Goal: Task Accomplishment & Management: Manage account settings

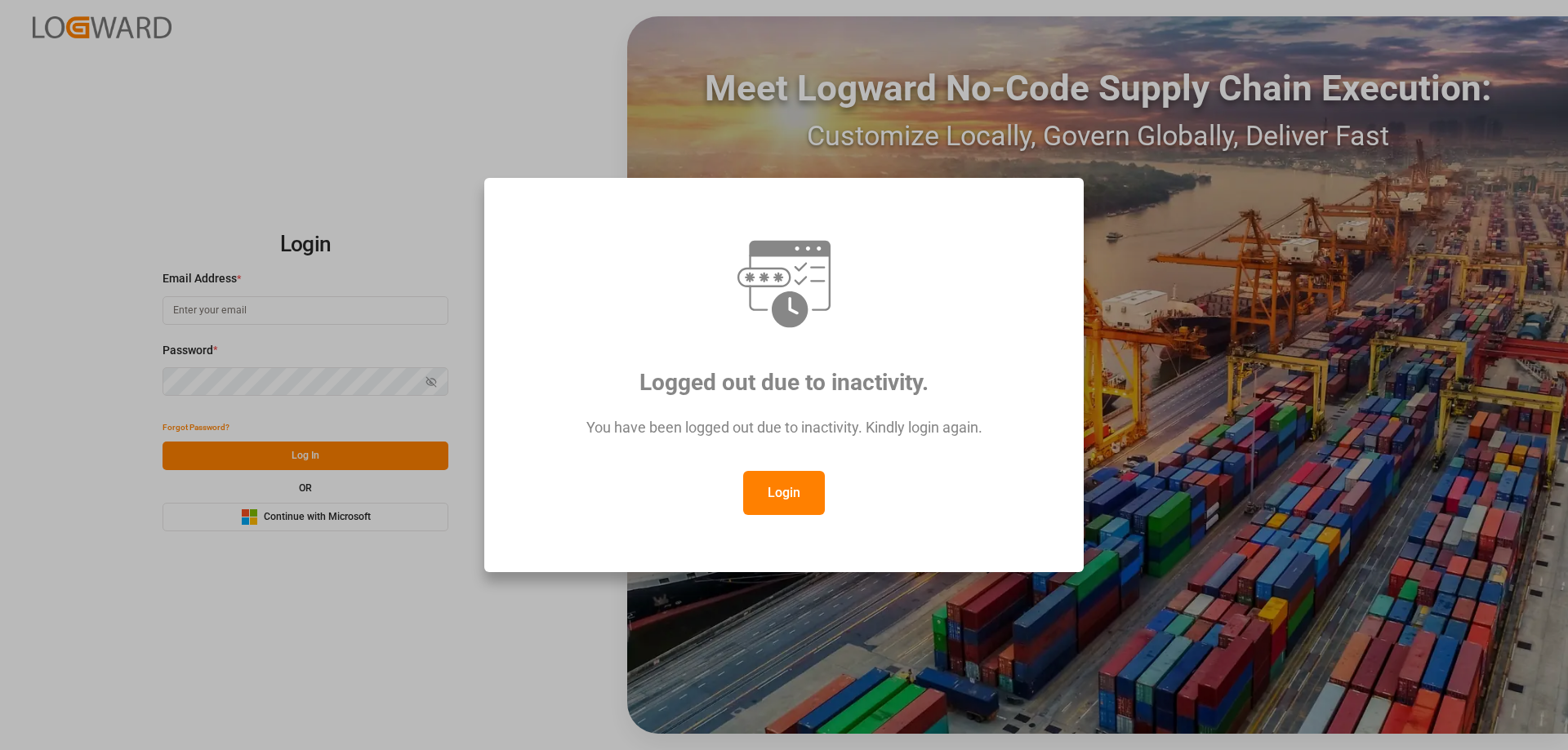
type input "mara-lynn.tan@leschaco.com"
drag, startPoint x: 797, startPoint y: 466, endPoint x: 792, endPoint y: 478, distance: 13.0
click at [797, 467] on div "You have been logged out due to inactivity. Kindly login again." at bounding box center [784, 436] width 539 height 71
click at [786, 500] on button "Login" at bounding box center [783, 493] width 81 height 44
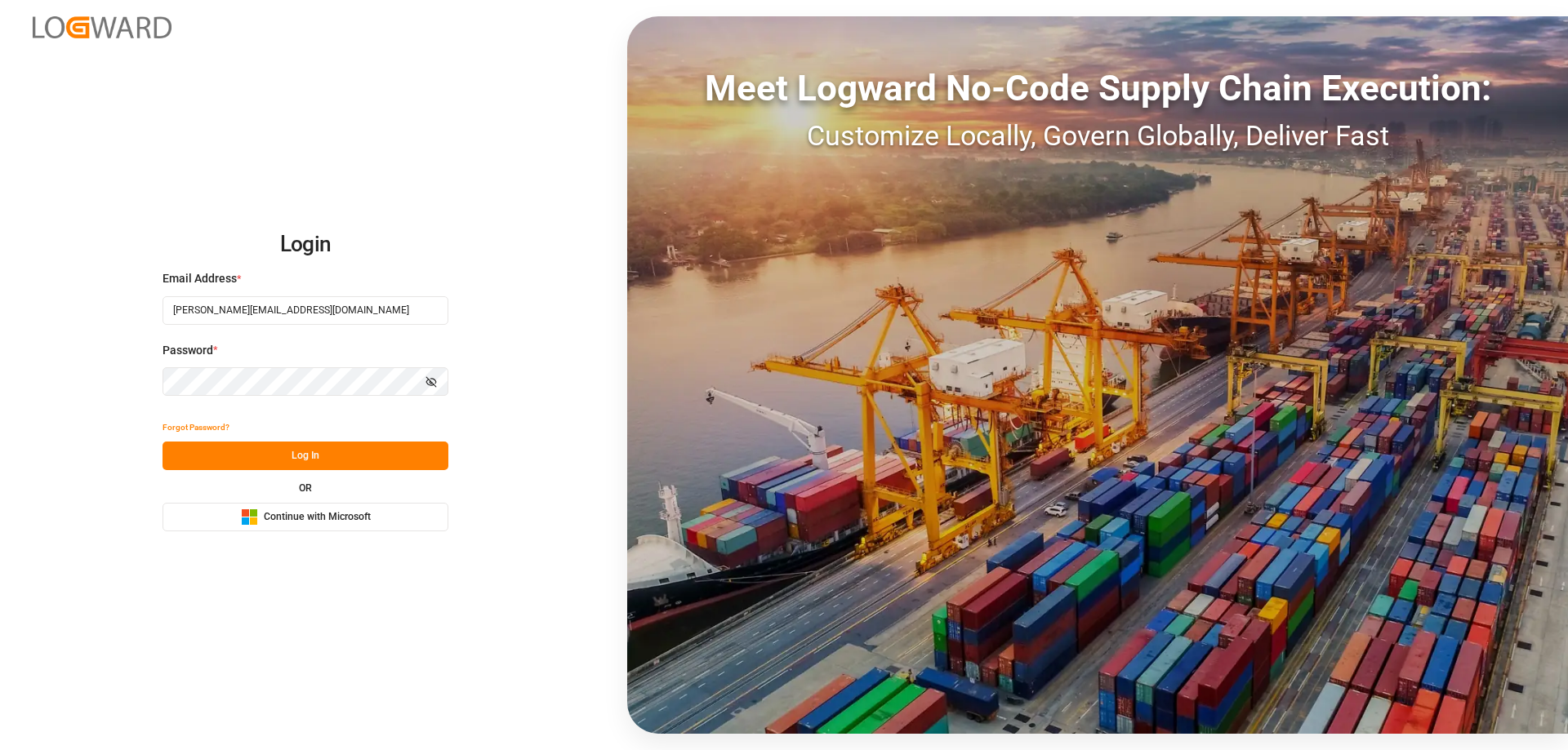
click at [390, 459] on button "Log In" at bounding box center [305, 455] width 285 height 29
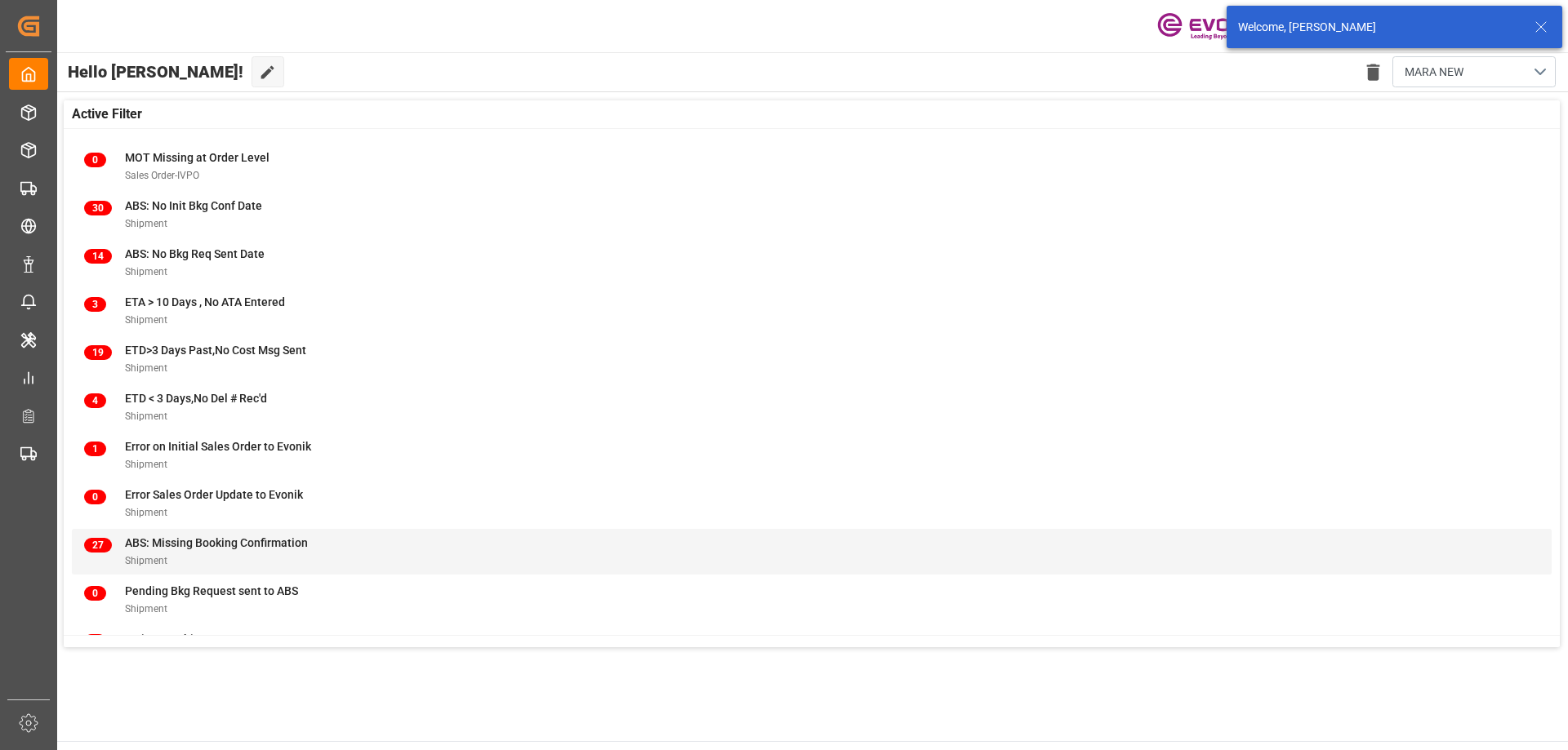
scroll to position [161, 0]
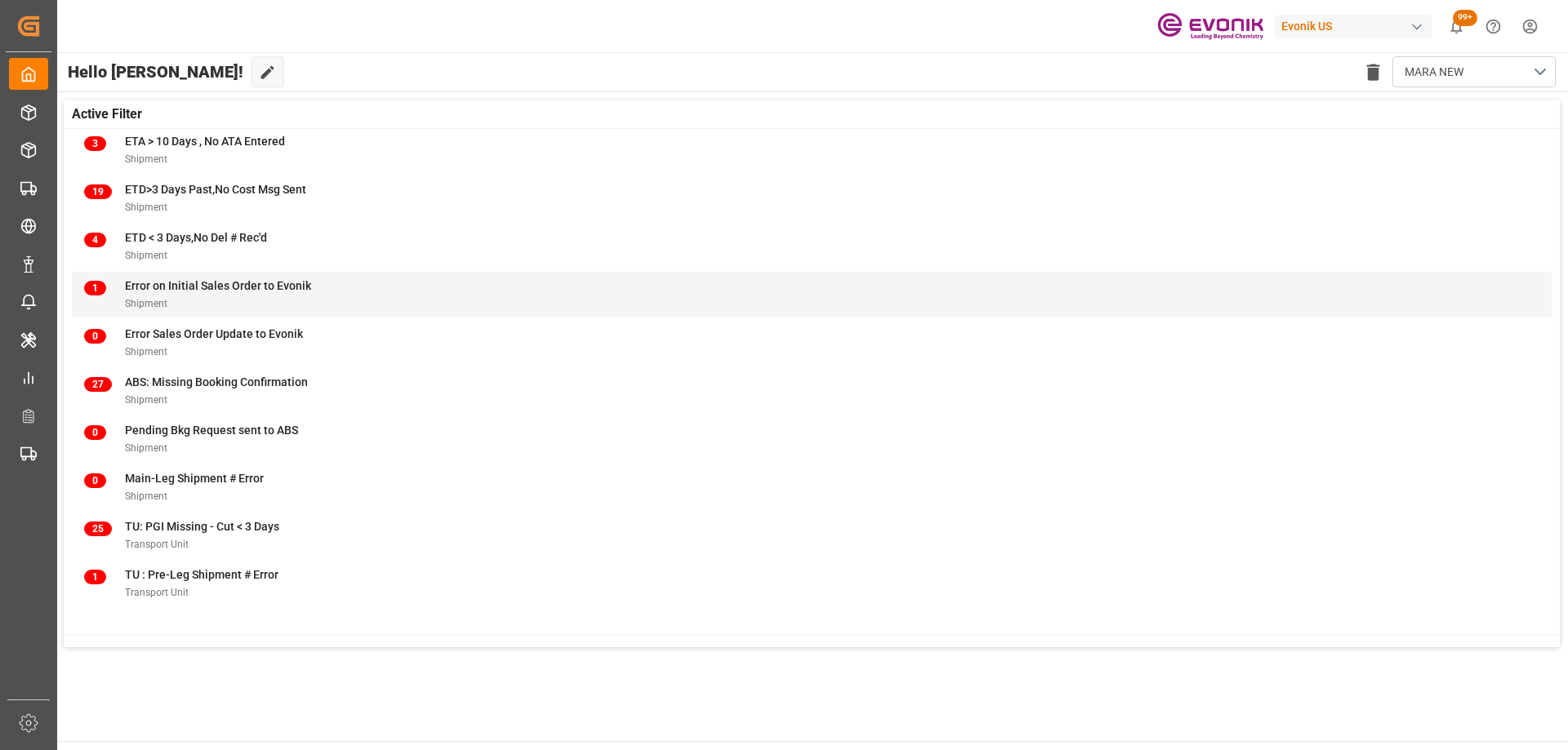
click at [234, 308] on div "Shipment" at bounding box center [218, 303] width 186 height 17
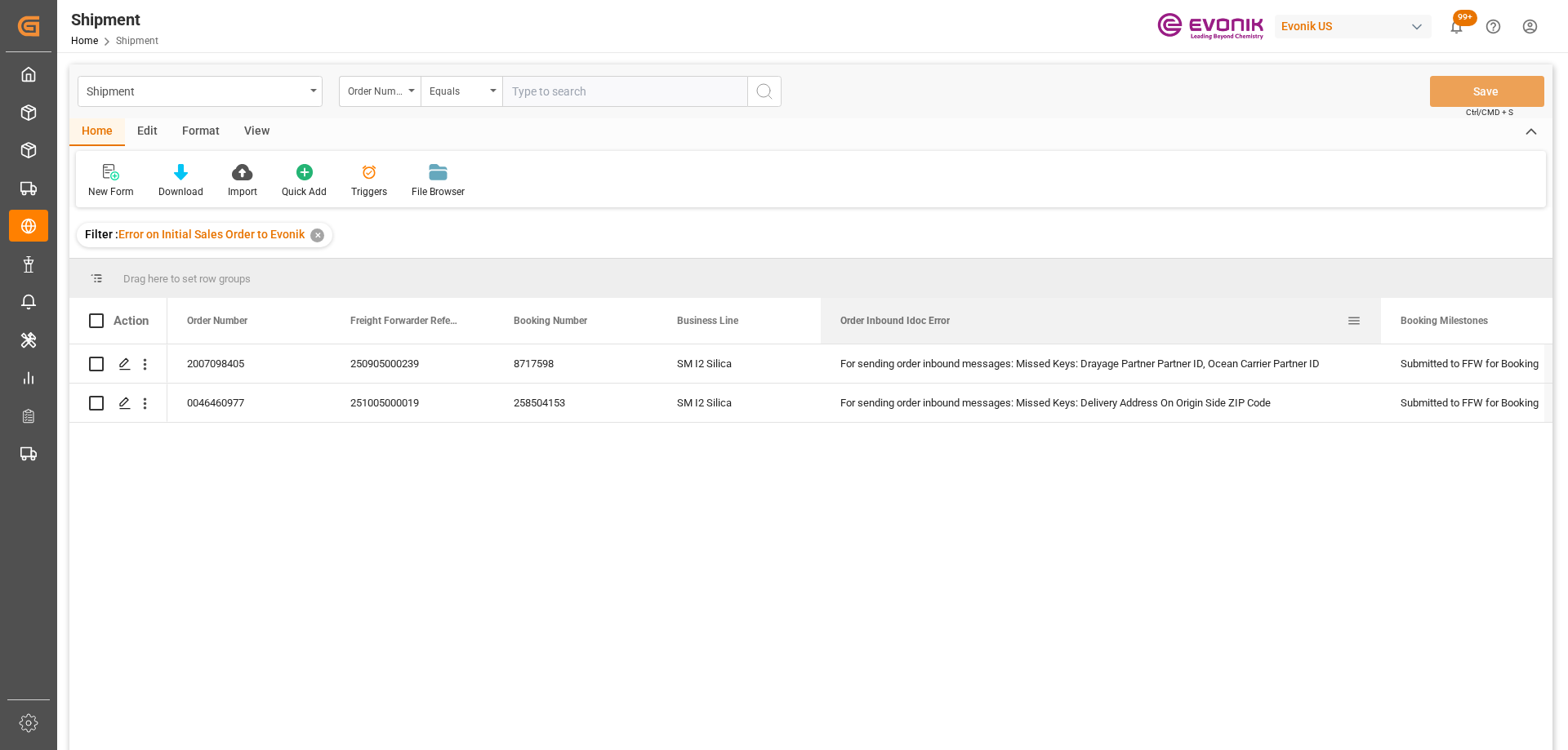
drag, startPoint x: 981, startPoint y: 311, endPoint x: 1378, endPoint y: 322, distance: 397.2
click at [1378, 322] on div at bounding box center [1380, 321] width 7 height 46
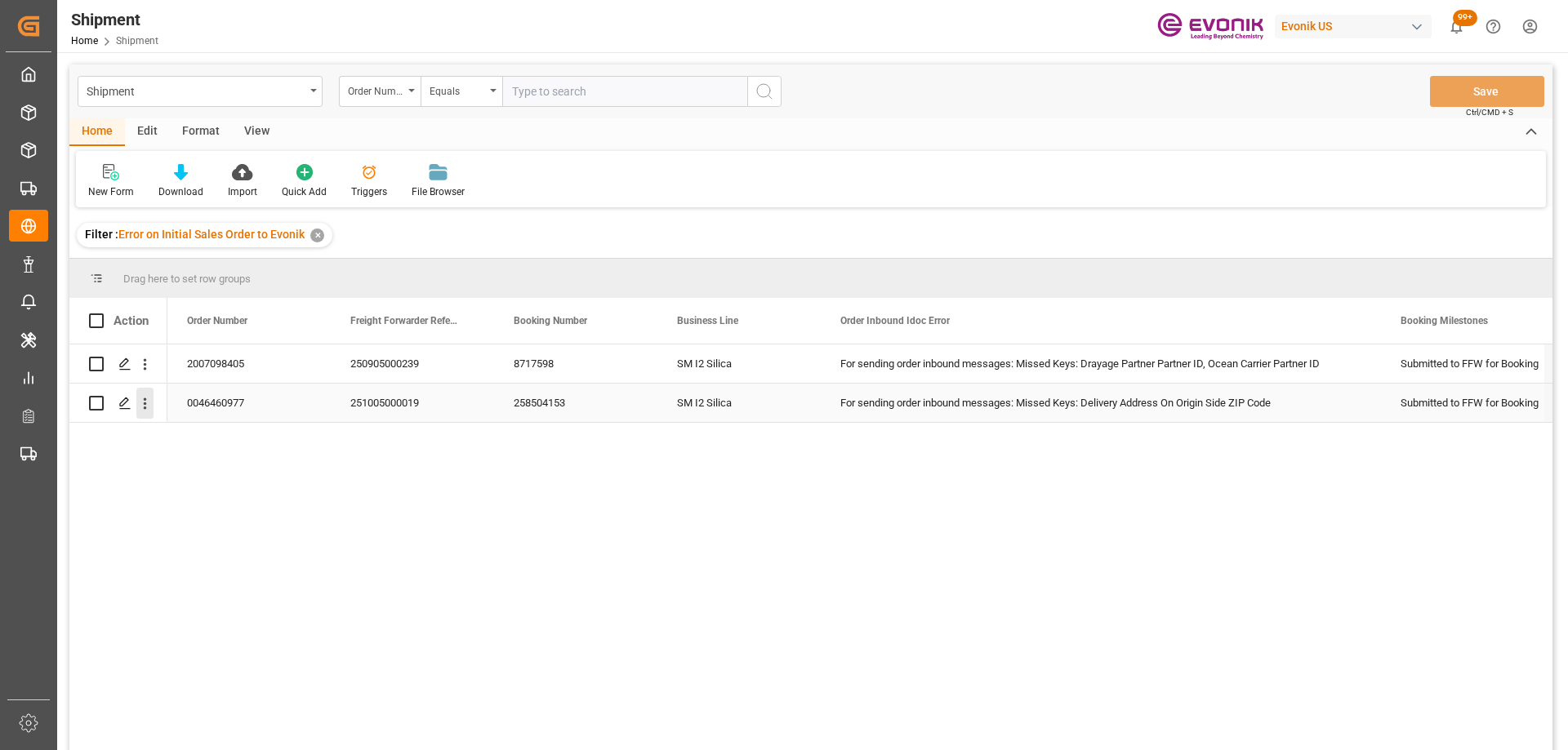
click at [147, 409] on icon "open menu" at bounding box center [145, 403] width 17 height 17
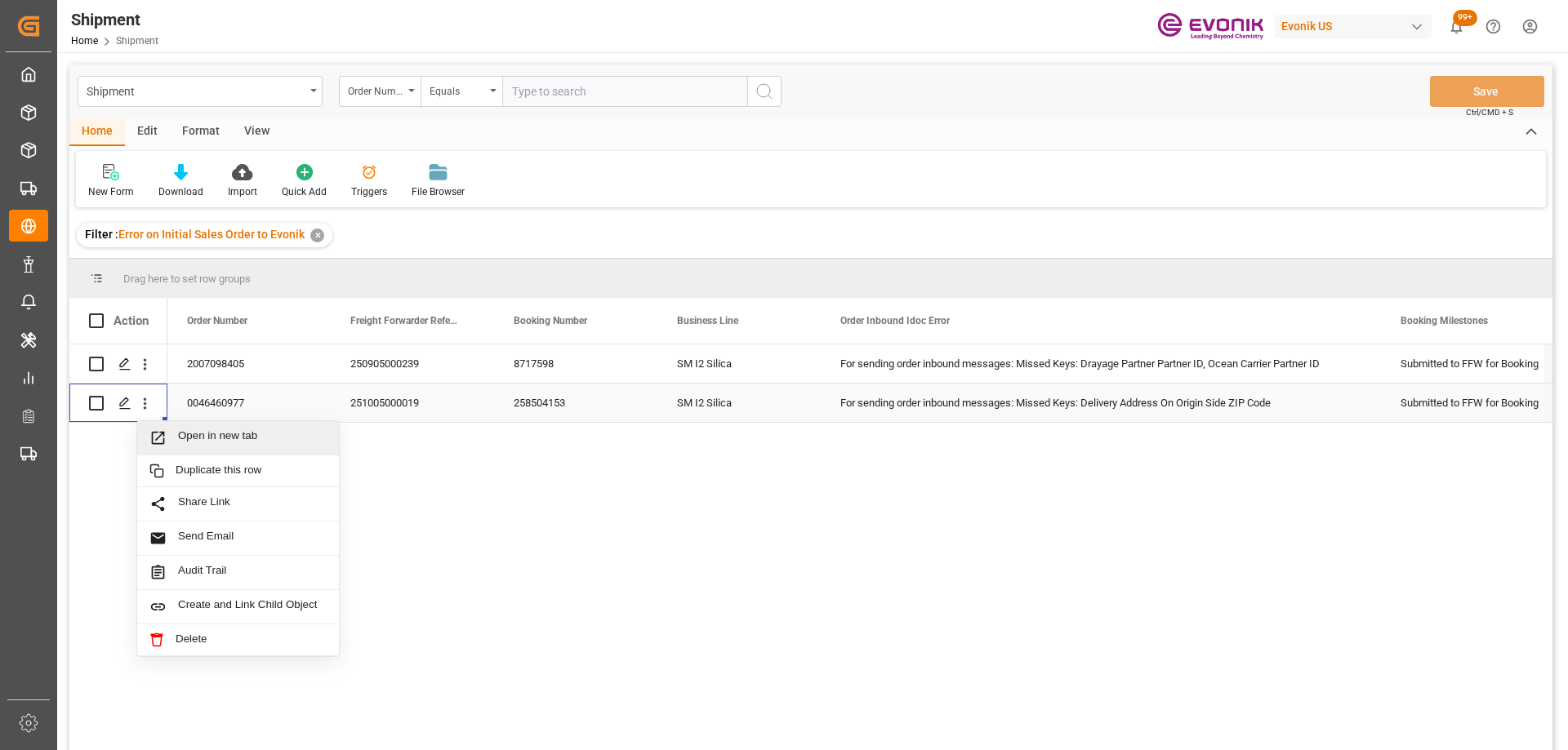
click at [188, 437] on span "Open in new tab" at bounding box center [252, 438] width 149 height 17
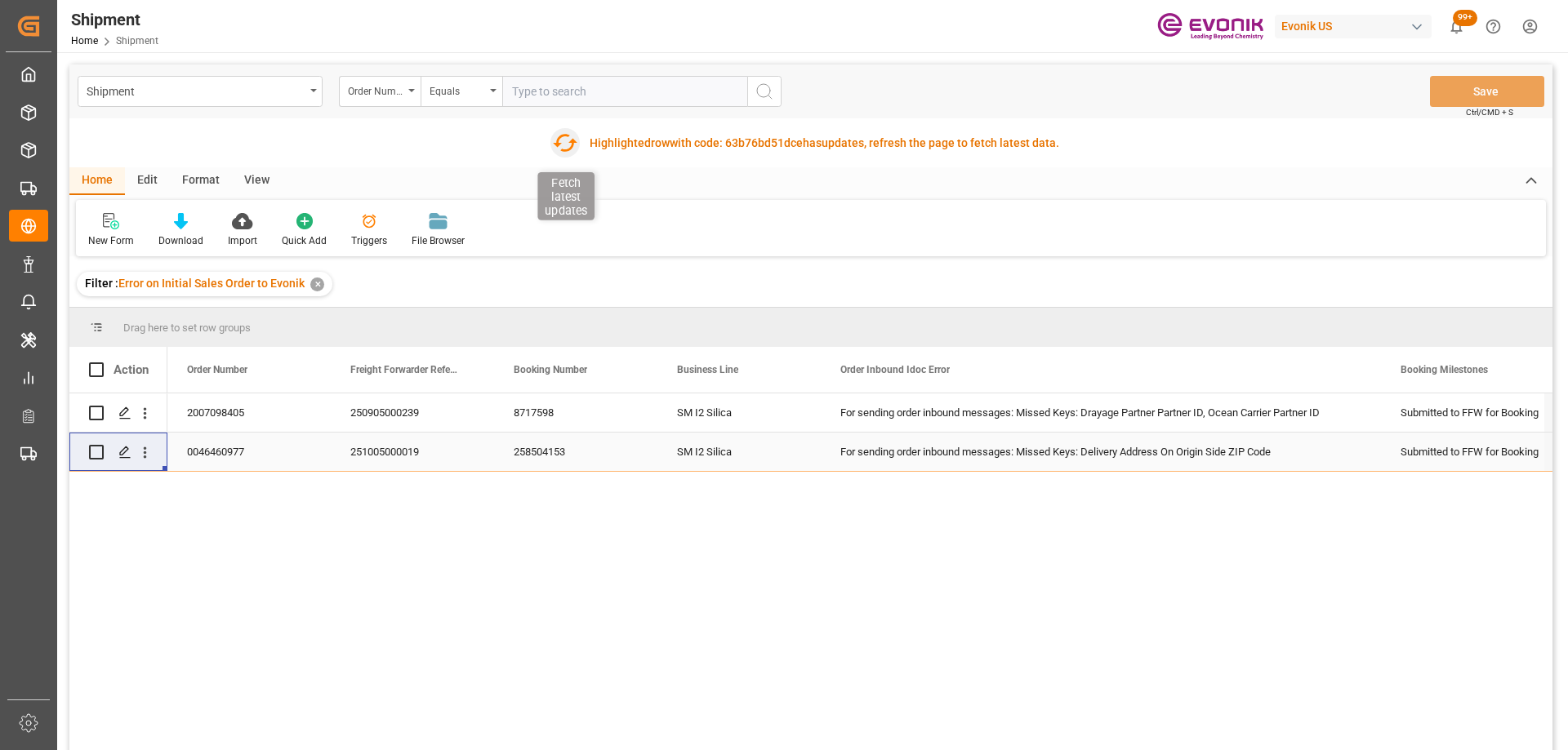
click at [558, 137] on icon "button" at bounding box center [565, 142] width 24 height 18
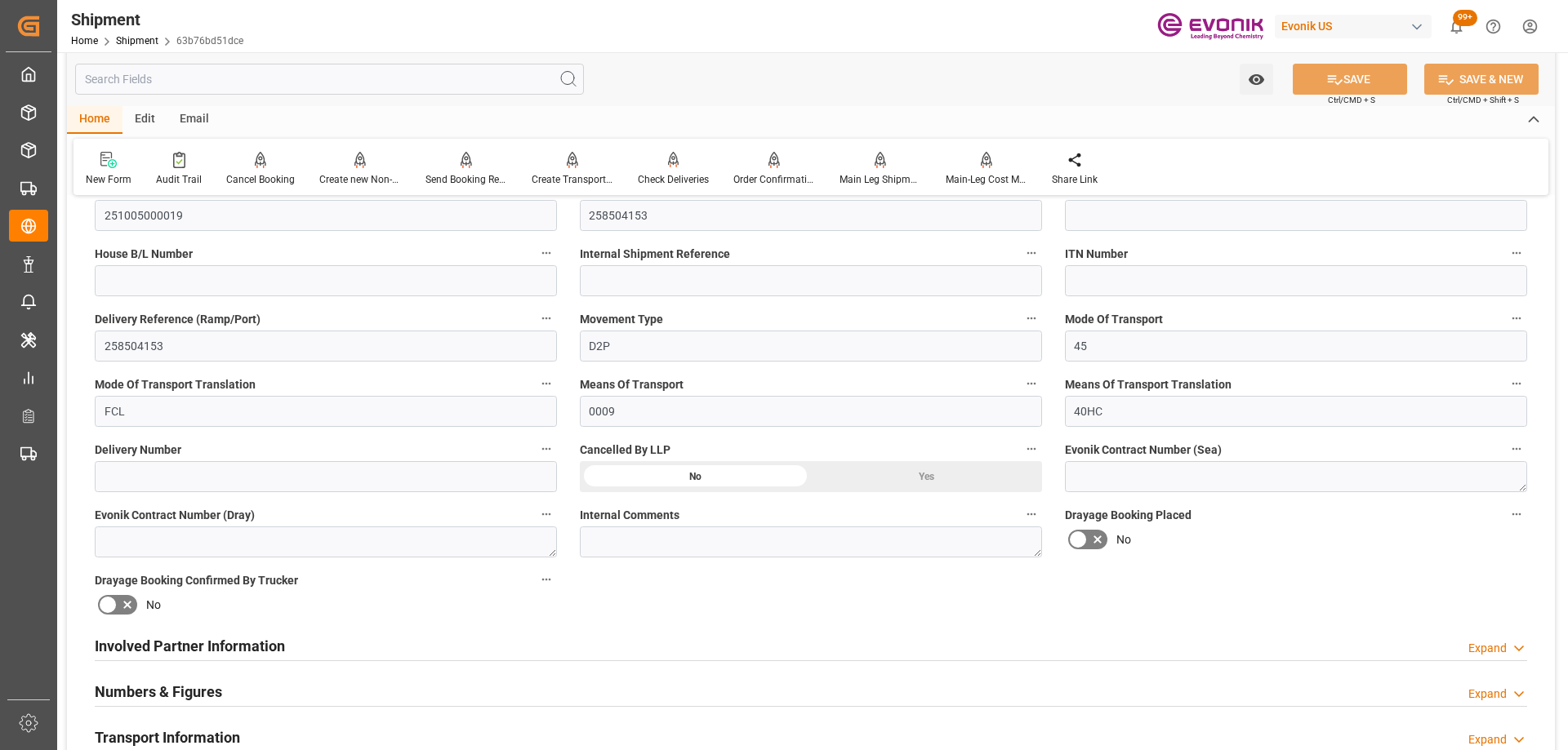
scroll to position [734, 0]
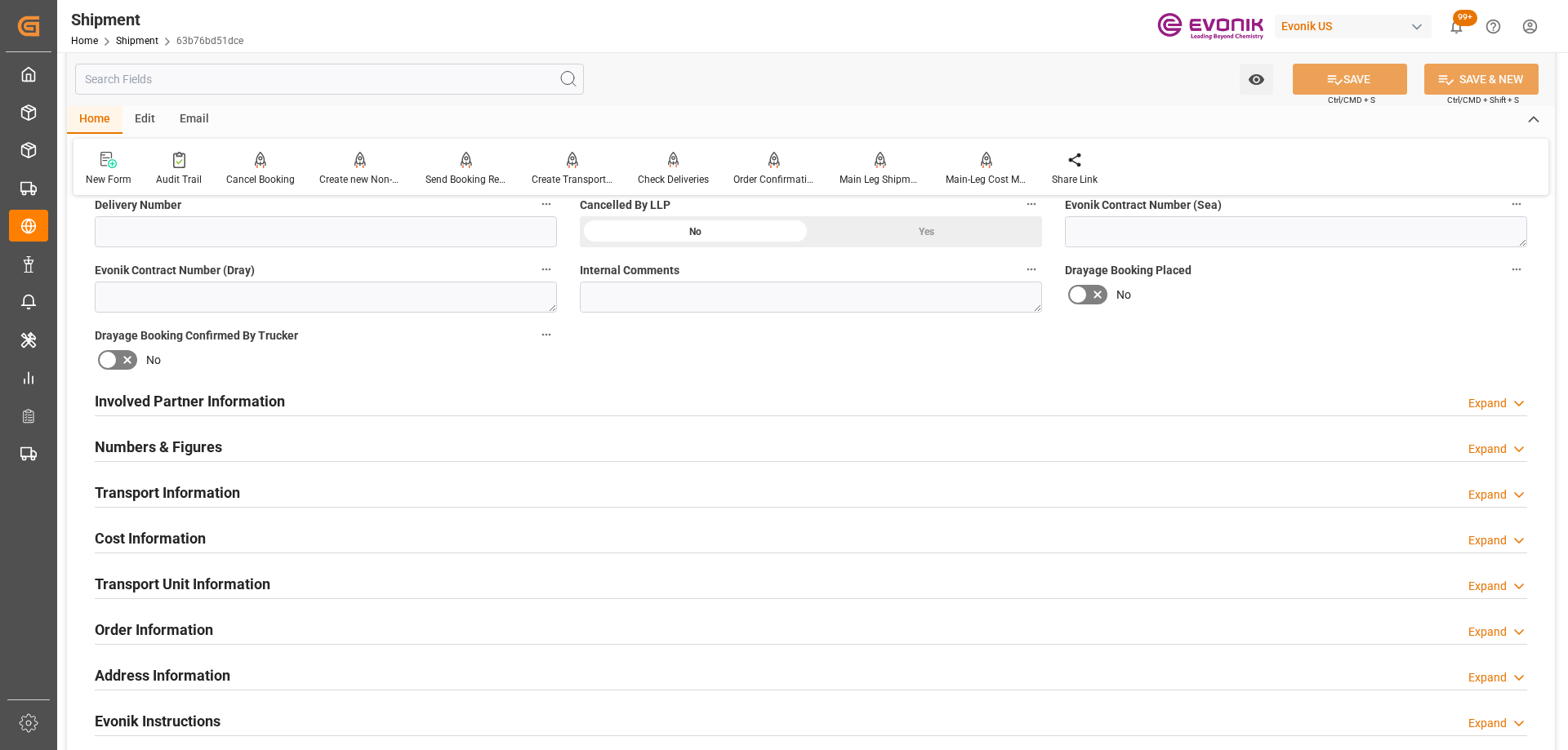
click at [484, 387] on div "Involved Partner Information Expand" at bounding box center [810, 399] width 1432 height 31
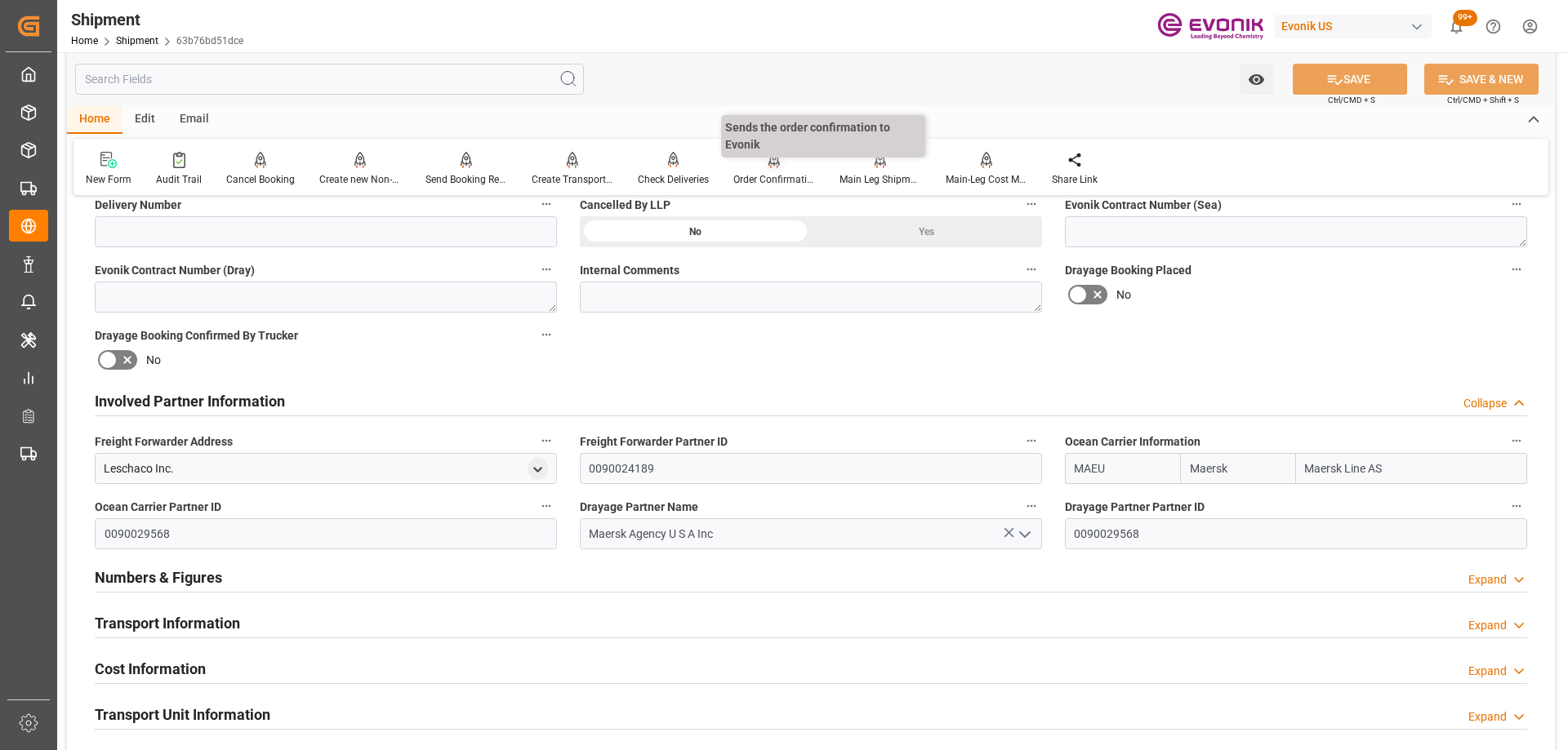
click at [783, 178] on div "Order Confirmation" at bounding box center [774, 180] width 81 height 15
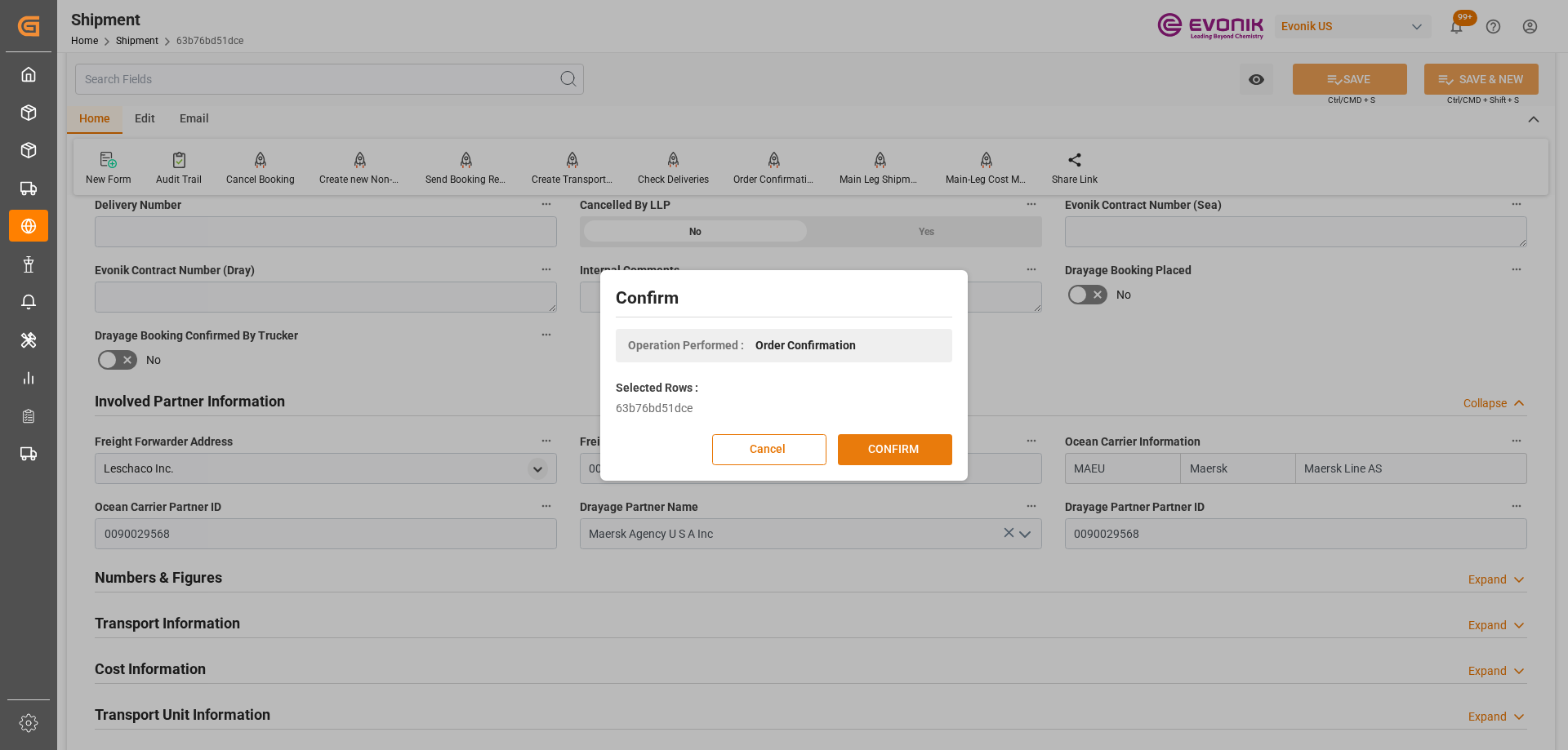
click at [877, 447] on button "CONFIRM" at bounding box center [894, 449] width 114 height 31
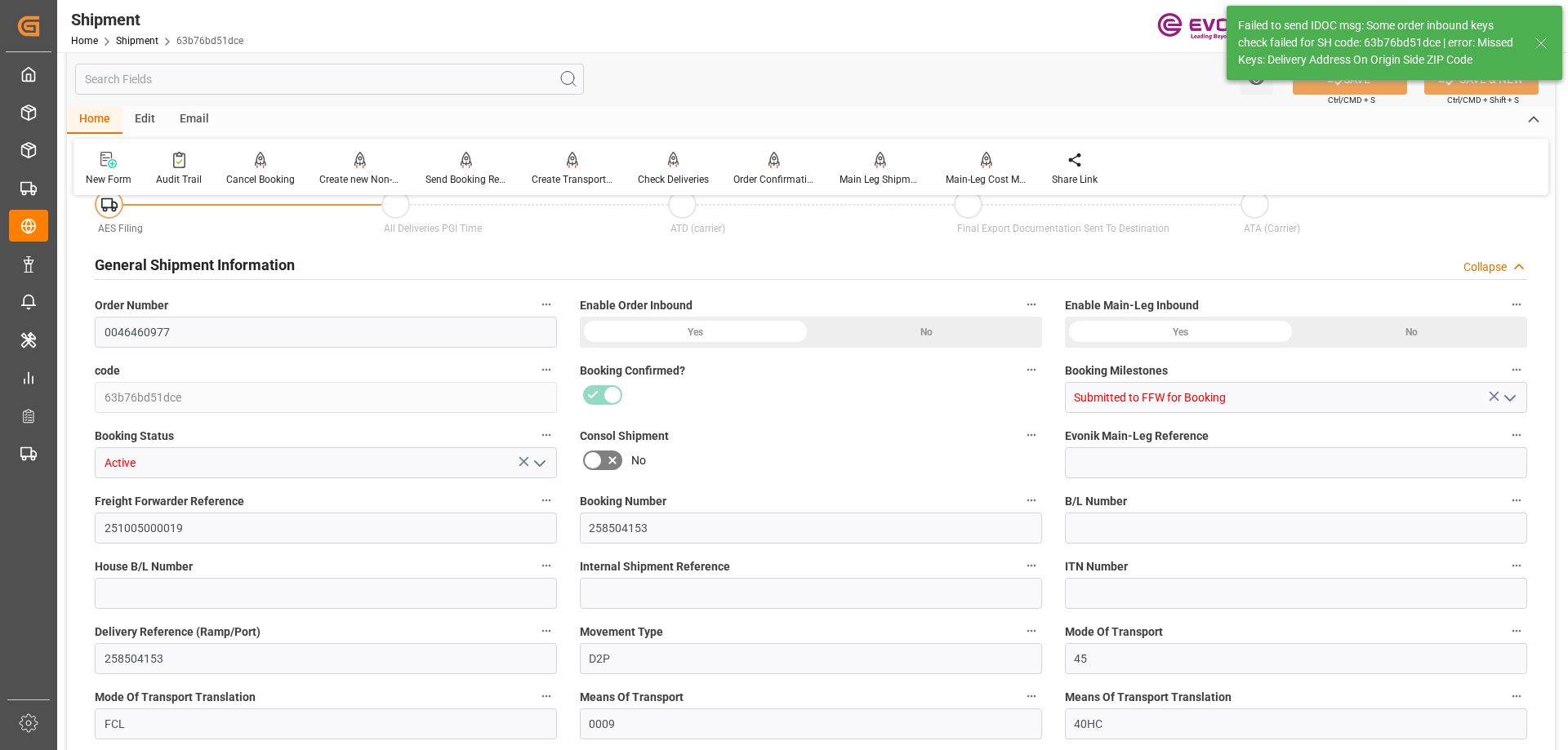
type input "USBAL"
type input "INNSA"
type input "9525869"
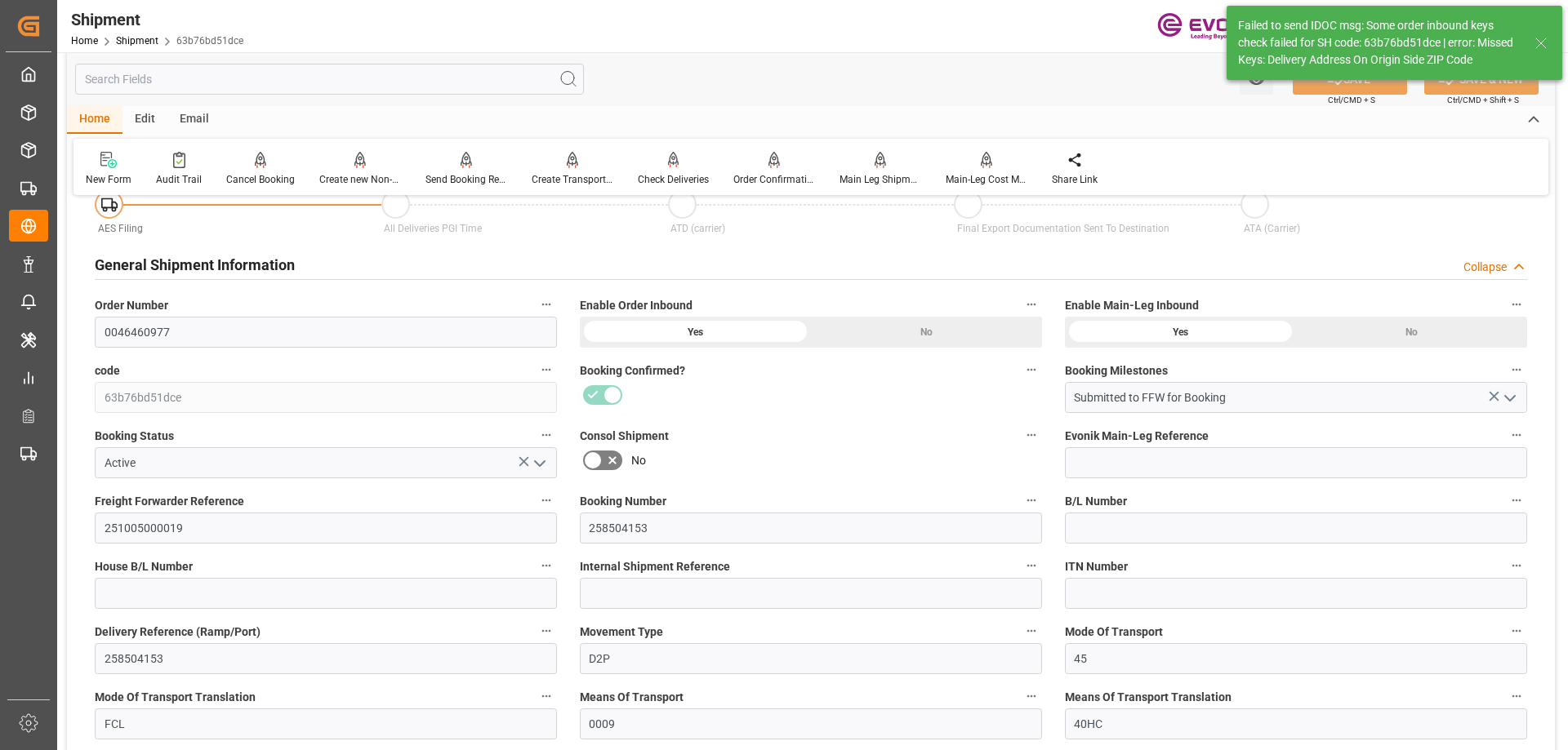
type input "10-06-2025 00:00"
type input "11-15-2025 00:00"
type input "10-02-2025 16:00"
type input "10-01-2025 17:00"
type input "09-23-2025 00:00"
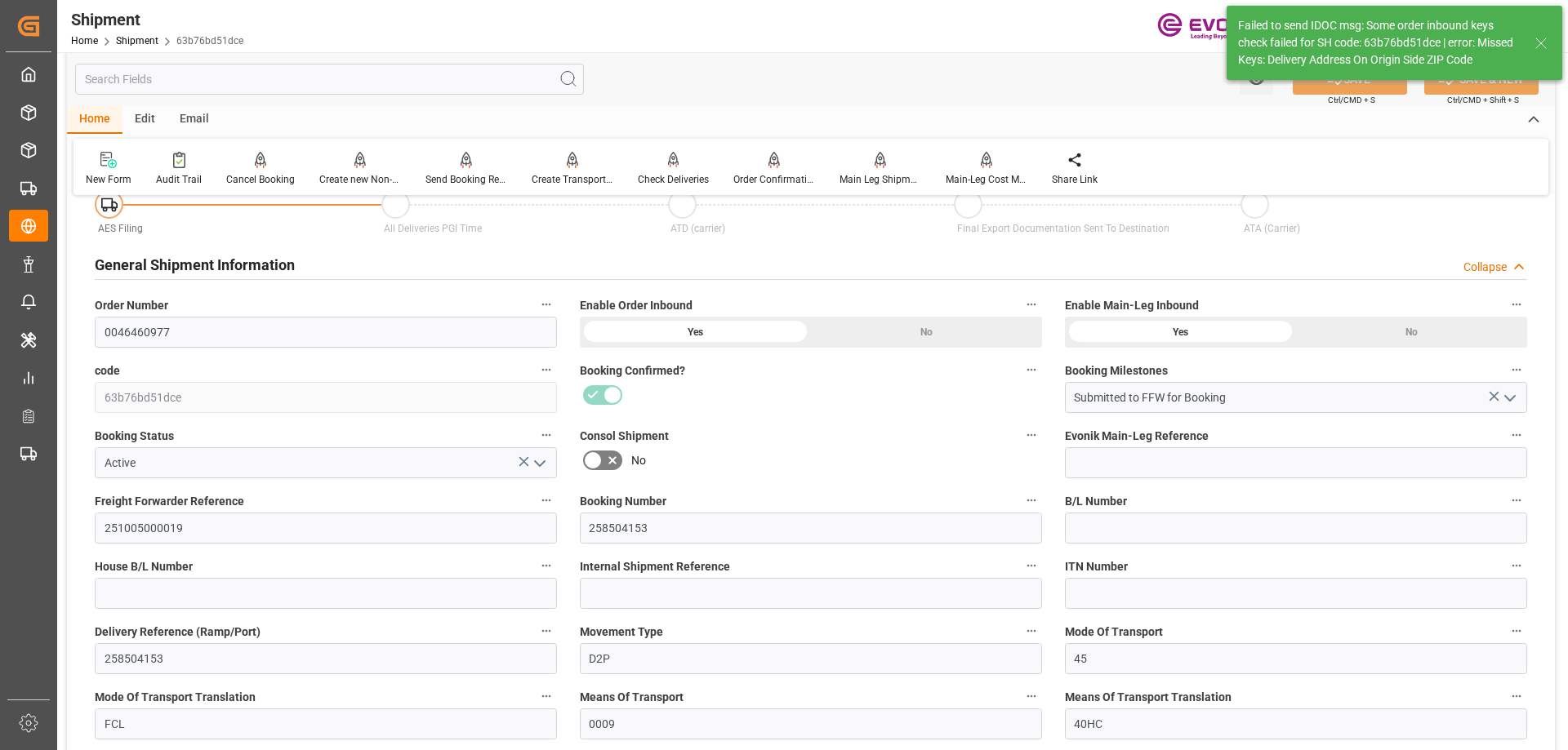
type input "10-02-2025 16:00"
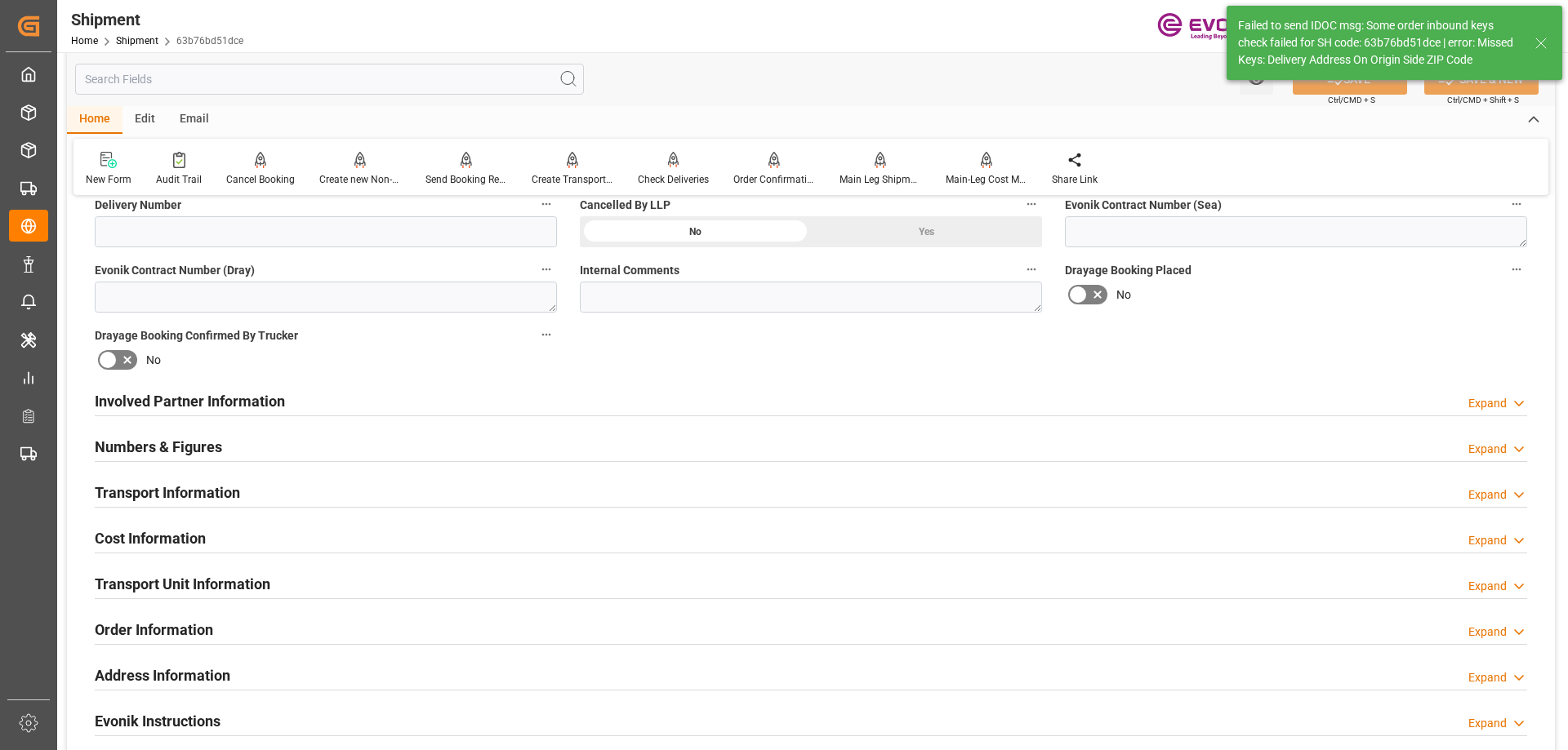
click at [398, 498] on div "Transport Information Expand" at bounding box center [810, 491] width 1432 height 31
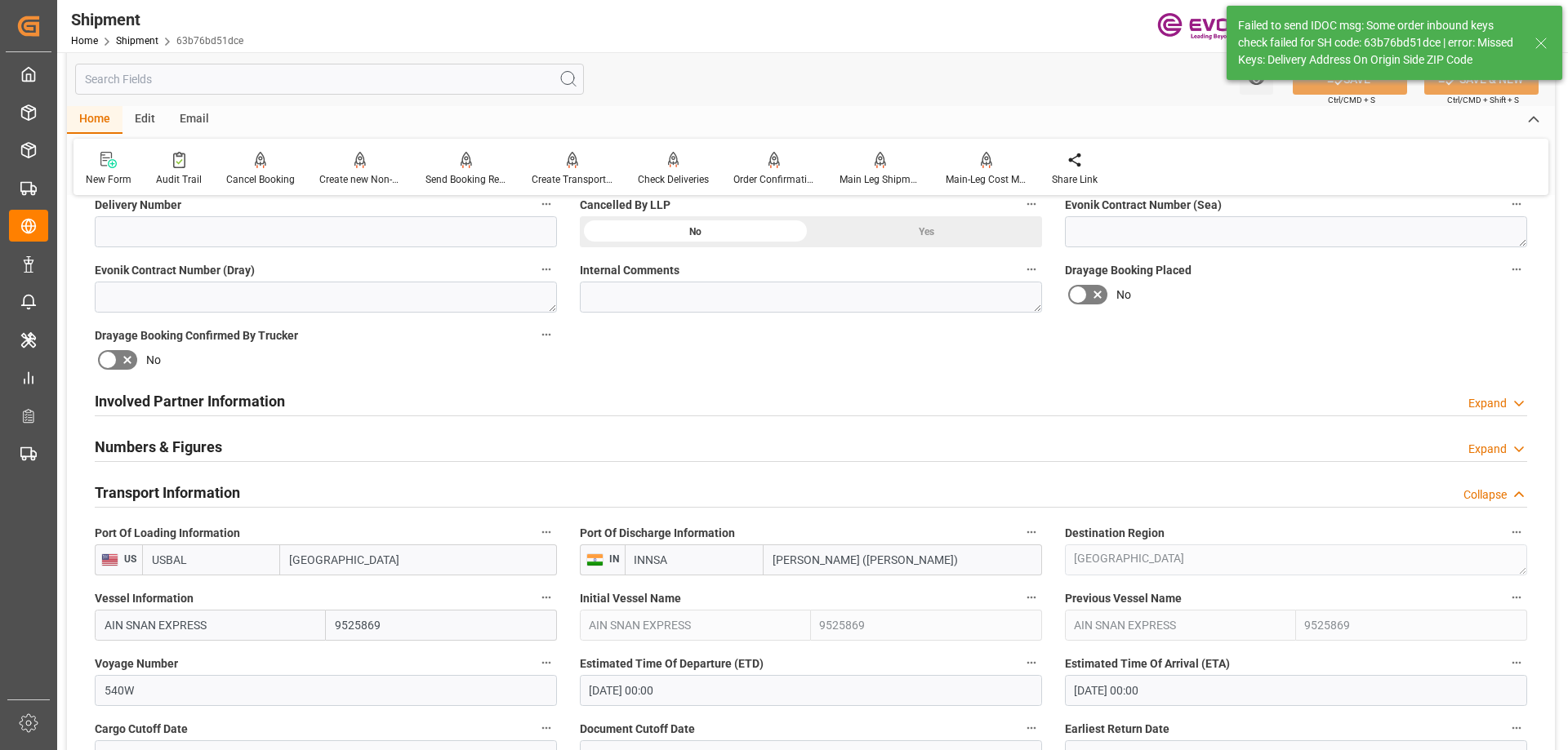
scroll to position [1143, 0]
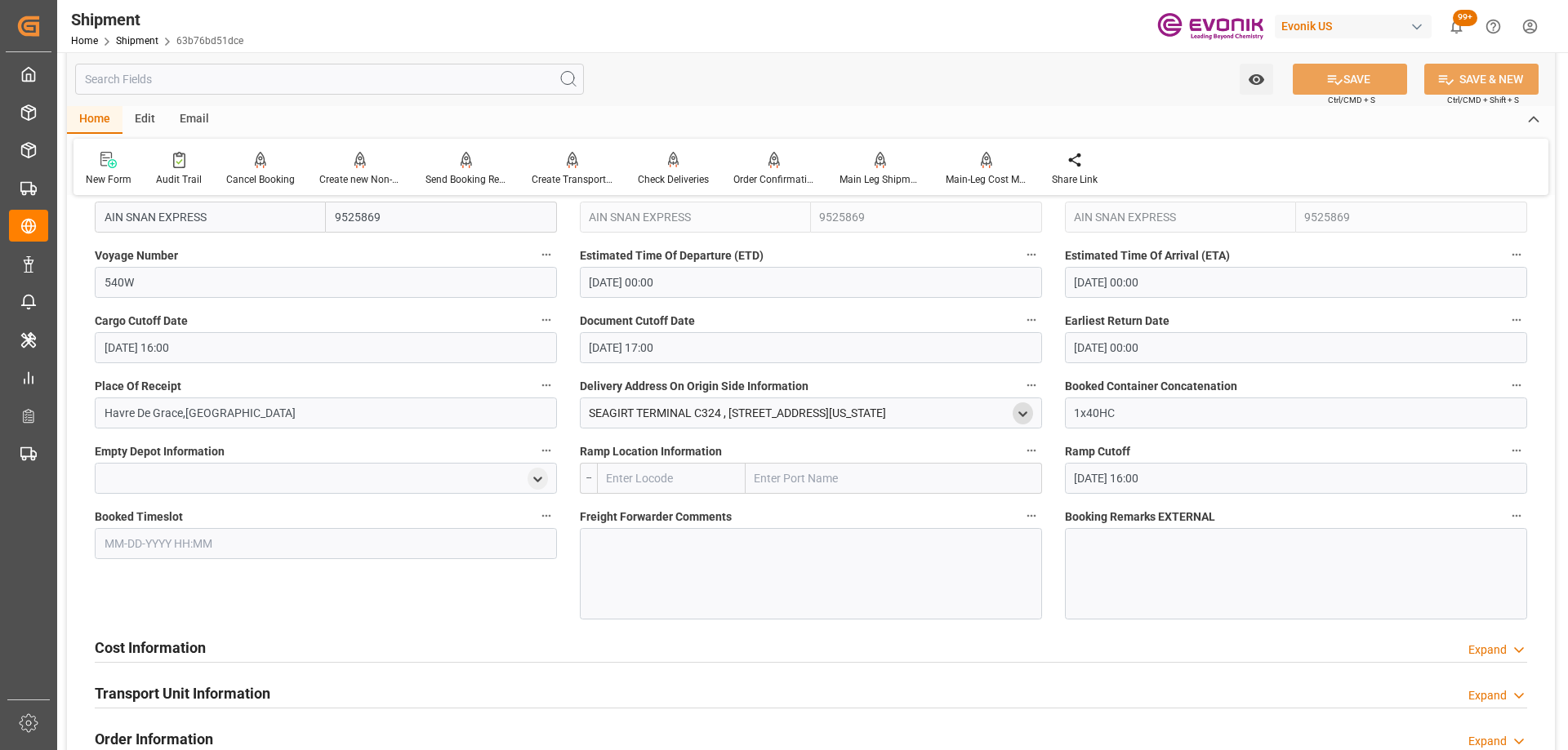
click at [1028, 409] on icon "open menu" at bounding box center [1023, 413] width 14 height 14
click at [886, 557] on input "text" at bounding box center [917, 551] width 205 height 18
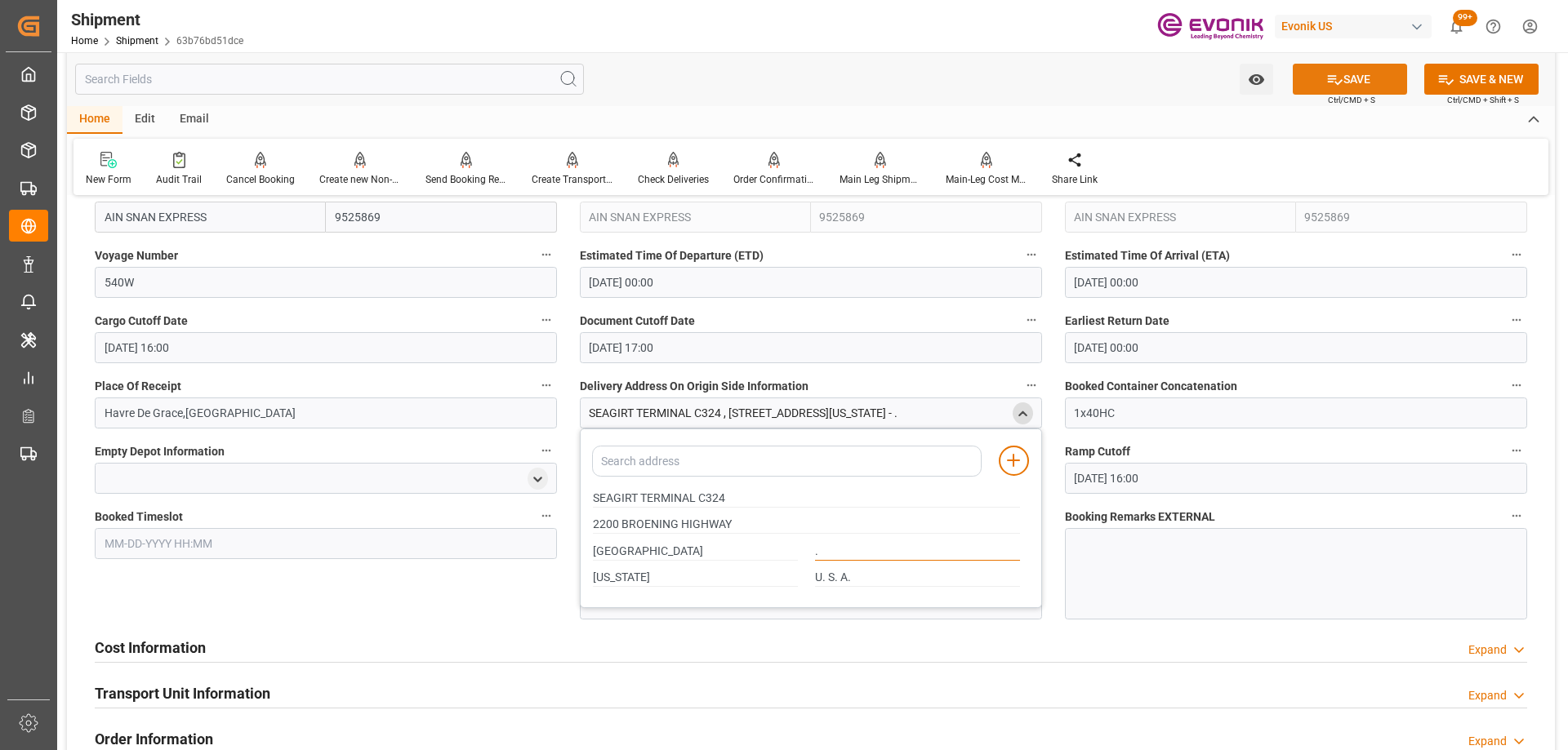
type input "."
click at [1362, 79] on button "SAVE" at bounding box center [1349, 79] width 114 height 31
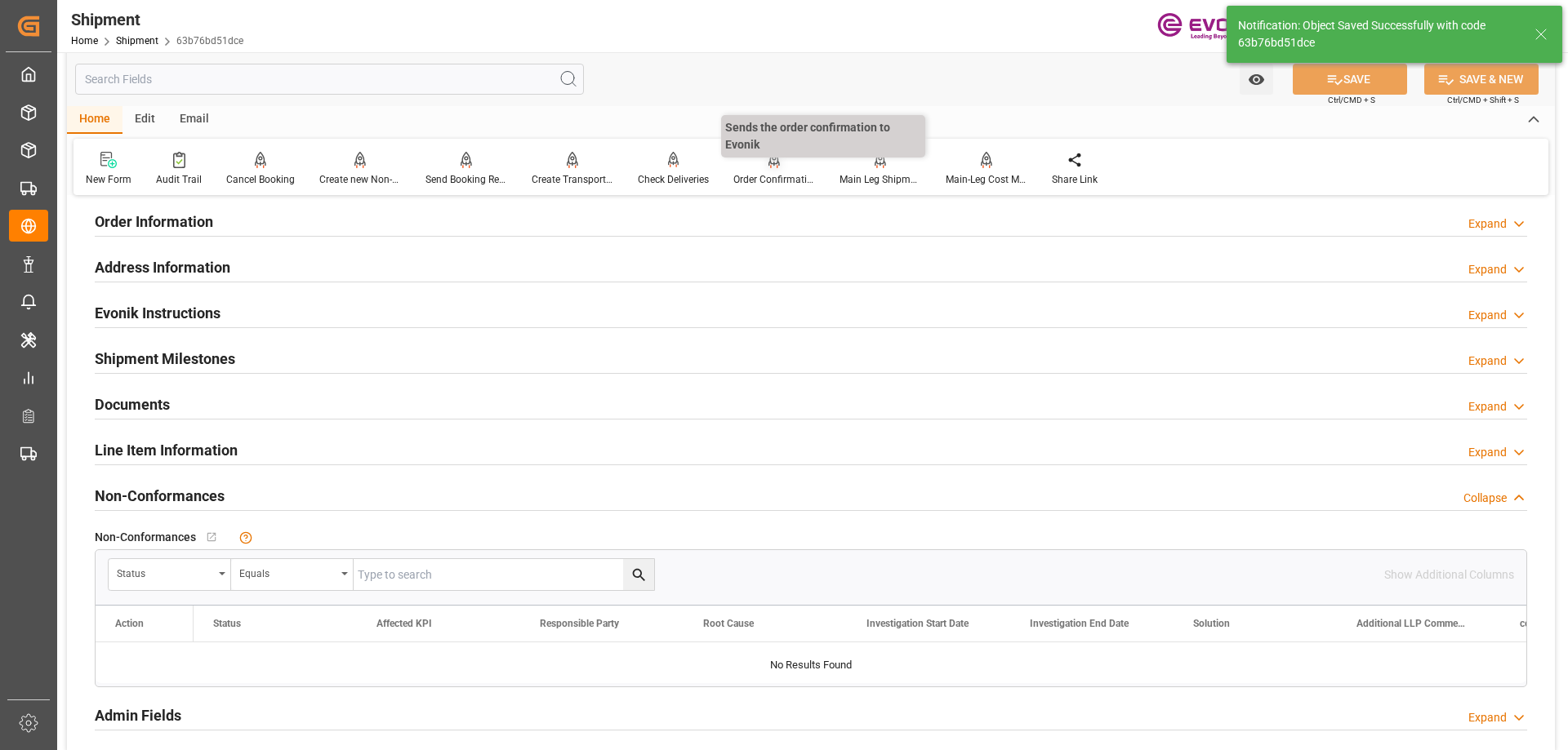
click at [761, 170] on div "Order Confirmation" at bounding box center [774, 168] width 106 height 36
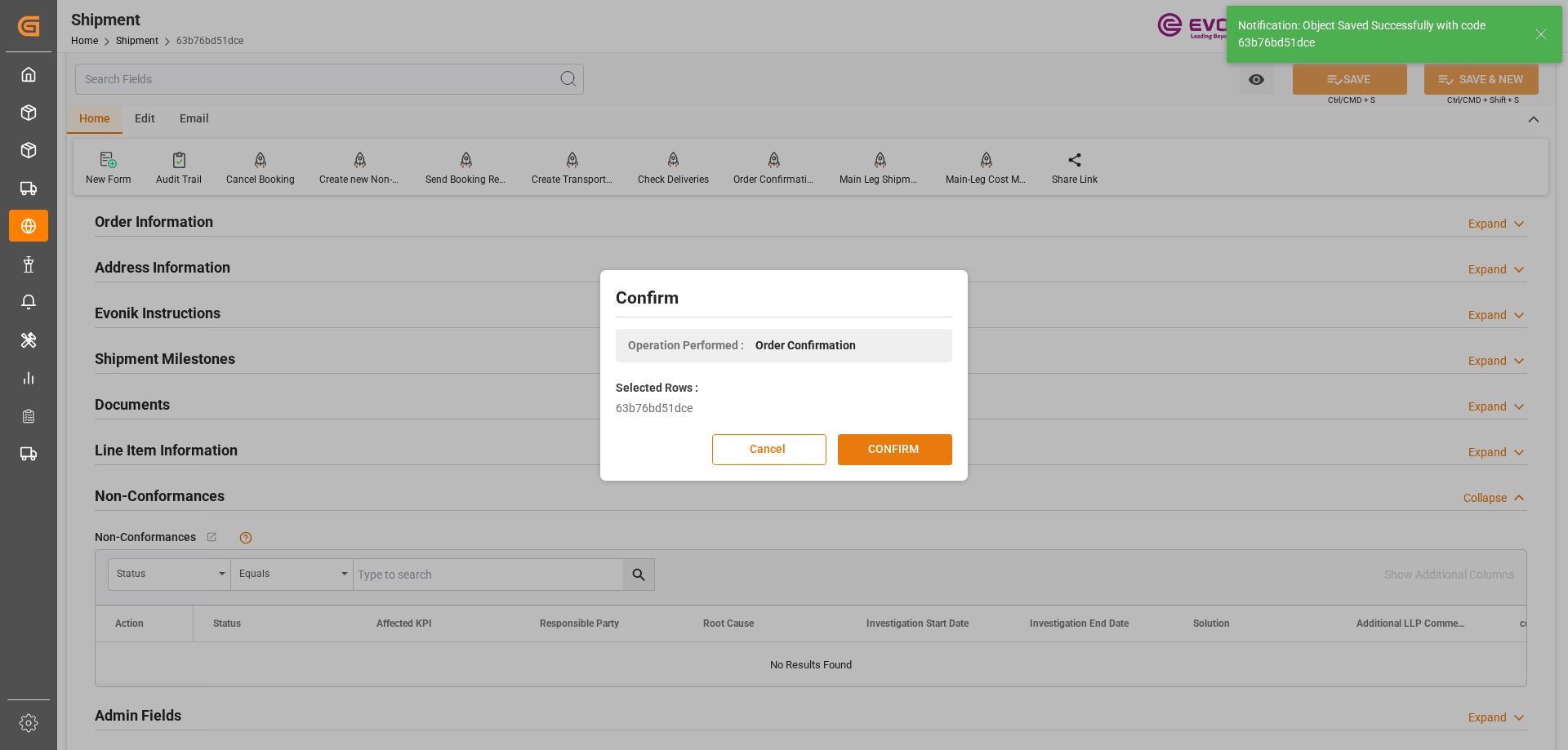
click at [880, 452] on button "CONFIRM" at bounding box center [894, 449] width 114 height 31
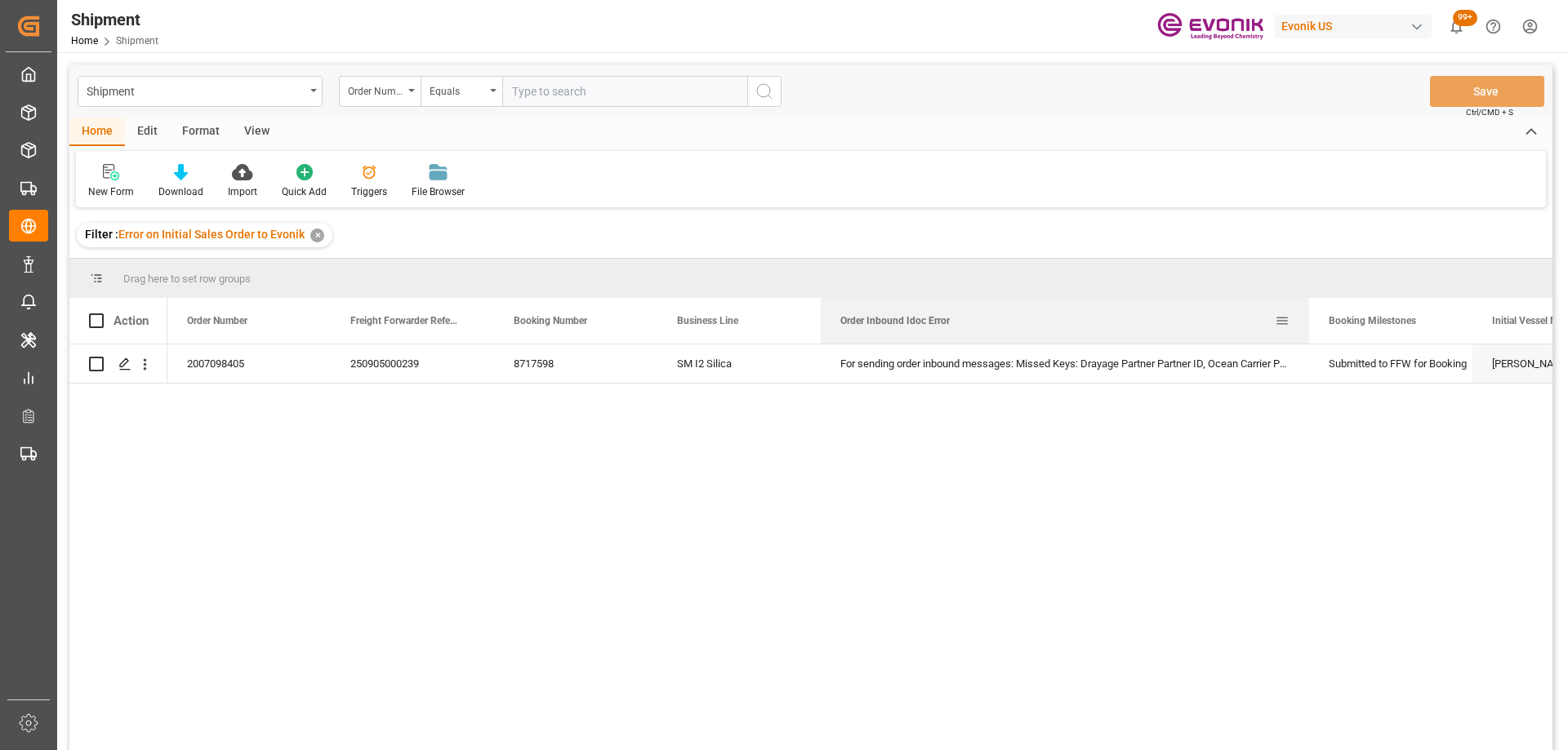
drag, startPoint x: 983, startPoint y: 308, endPoint x: 1309, endPoint y: 299, distance: 326.1
click at [1309, 299] on div at bounding box center [1308, 321] width 7 height 46
drag, startPoint x: 1309, startPoint y: 299, endPoint x: 1348, endPoint y: 299, distance: 39.0
click at [1346, 299] on div at bounding box center [1343, 321] width 7 height 46
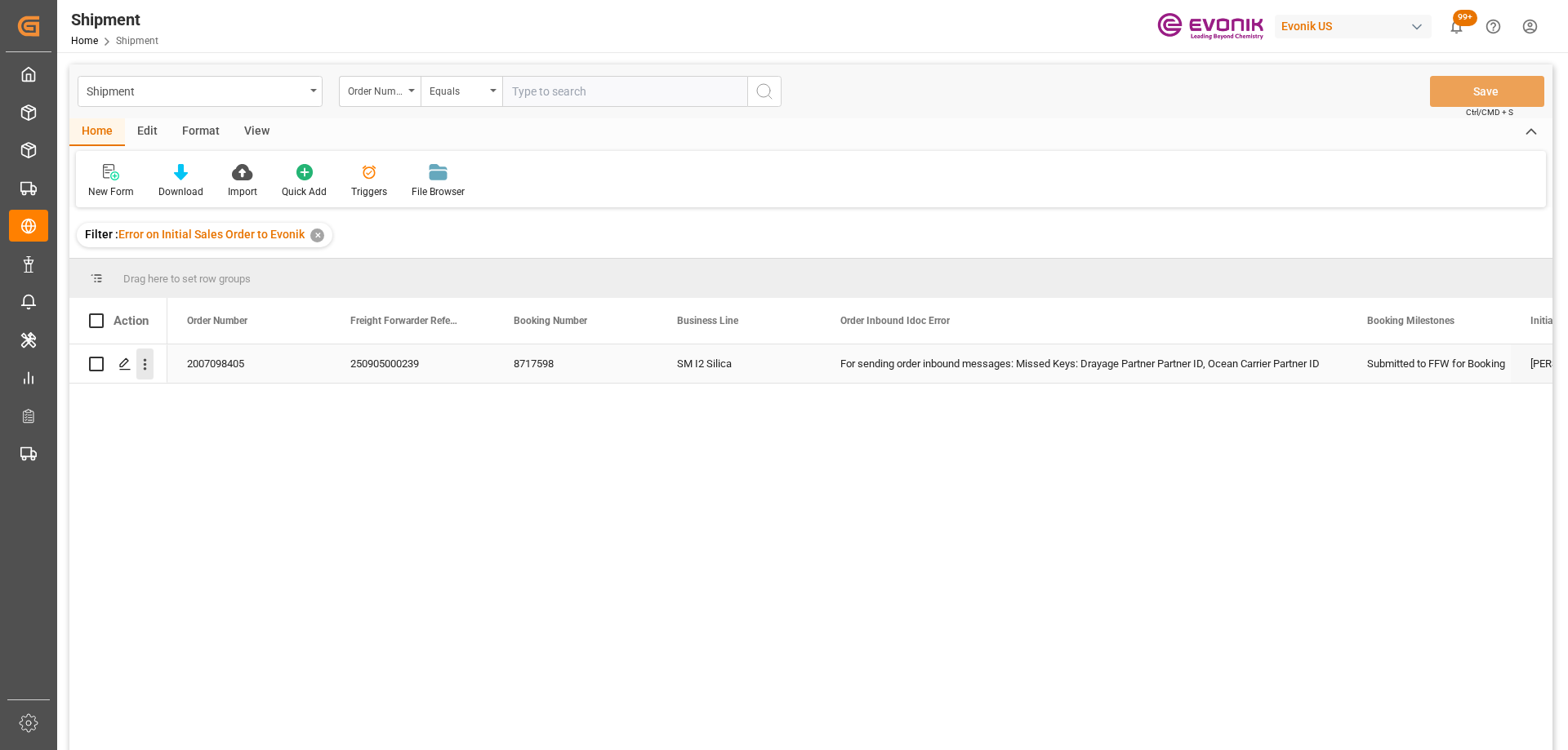
click at [140, 368] on icon "open menu" at bounding box center [145, 364] width 17 height 17
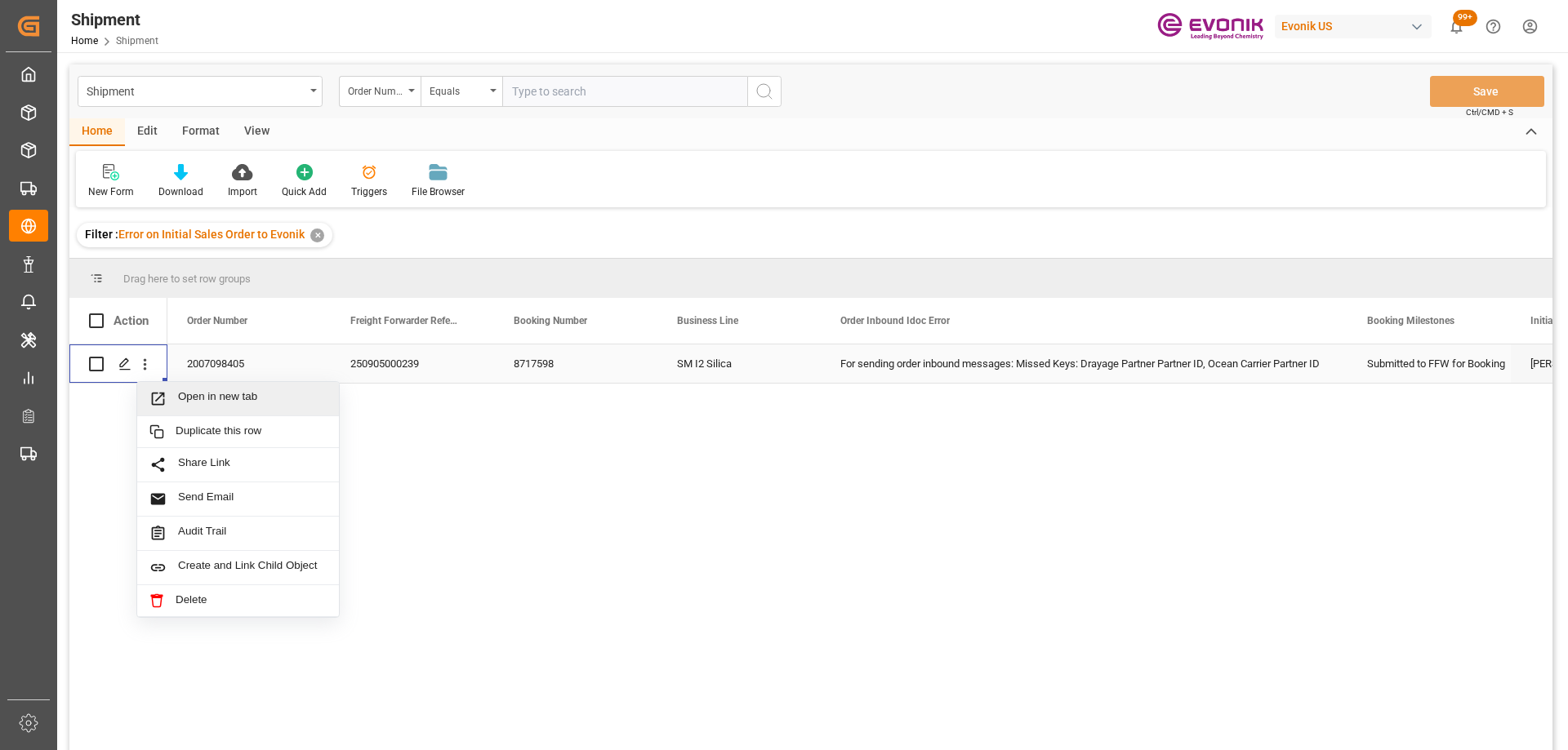
click at [161, 400] on icon "Press SPACE to select this row." at bounding box center [158, 398] width 17 height 17
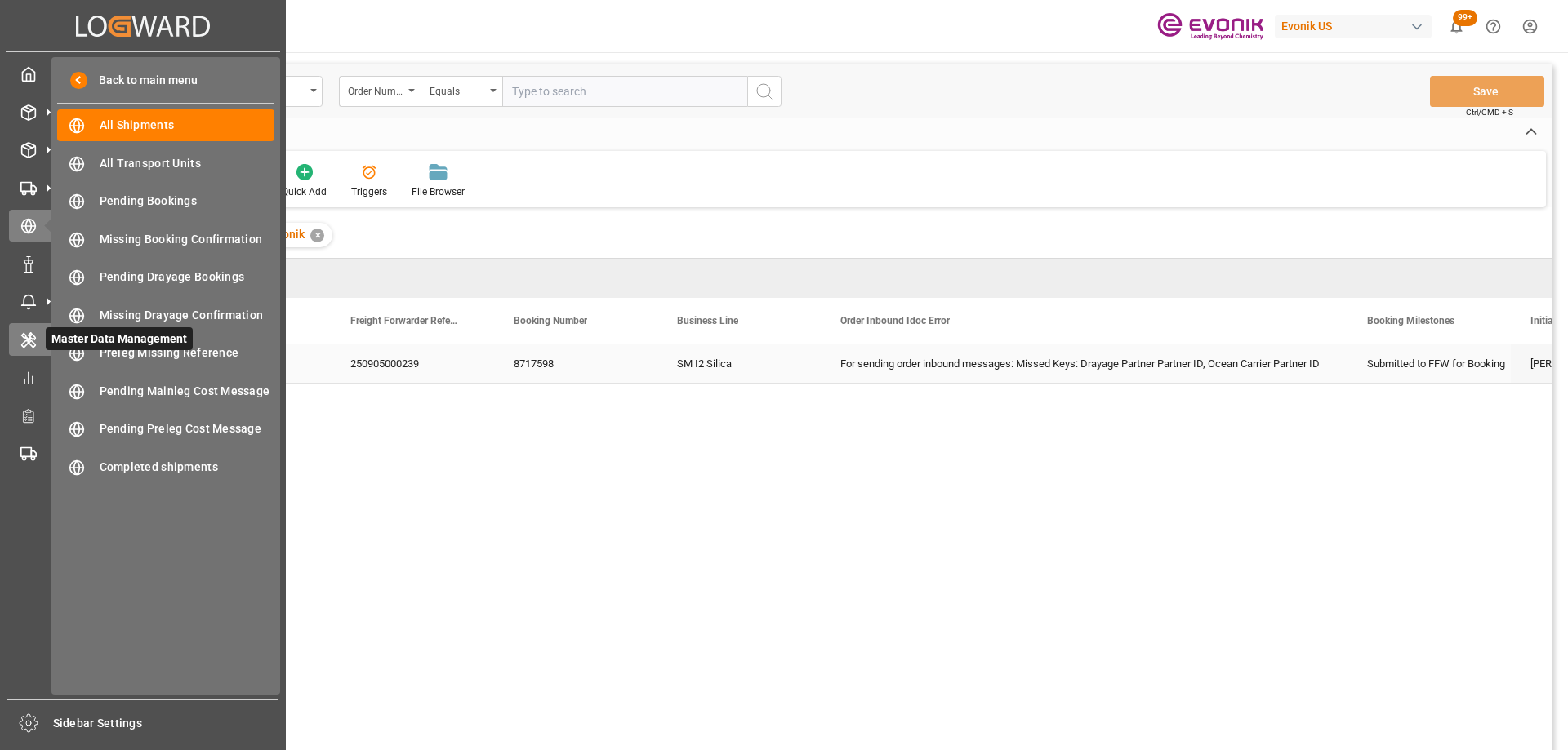
click at [28, 347] on icon at bounding box center [28, 339] width 16 height 16
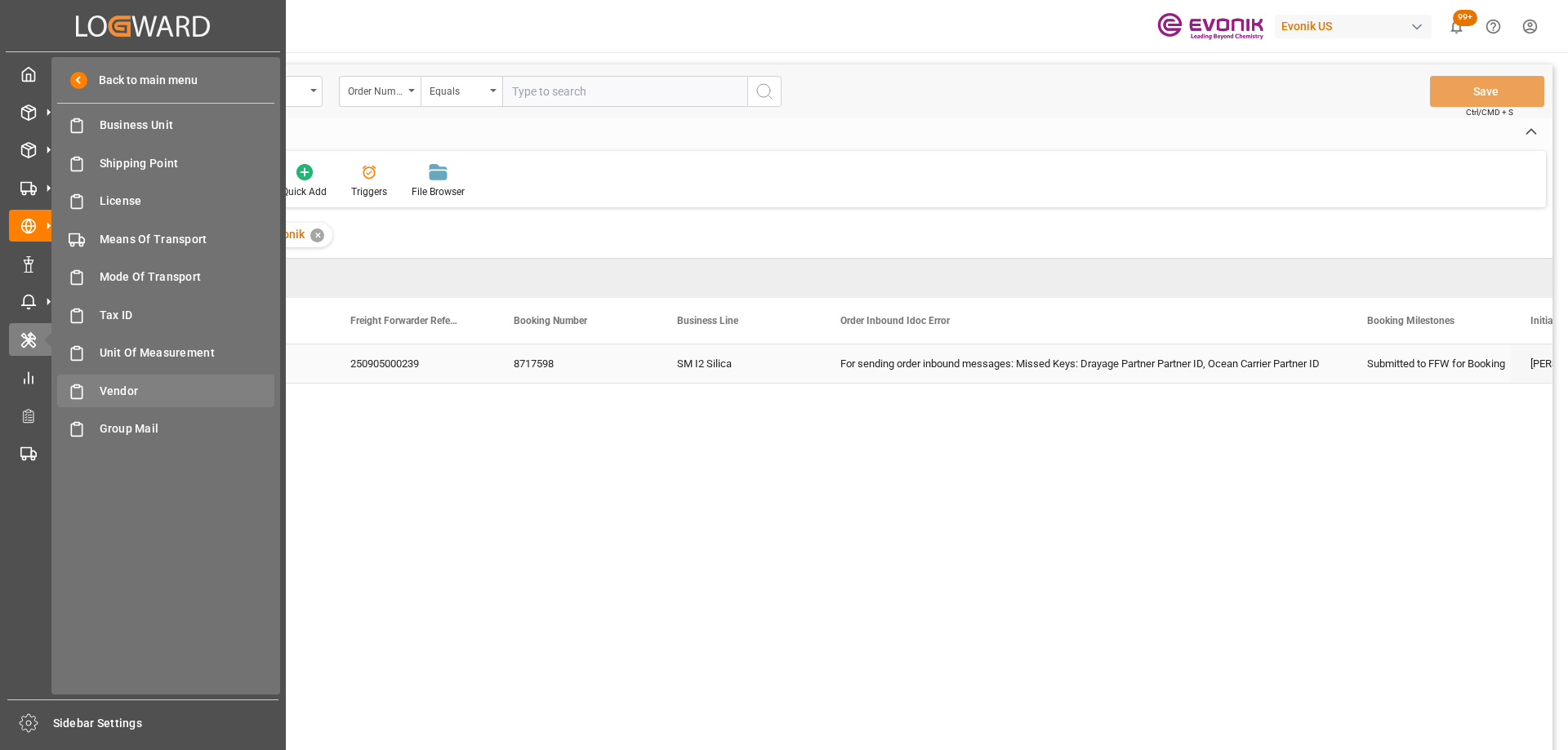
click at [127, 378] on div "Vendor Vendor" at bounding box center [166, 391] width 217 height 32
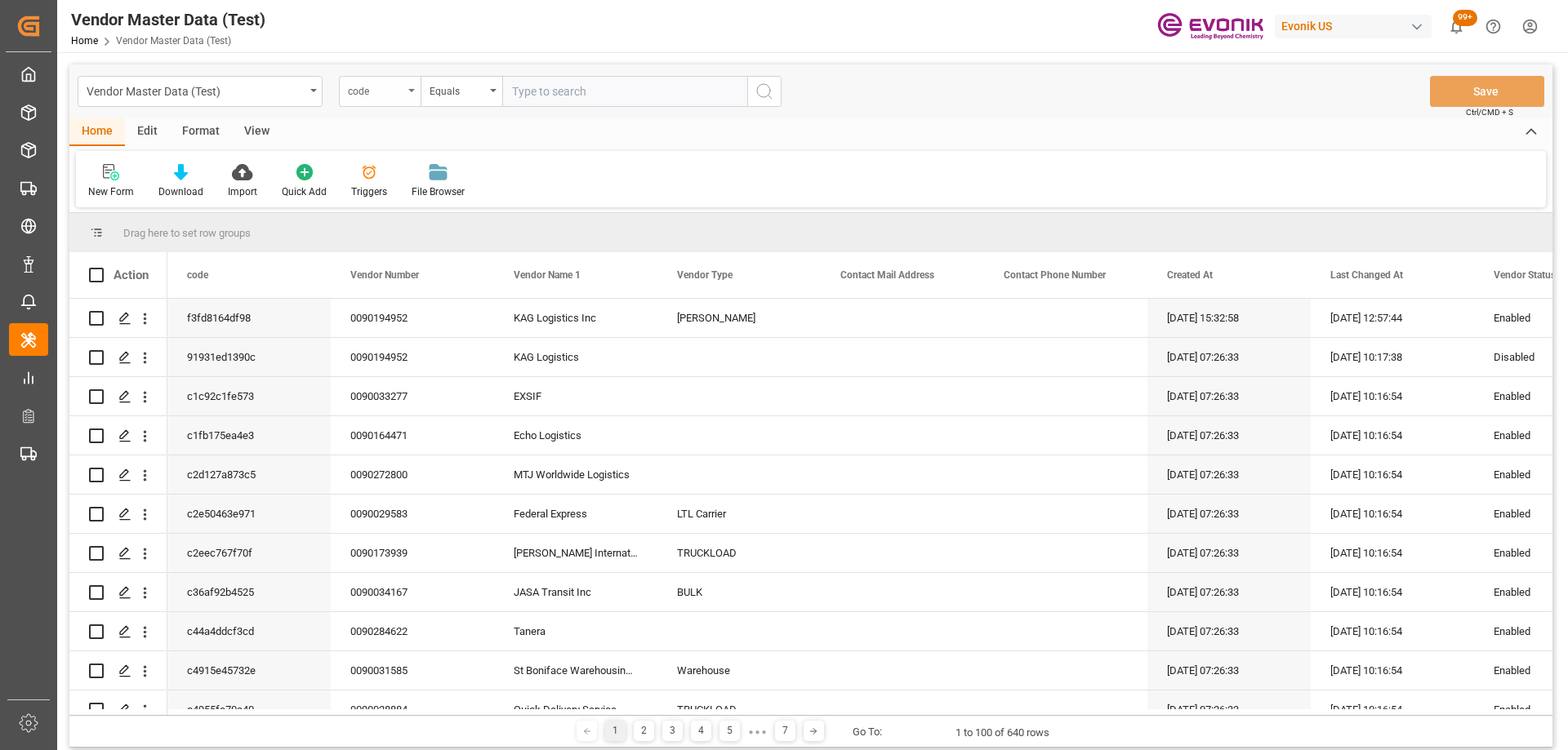
click at [400, 92] on div "code" at bounding box center [375, 90] width 55 height 19
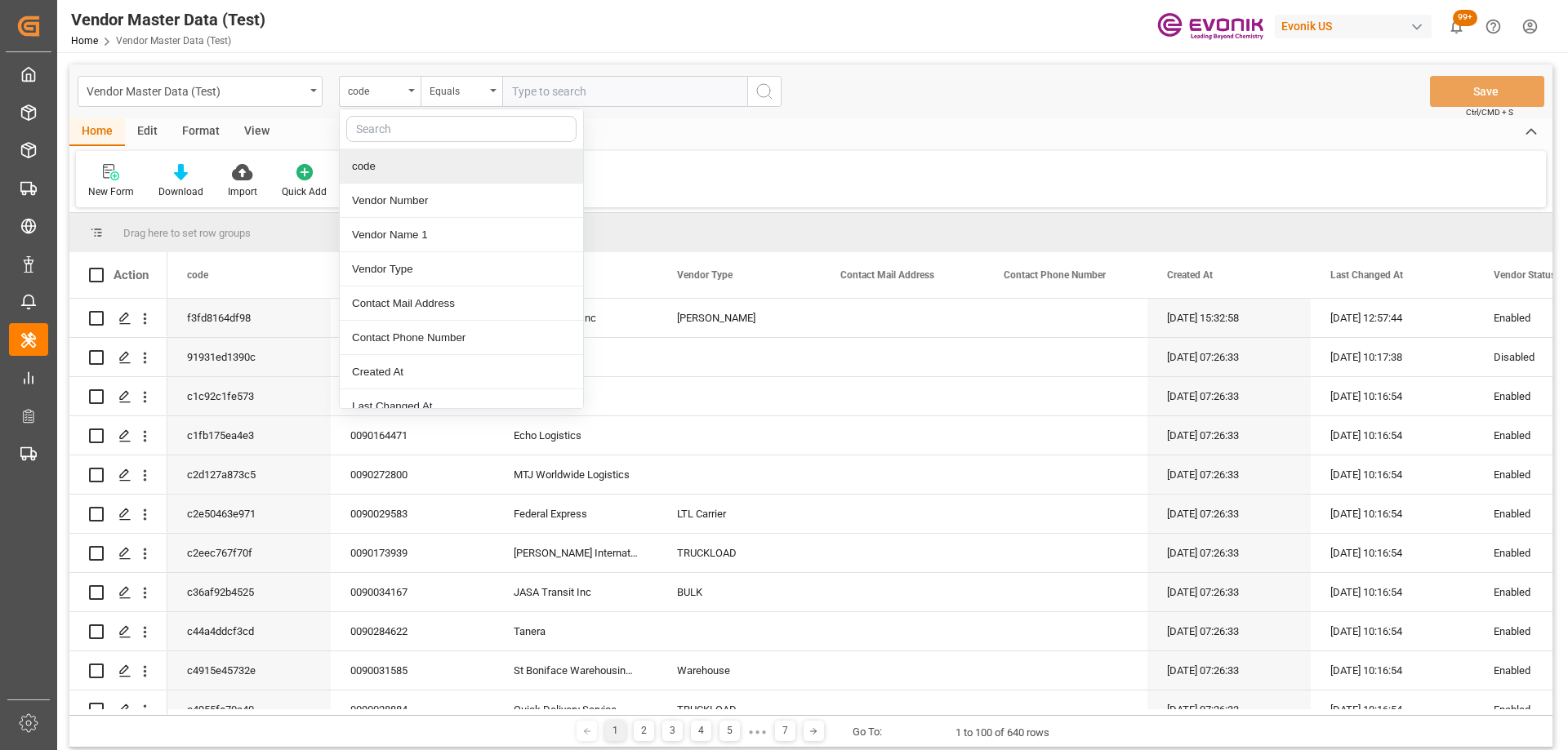
click at [710, 193] on div "New Form Download Import Quick Add Triggers File Browser" at bounding box center [810, 179] width 1470 height 56
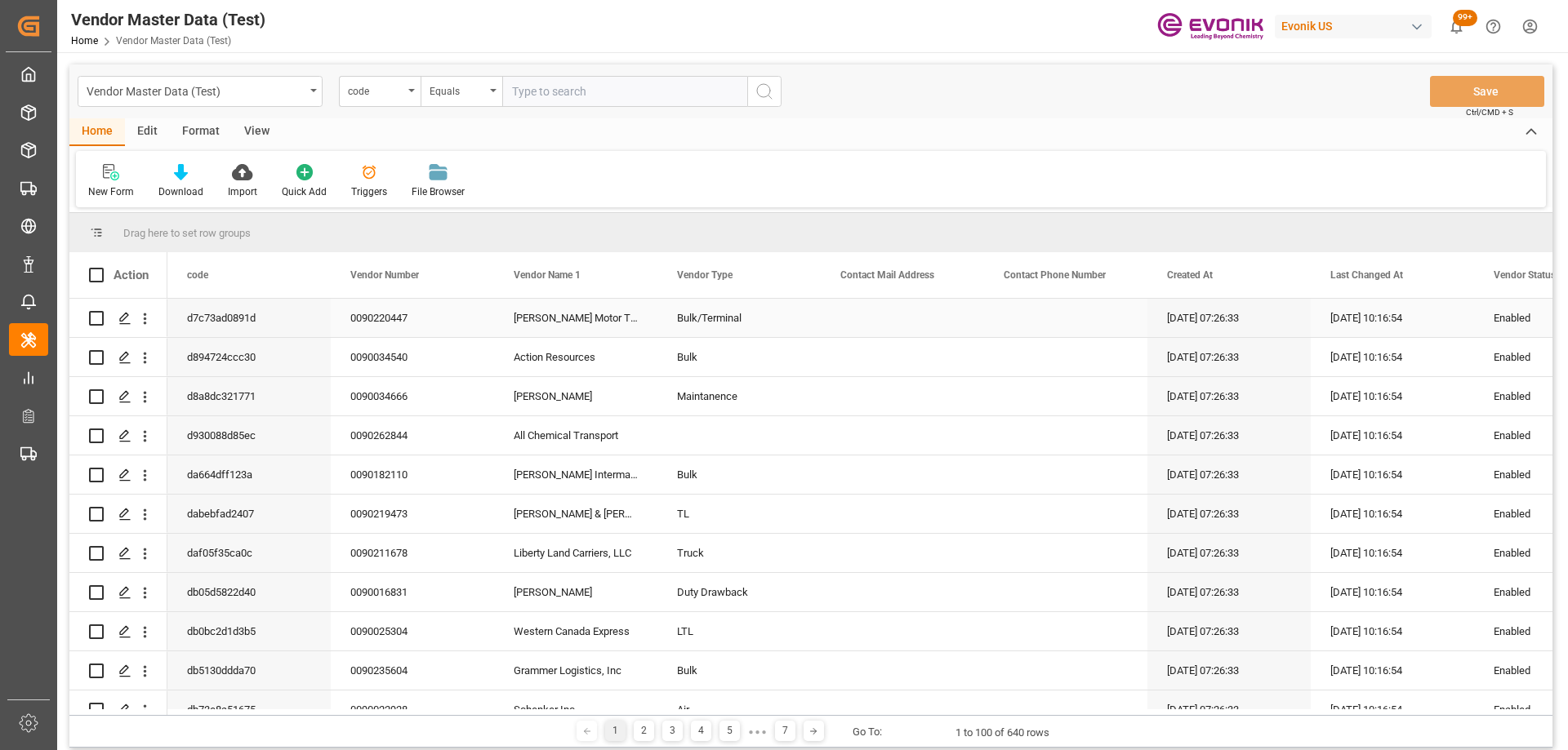
scroll to position [2122, 0]
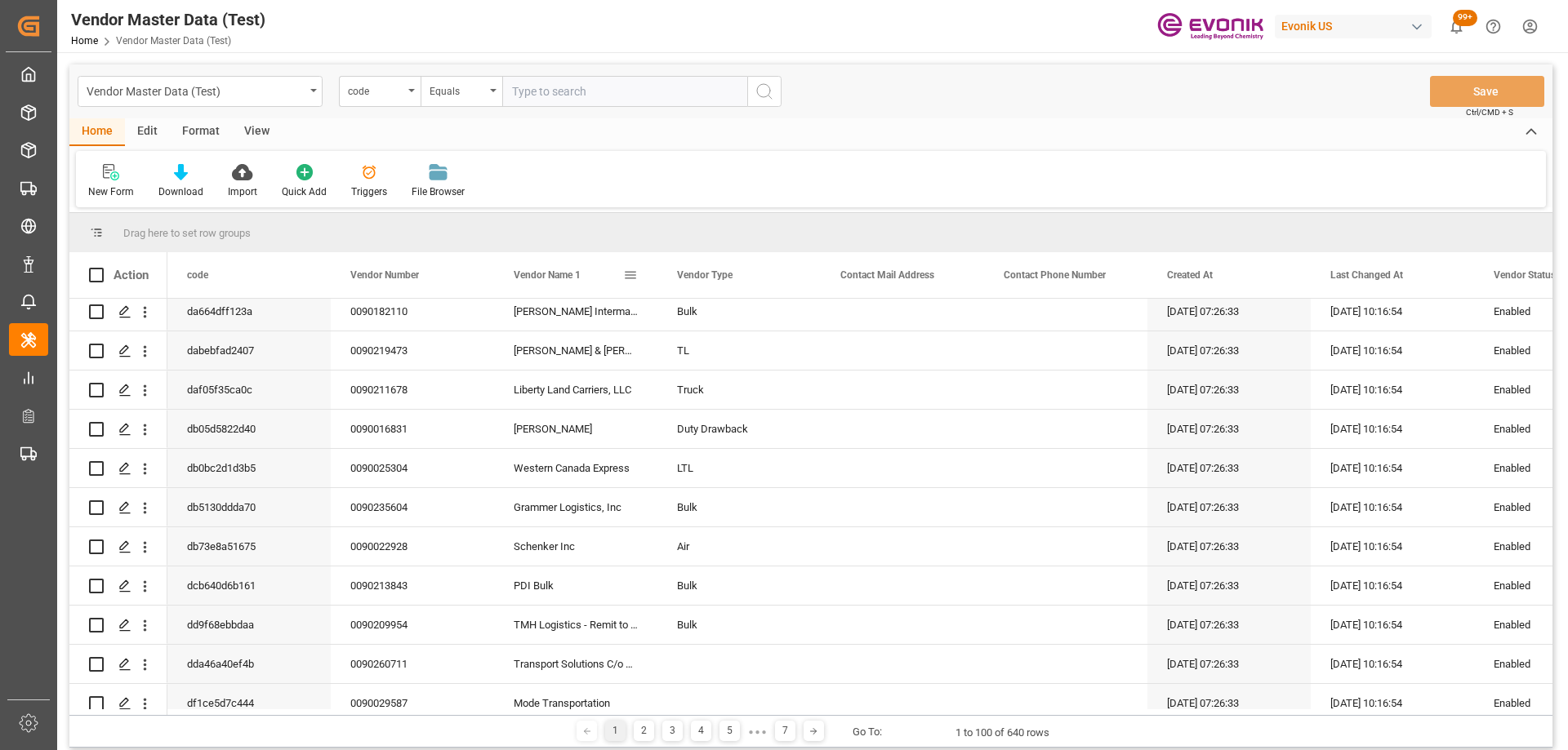
click at [630, 276] on span at bounding box center [631, 275] width 15 height 15
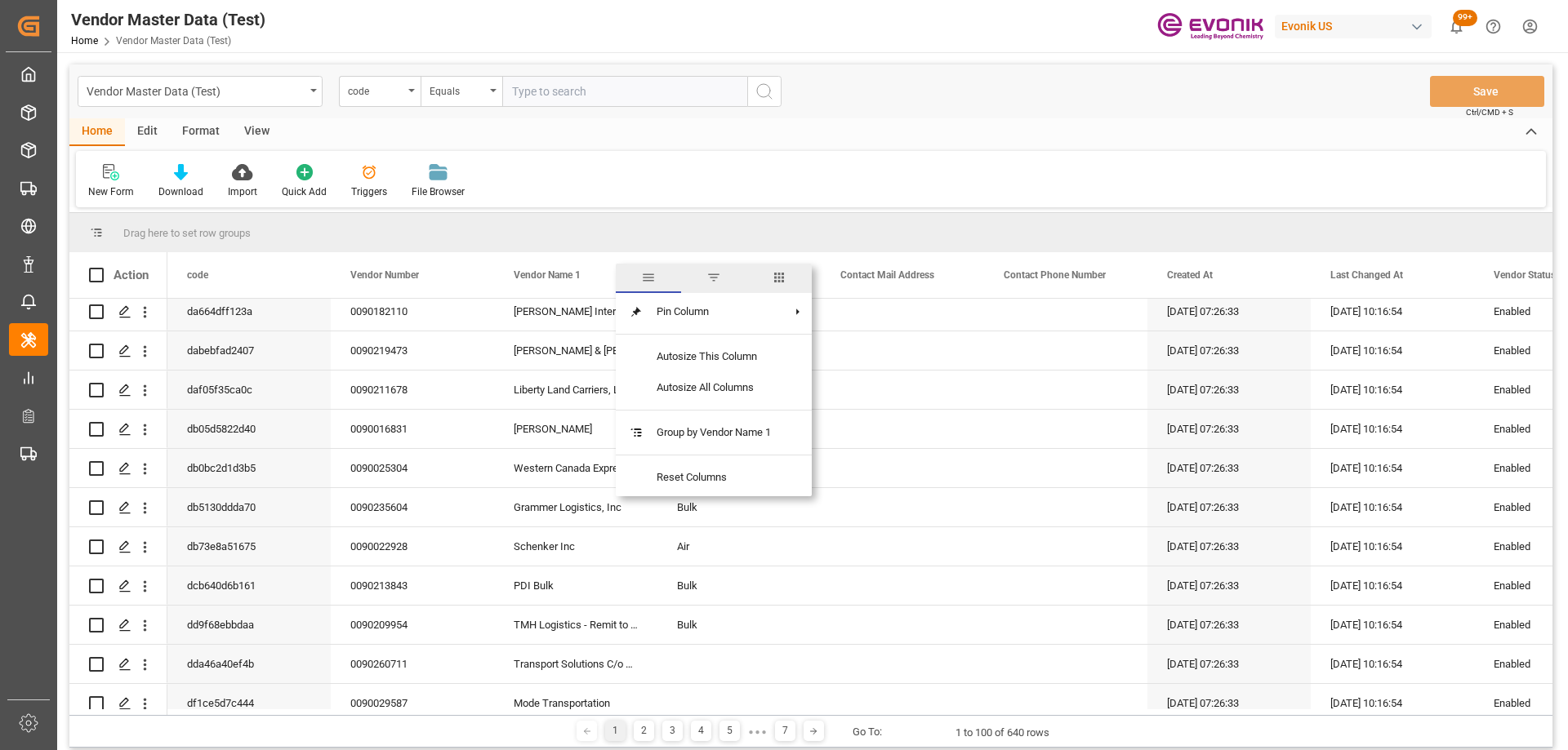
click at [709, 278] on span "filter" at bounding box center [714, 278] width 15 height 15
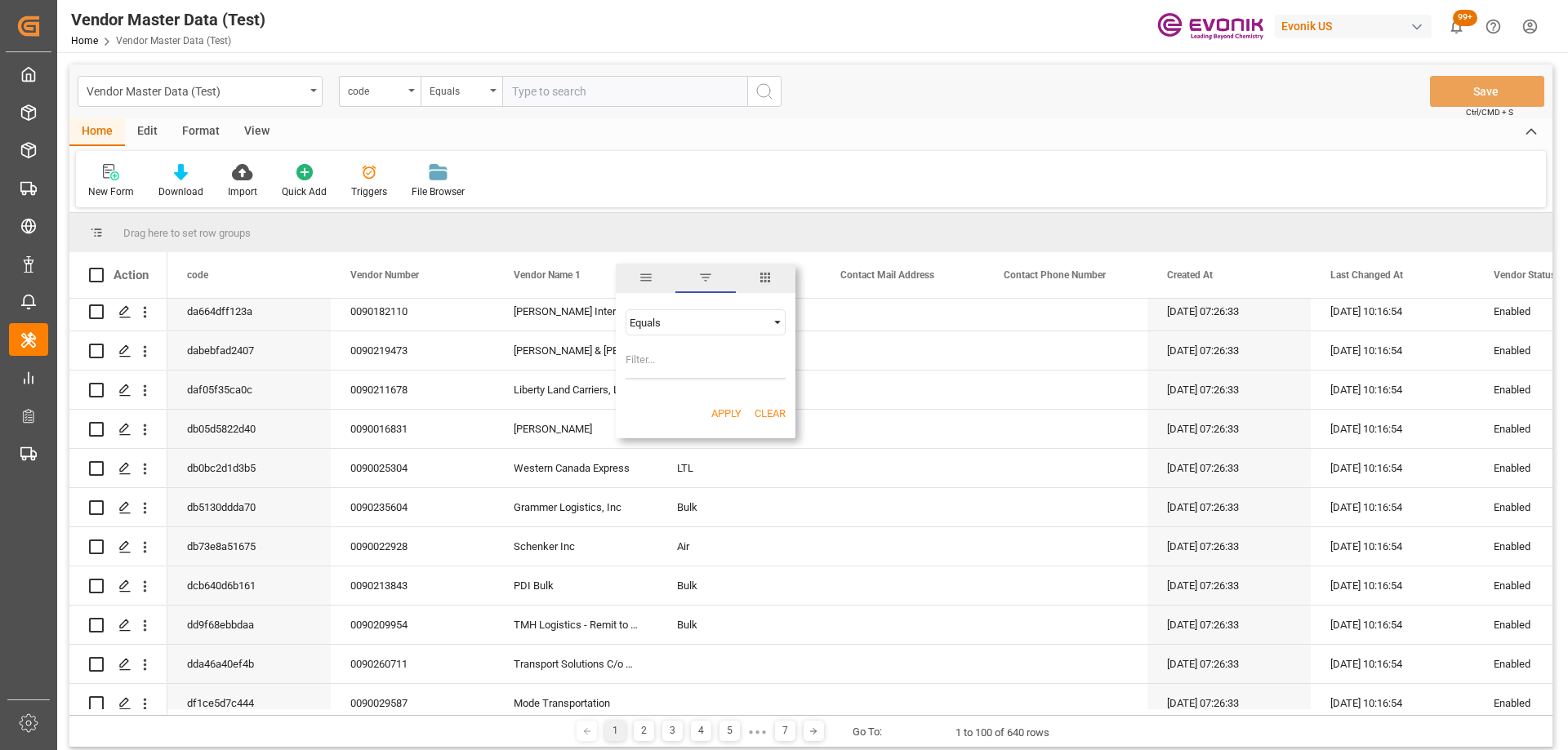
click at [709, 327] on div "Equals" at bounding box center [698, 323] width 138 height 12
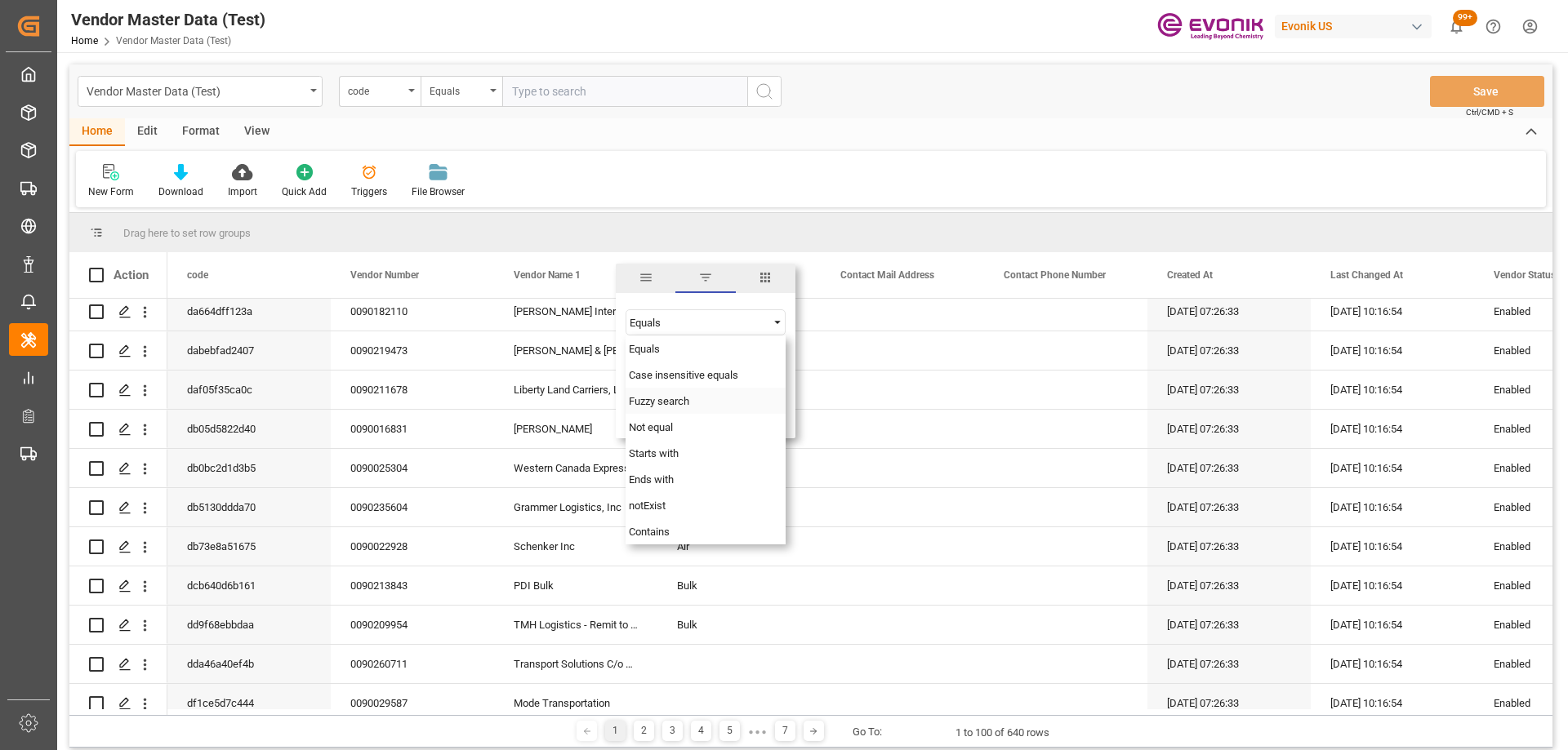
click at [662, 407] on div "Fuzzy search" at bounding box center [704, 401] width 160 height 26
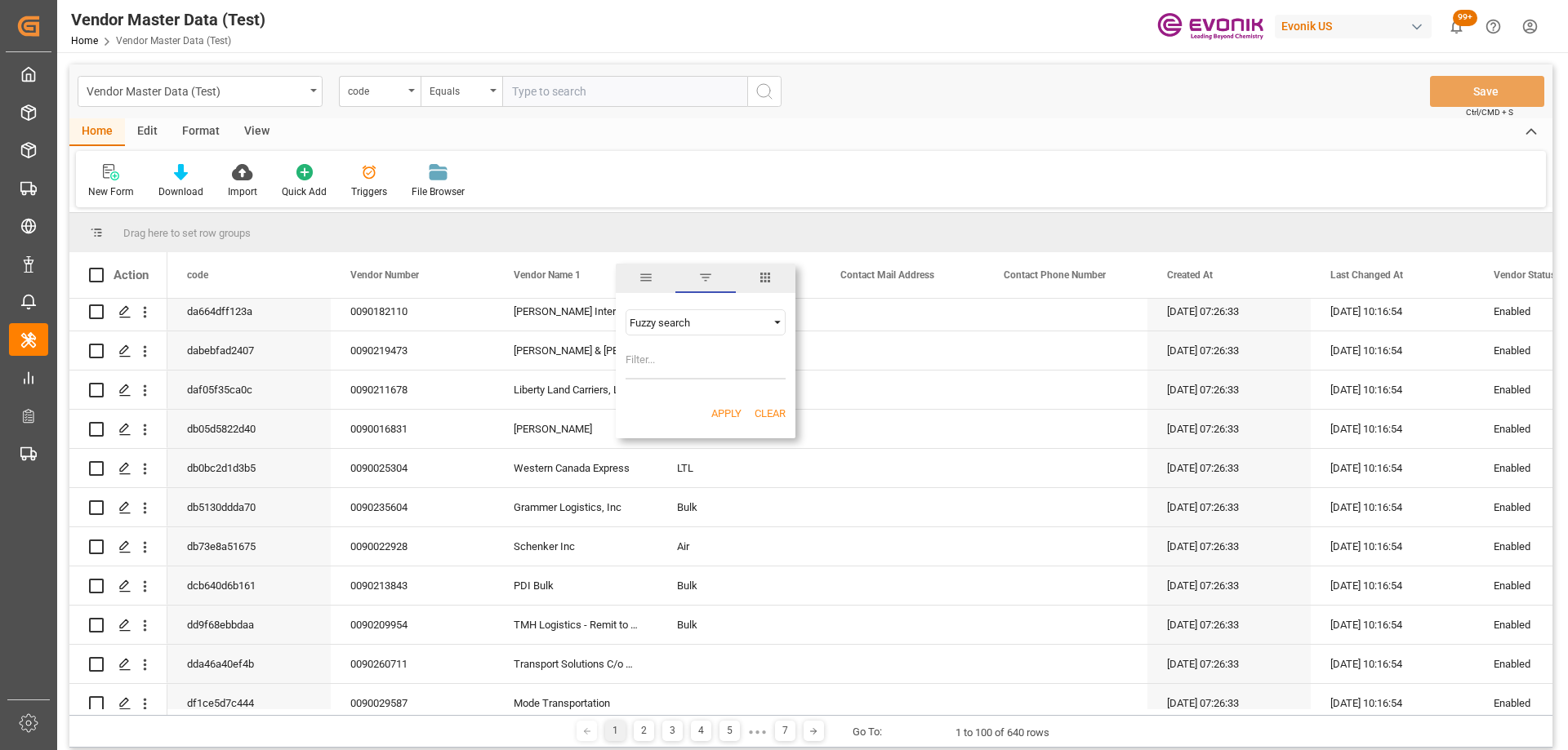
click at [661, 359] on input "Filter Value" at bounding box center [704, 363] width 160 height 33
type input "seaboard"
click at [720, 402] on div "Apply Clear" at bounding box center [705, 413] width 180 height 42
click at [719, 413] on button "Apply" at bounding box center [726, 413] width 30 height 16
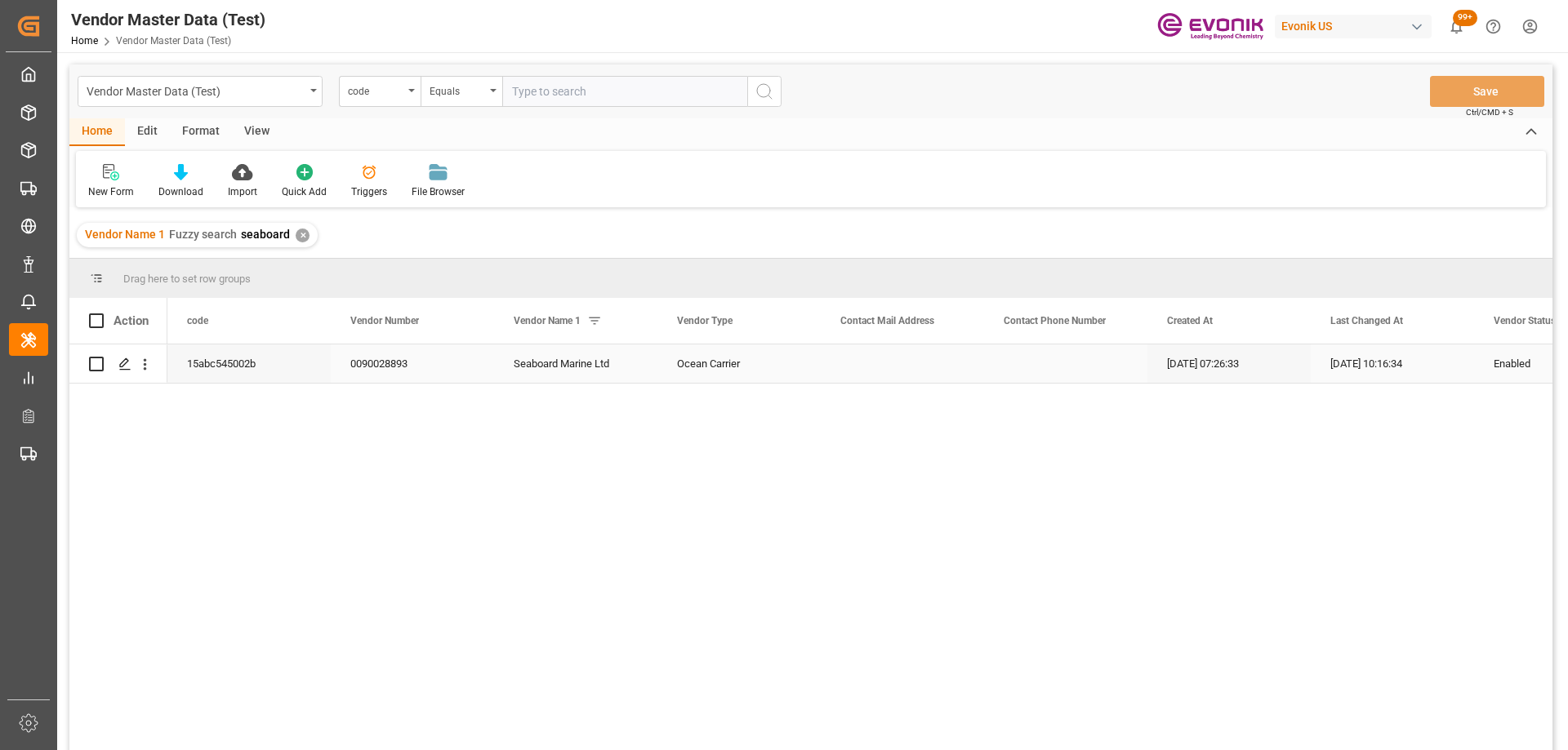
click at [399, 369] on div "0090028893" at bounding box center [412, 363] width 164 height 38
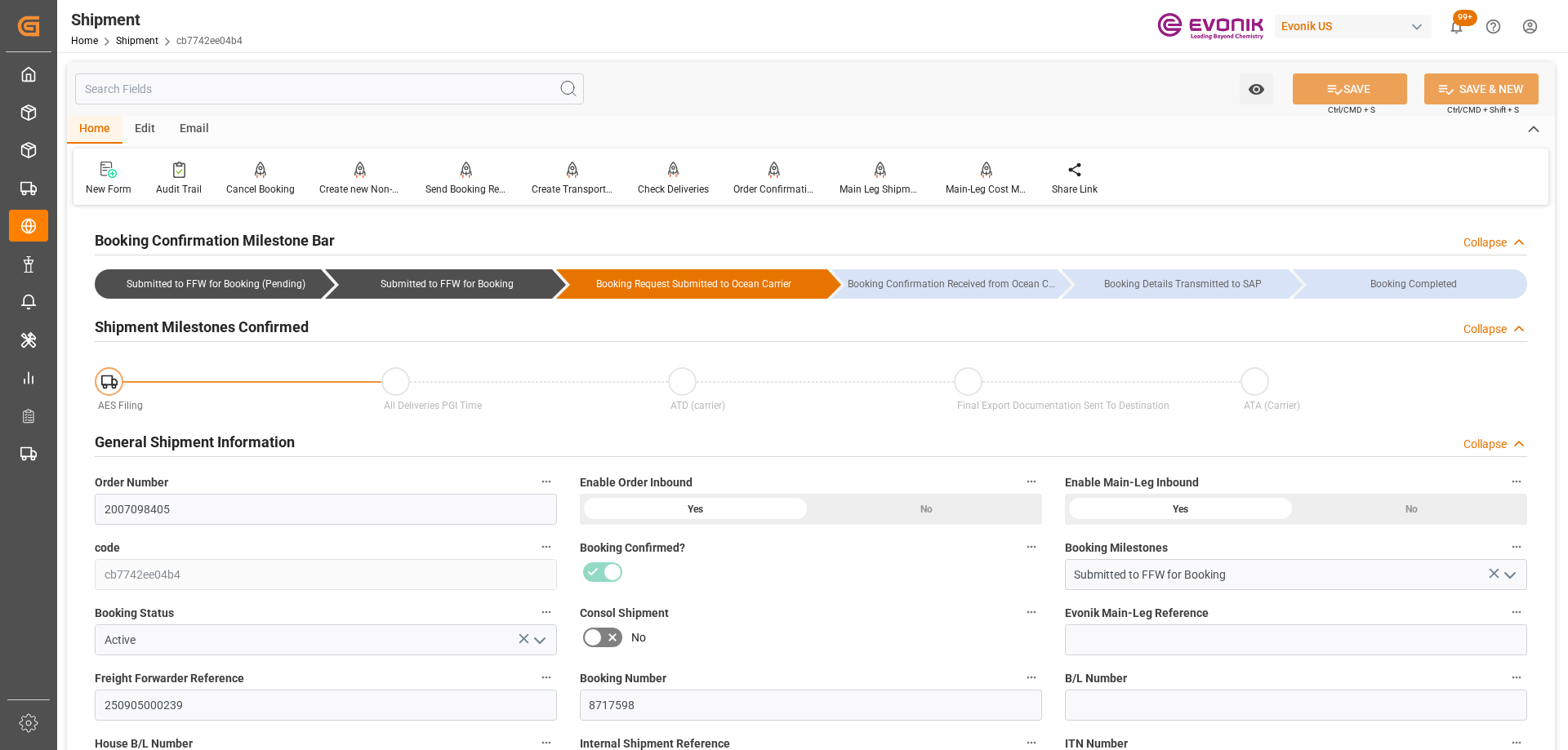
scroll to position [81, 0]
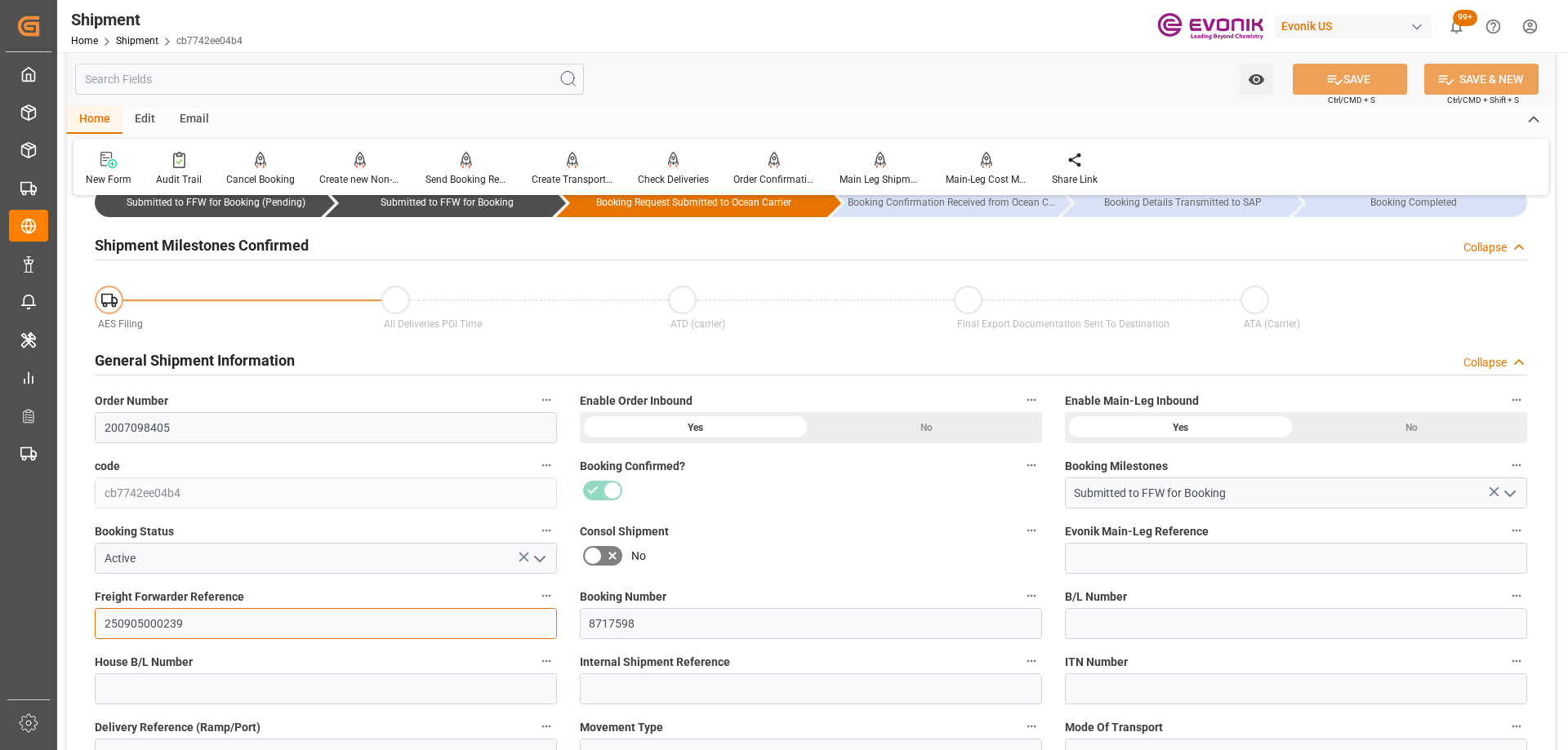
drag, startPoint x: 159, startPoint y: 622, endPoint x: 36, endPoint y: 613, distance: 123.3
click at [36, 613] on div "Created by potrace 1.15, written by Peter Selinger 2001-2017 Created by potrace…" at bounding box center [784, 375] width 1568 height 750
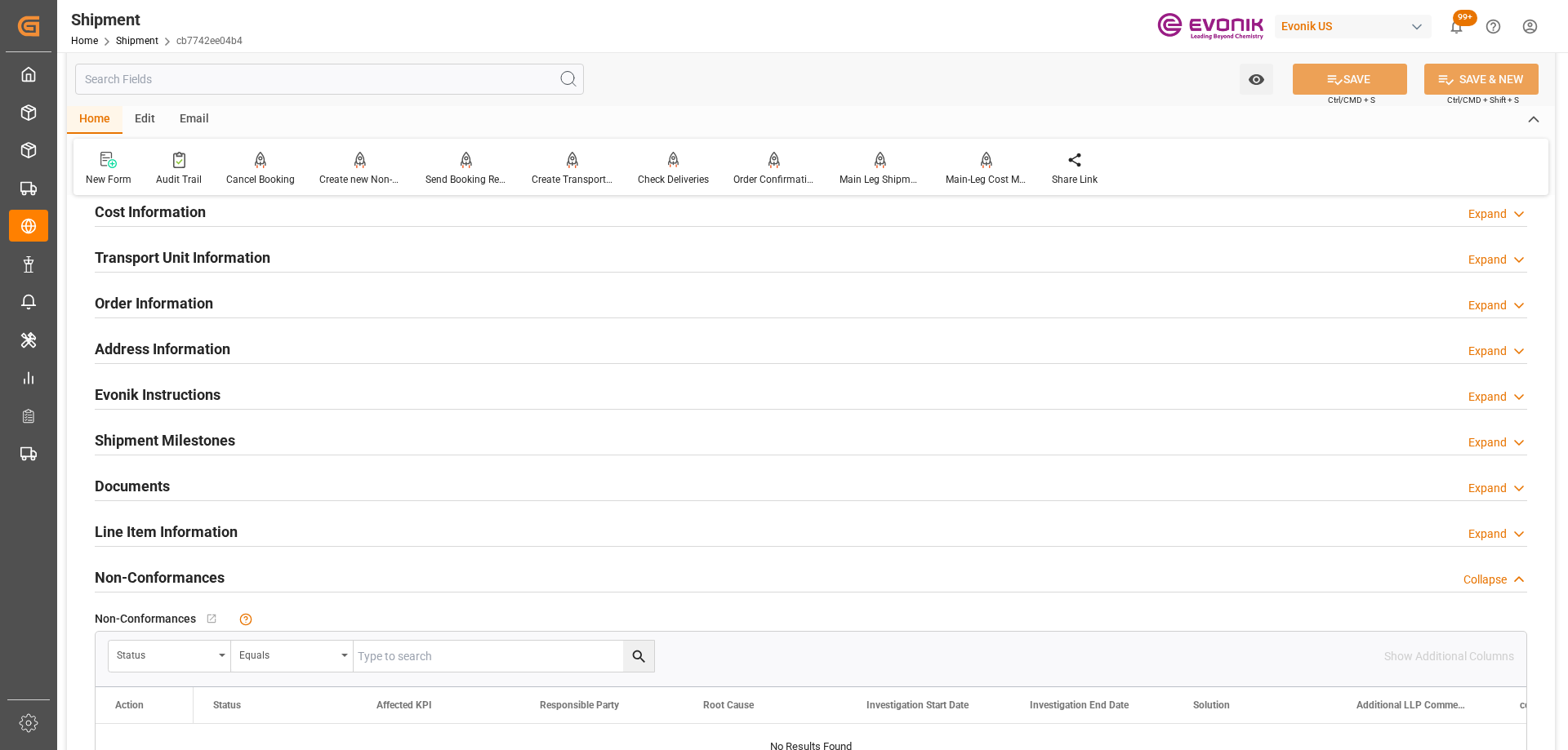
scroll to position [898, 0]
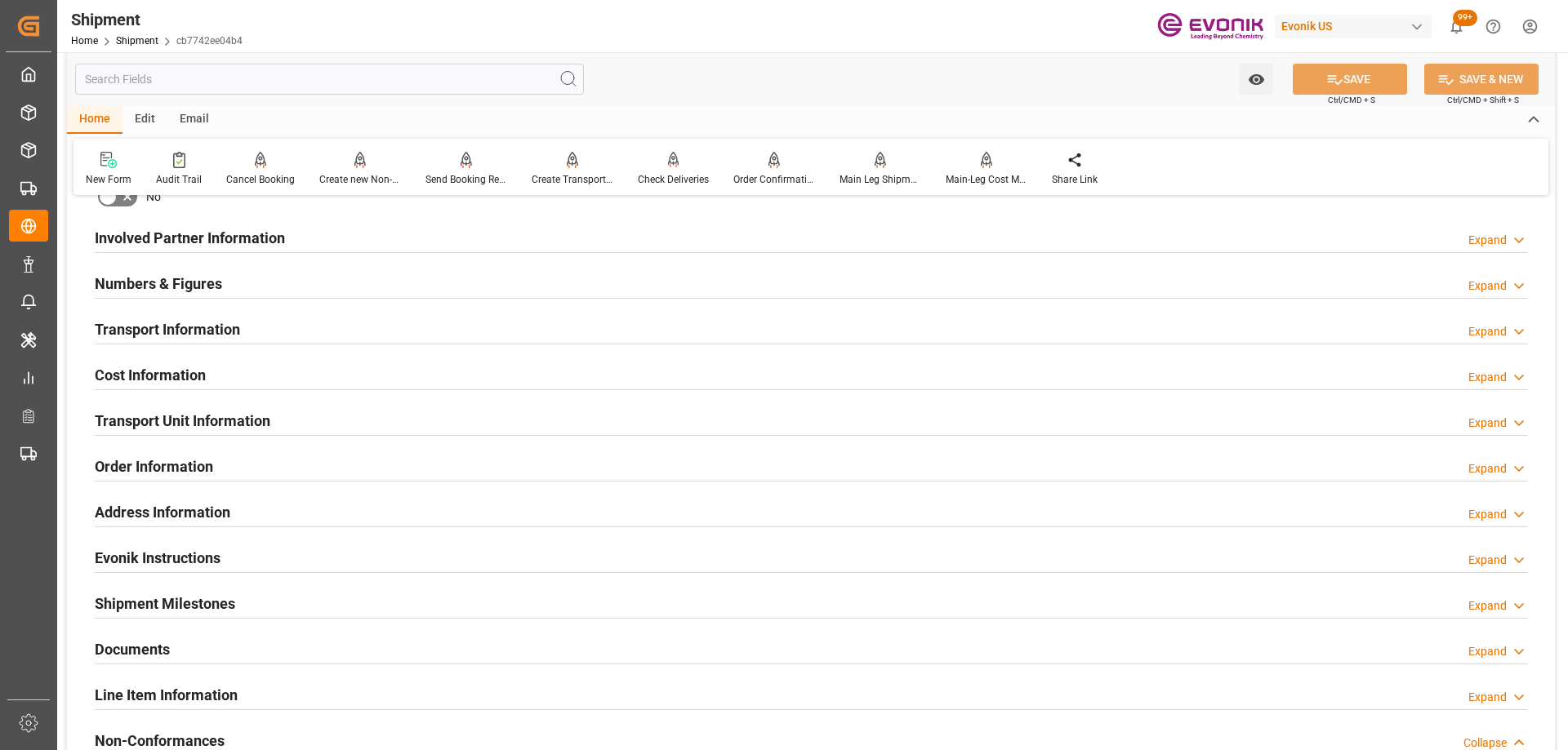
click at [346, 237] on div "Involved Partner Information Expand" at bounding box center [810, 236] width 1432 height 31
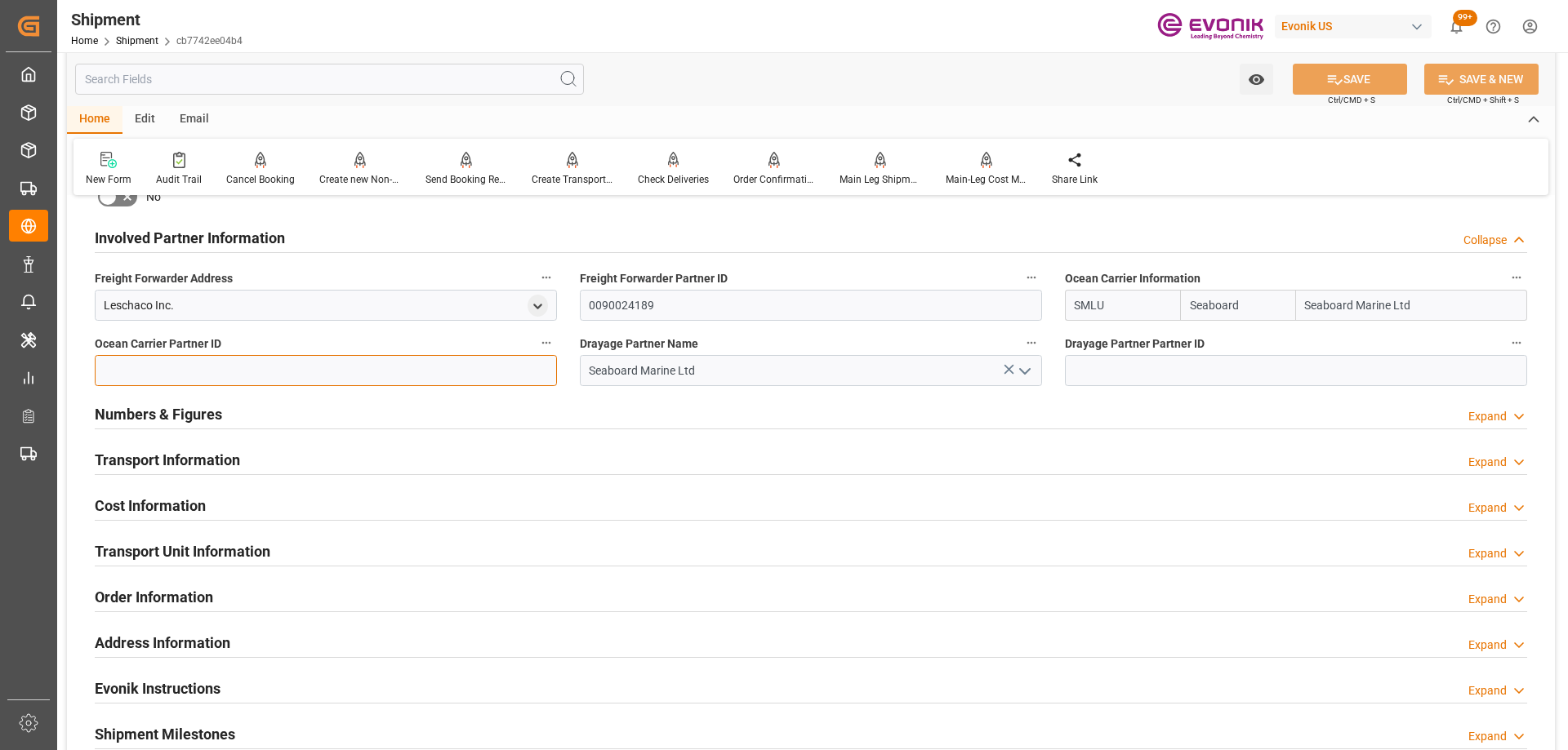
click at [405, 363] on input at bounding box center [326, 370] width 462 height 31
click at [1011, 367] on button "open menu" at bounding box center [1023, 370] width 24 height 25
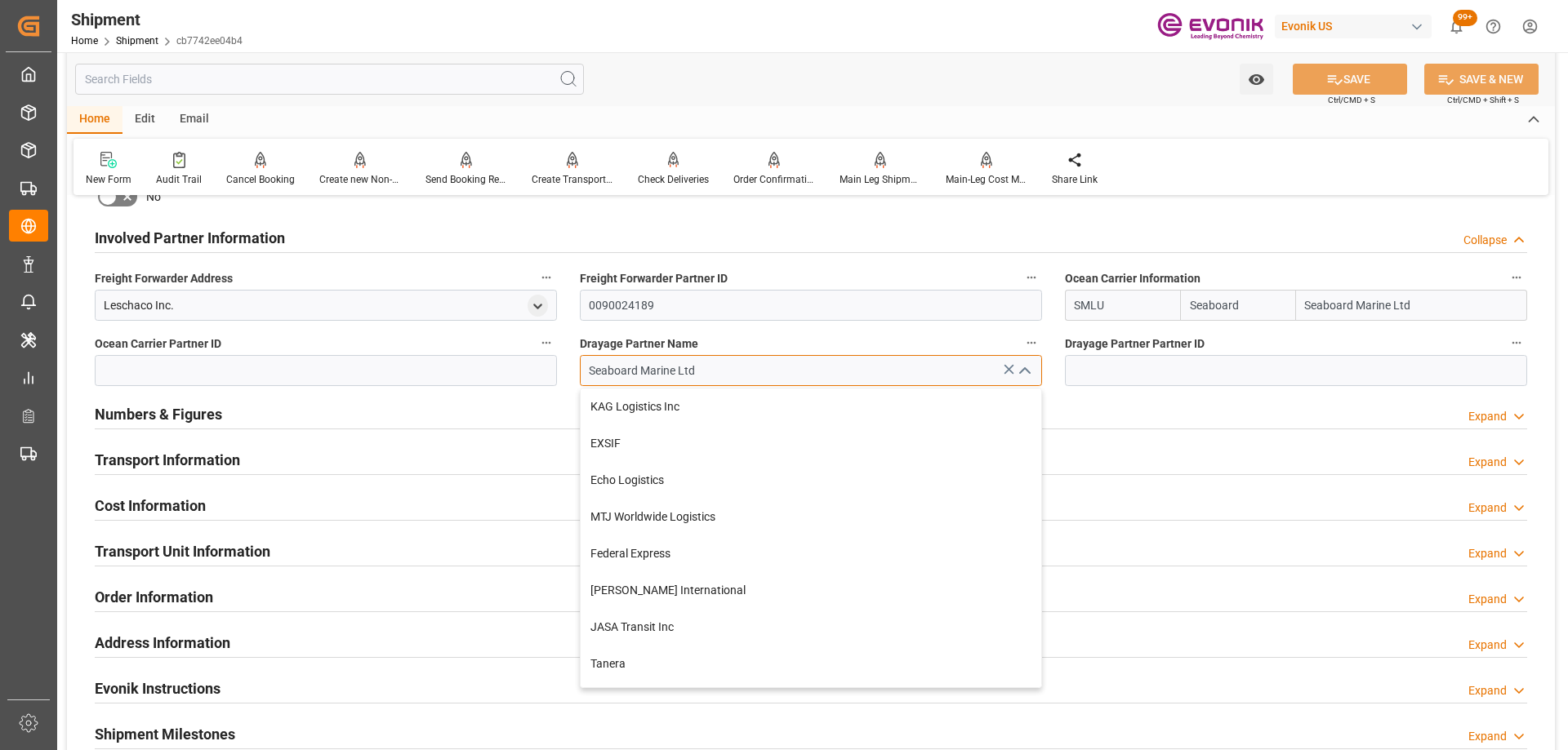
drag, startPoint x: 816, startPoint y: 368, endPoint x: 531, endPoint y: 346, distance: 285.8
click at [531, 346] on div "Booking Confirmation Milestone Bar Collapse Submitted to FFW for Booking (Pendi…" at bounding box center [811, 221] width 1488 height 1818
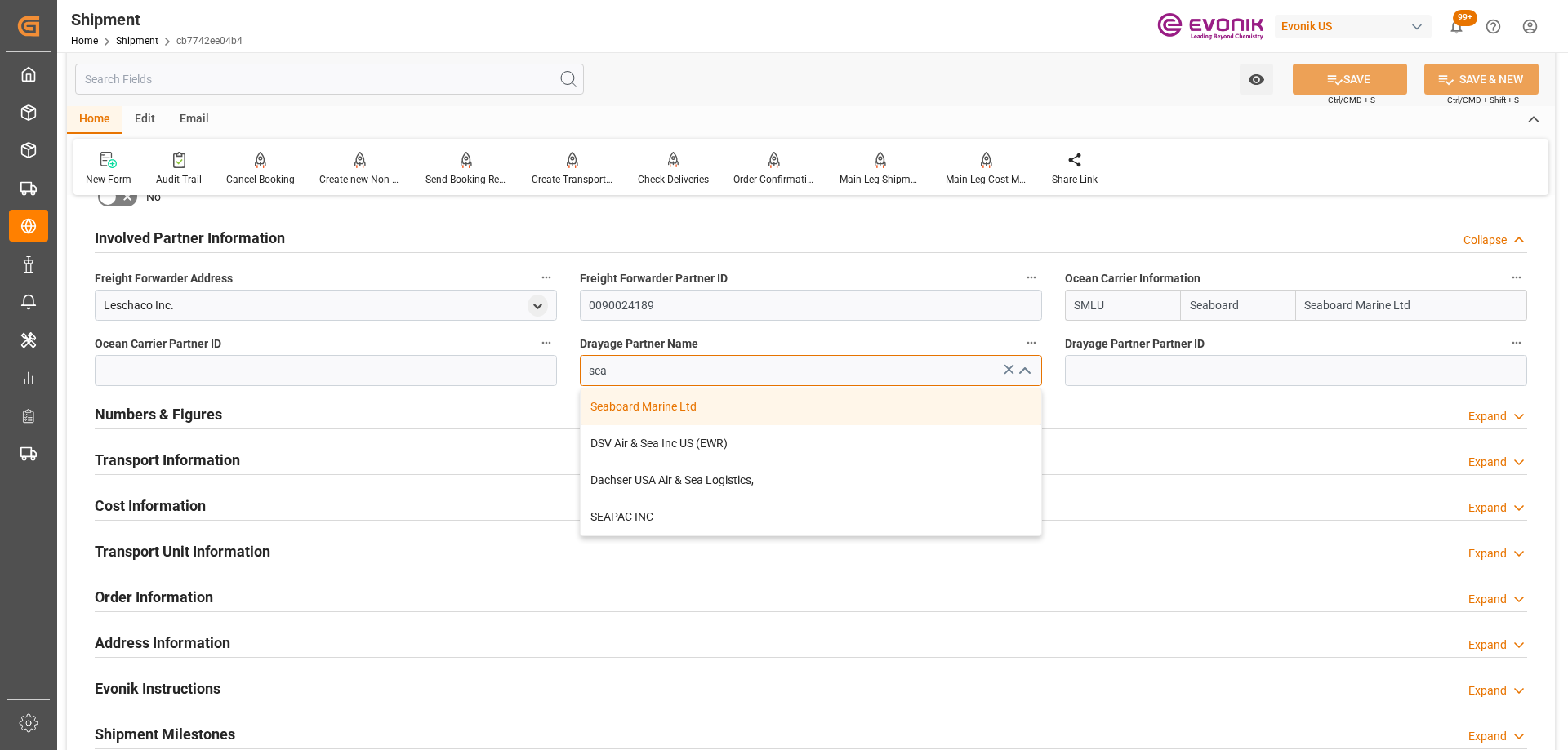
click at [654, 407] on div "Seaboard Marine Ltd" at bounding box center [810, 406] width 460 height 36
type input "Seaboard Marine Ltd"
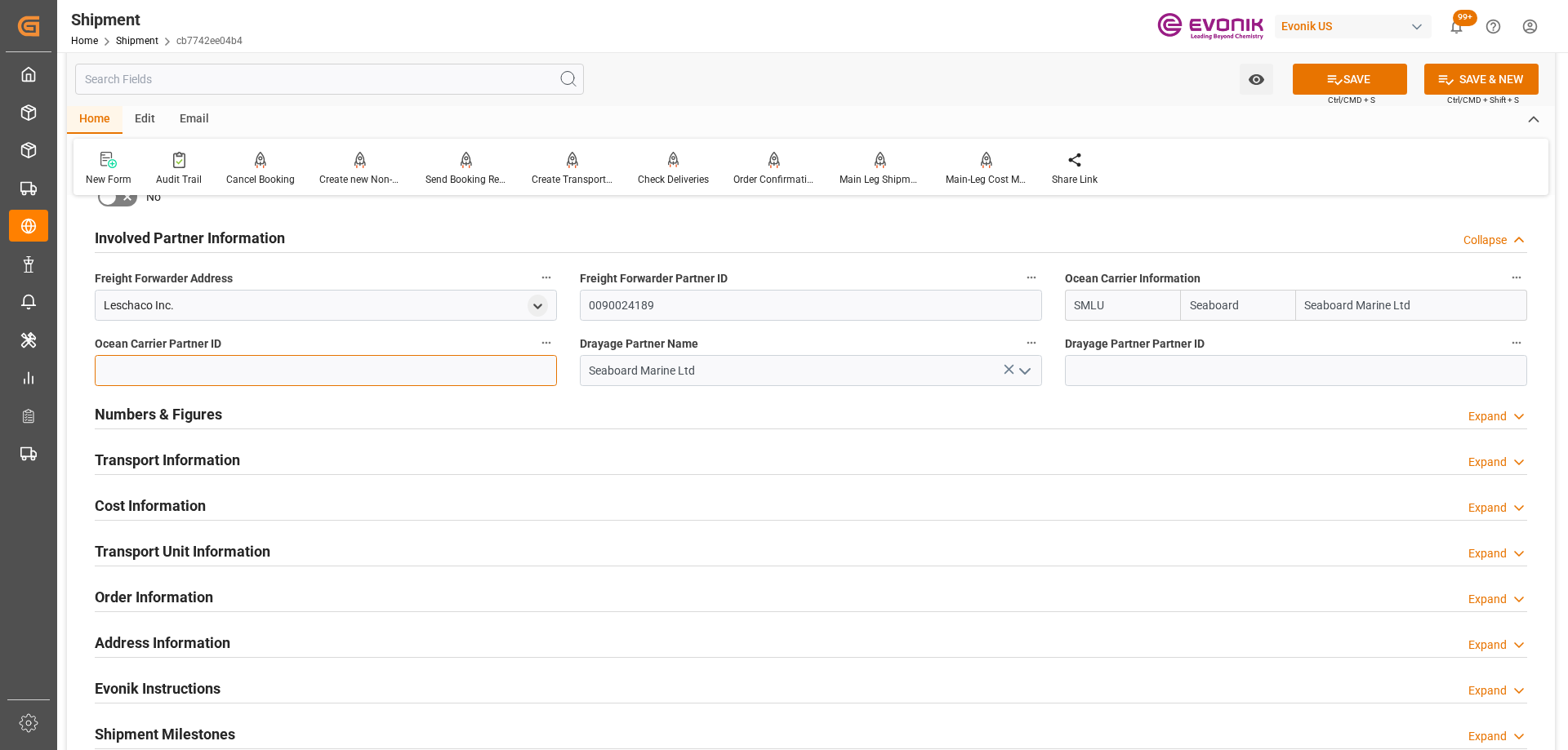
click at [361, 368] on input at bounding box center [326, 370] width 462 height 31
paste input "0090028893"
type input "0090028893"
click at [1215, 365] on input at bounding box center [1296, 370] width 462 height 31
paste input "0090028893"
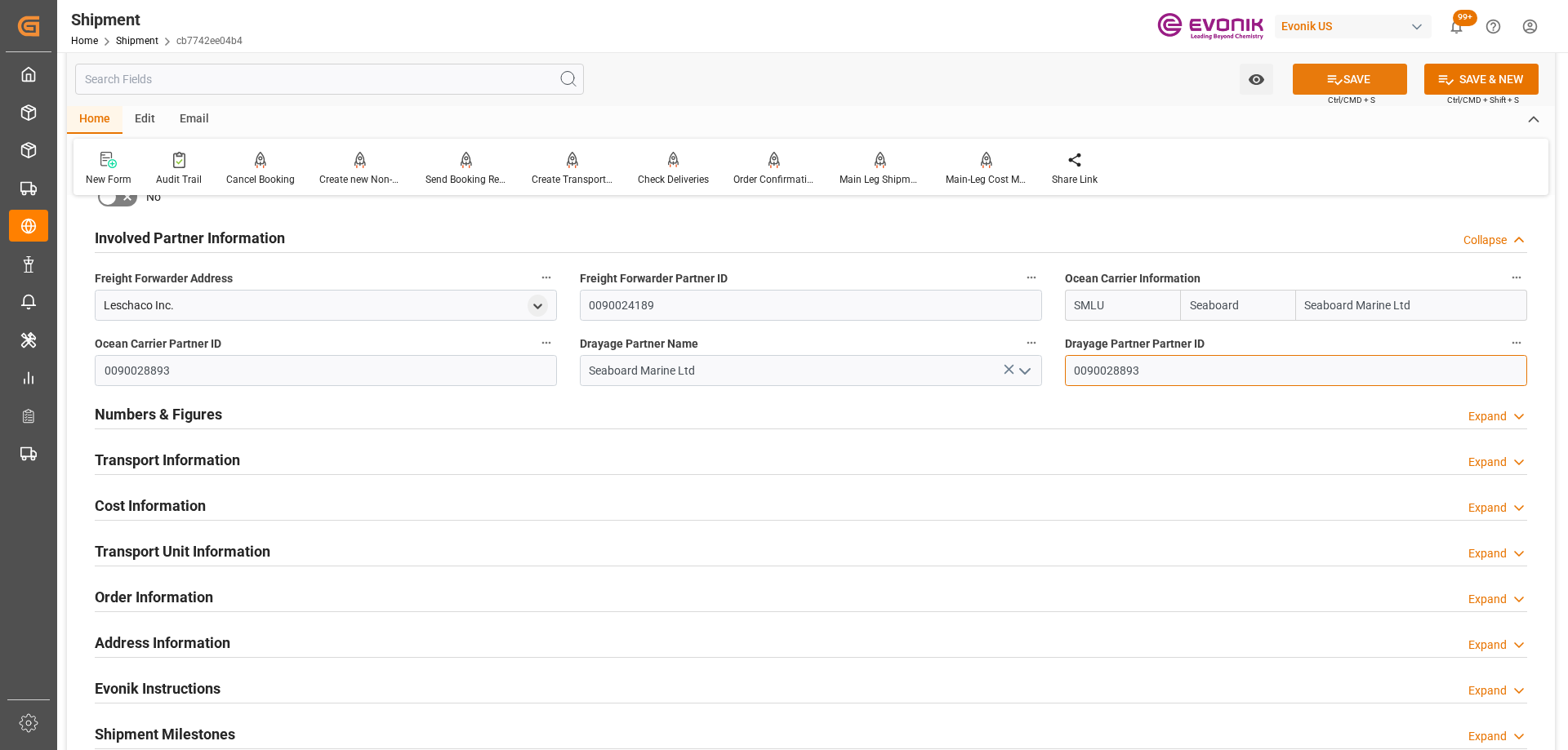
type input "0090028893"
click at [1349, 78] on button "SAVE" at bounding box center [1349, 79] width 114 height 31
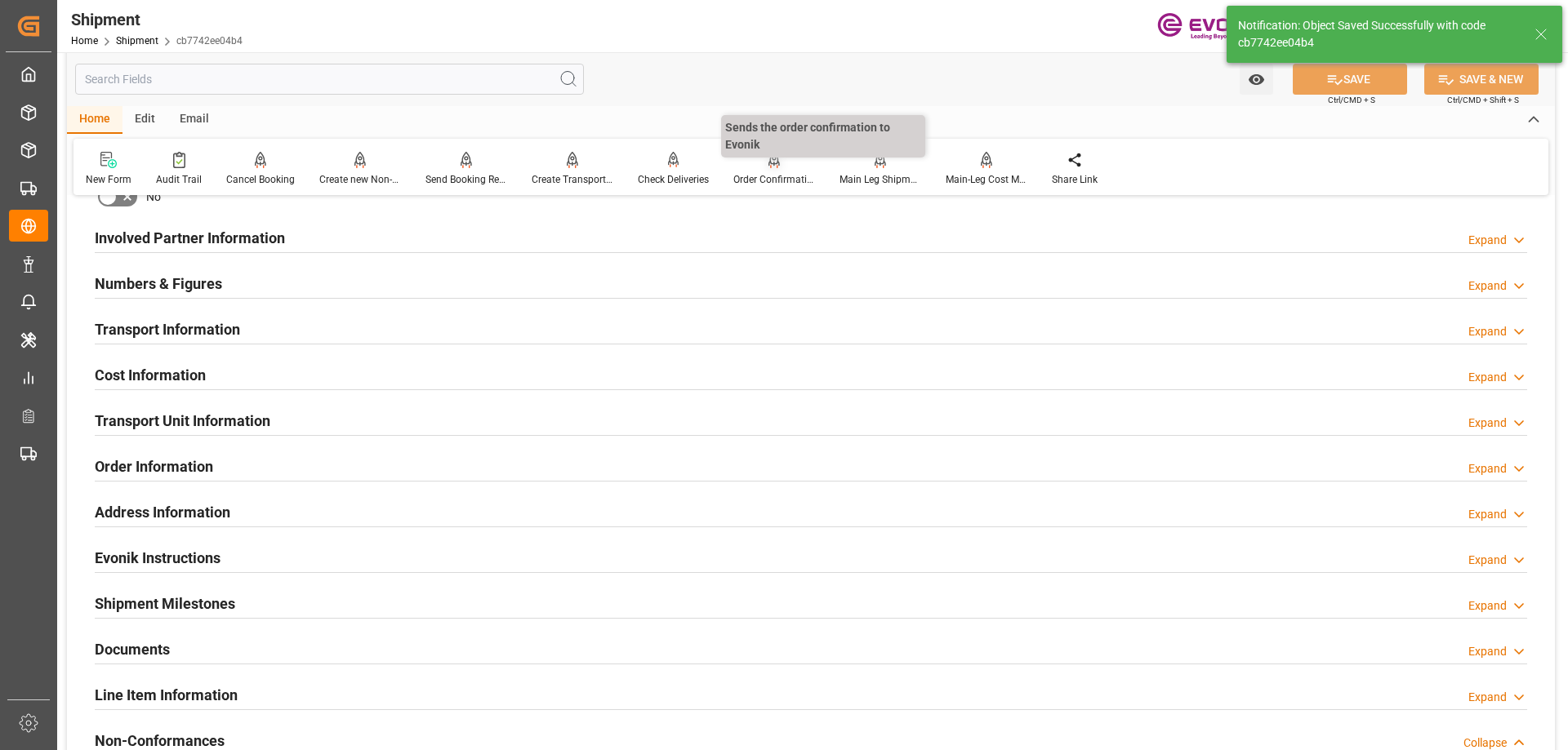
click at [759, 177] on div "Order Confirmation" at bounding box center [774, 180] width 81 height 15
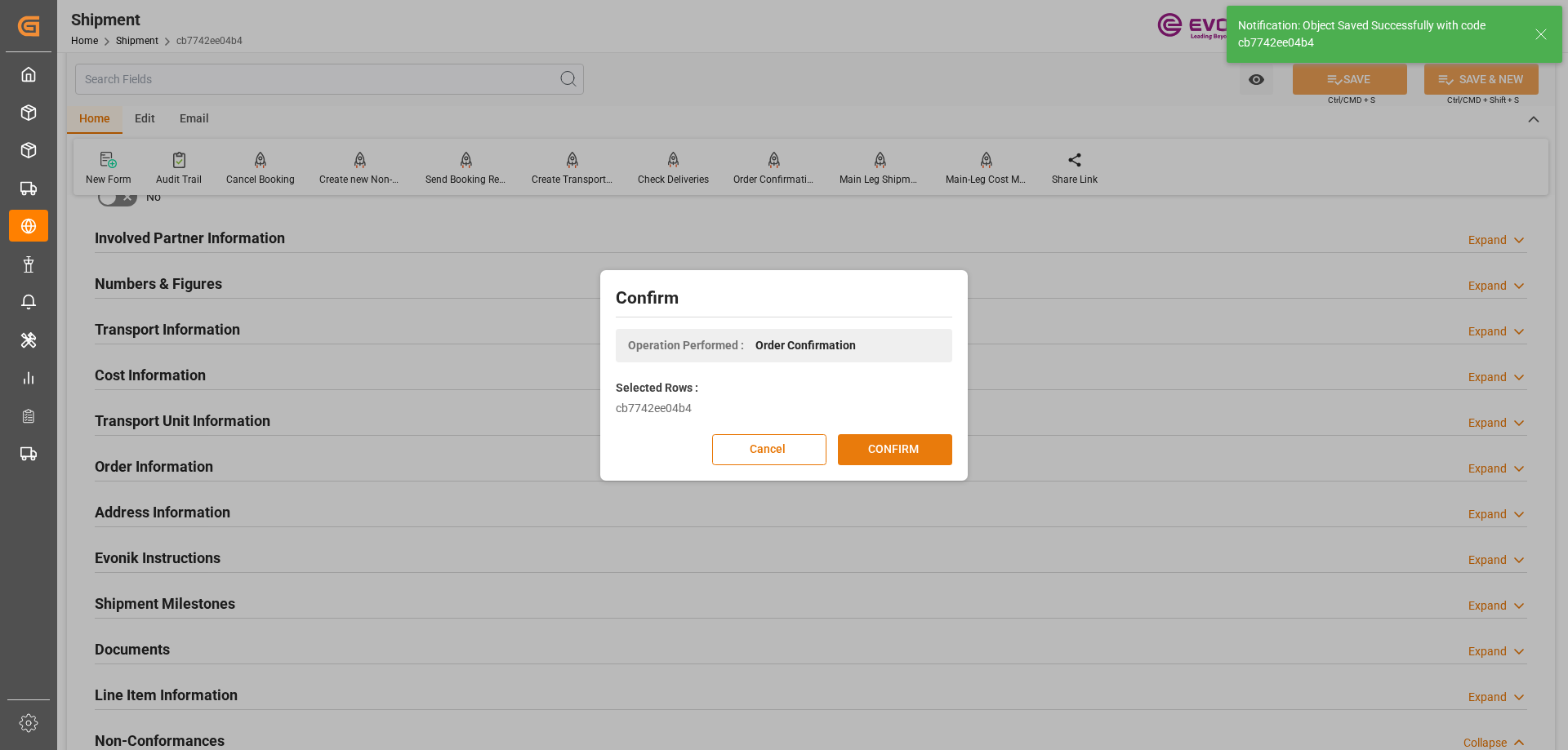
click at [865, 456] on button "CONFIRM" at bounding box center [894, 449] width 114 height 31
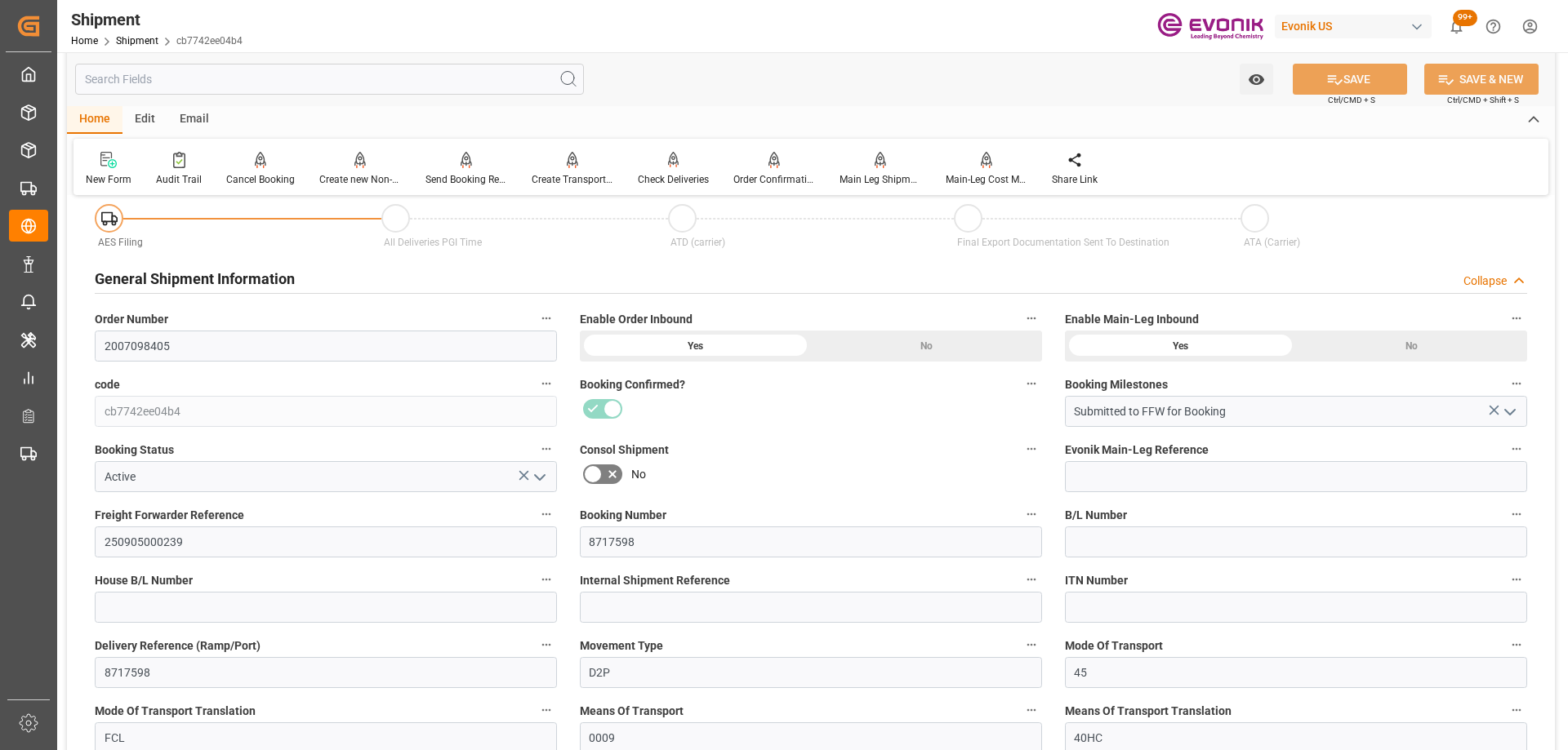
scroll to position [0, 0]
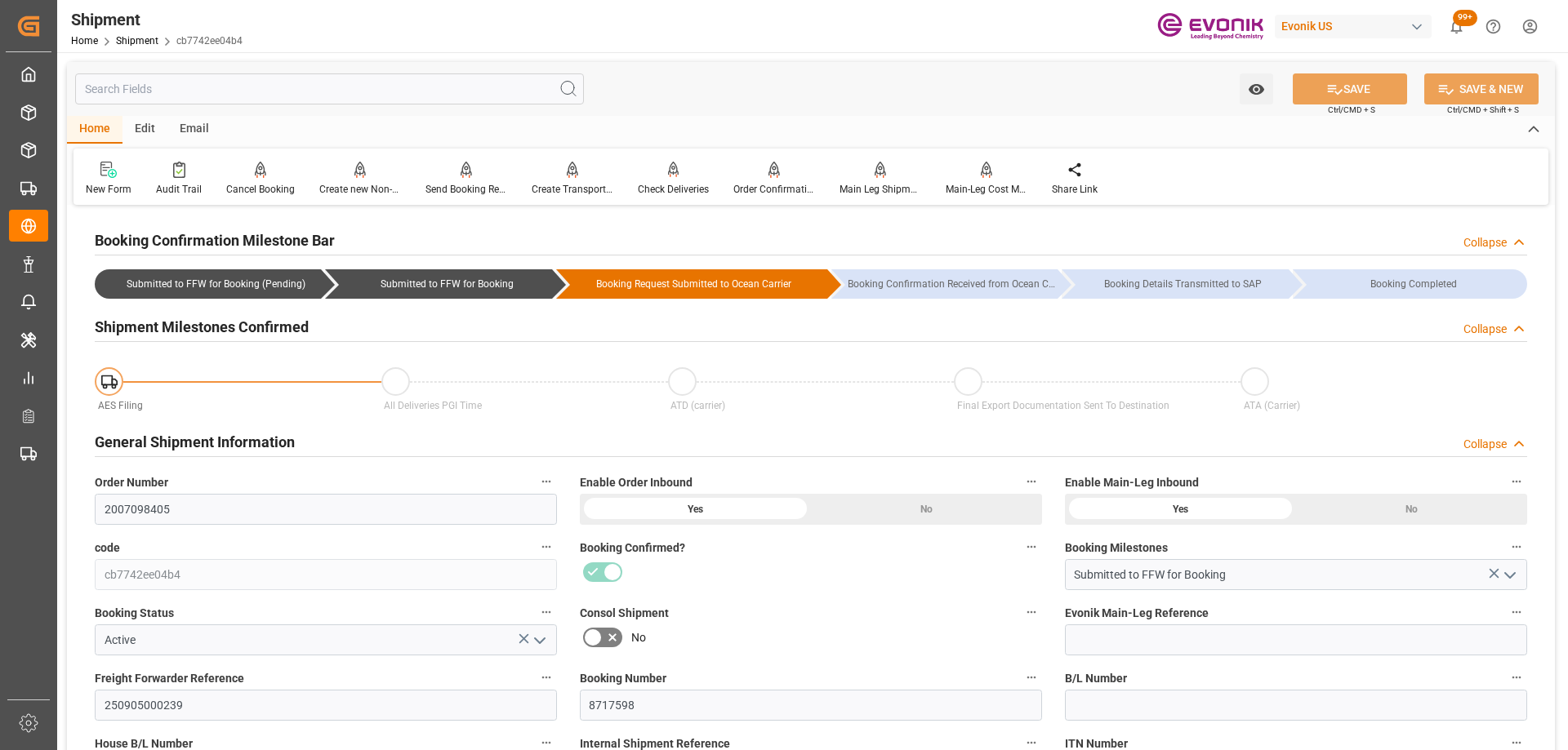
click at [799, 616] on label "Consol Shipment" at bounding box center [811, 613] width 462 height 22
click at [1021, 616] on button "Consol Shipment" at bounding box center [1031, 612] width 22 height 22
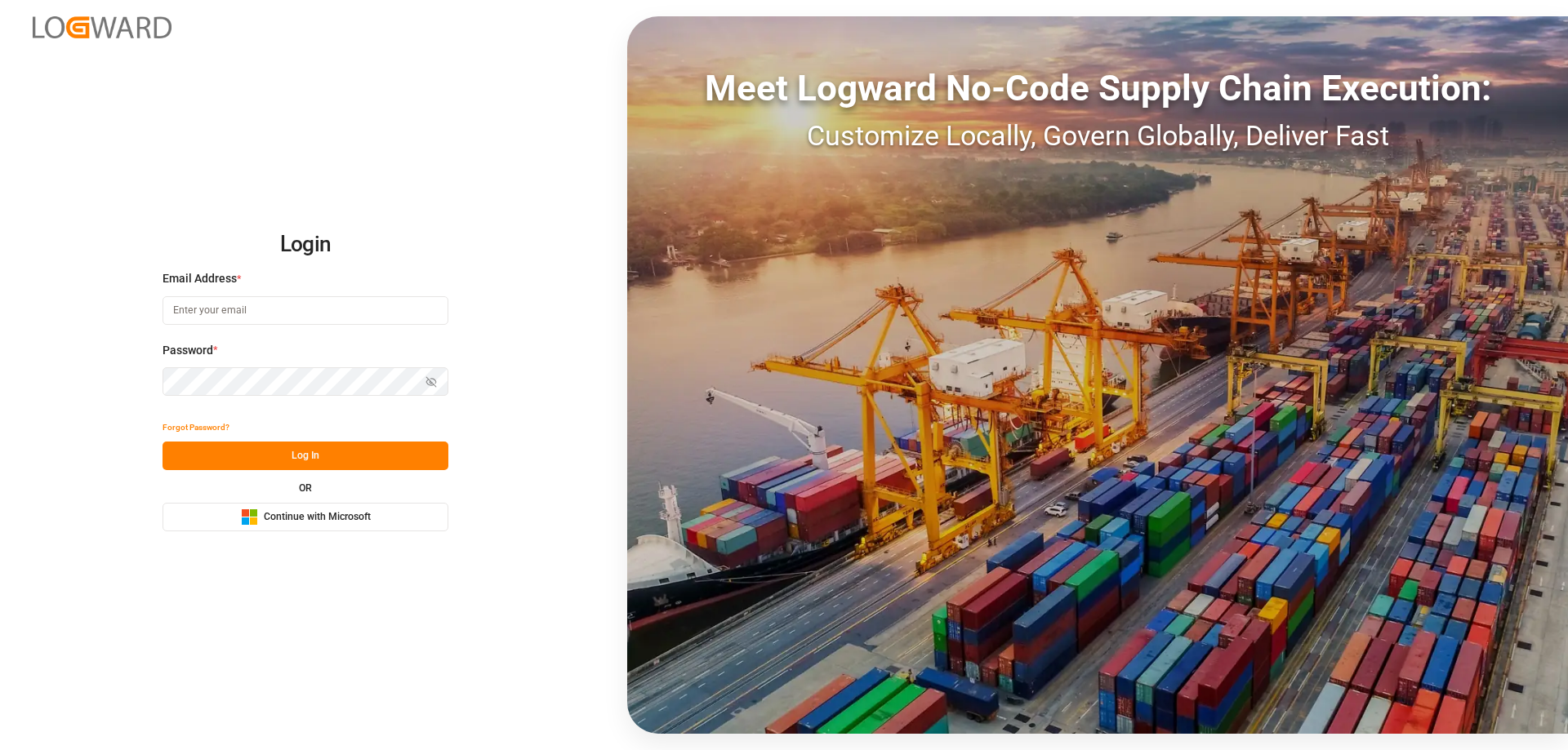
type input "[PERSON_NAME][EMAIL_ADDRESS][DOMAIN_NAME]"
click at [309, 211] on div "Login Email Address * [PERSON_NAME][EMAIL_ADDRESS][DOMAIN_NAME] Password * Show…" at bounding box center [784, 375] width 1568 height 750
click at [369, 445] on button "Log In" at bounding box center [305, 455] width 285 height 29
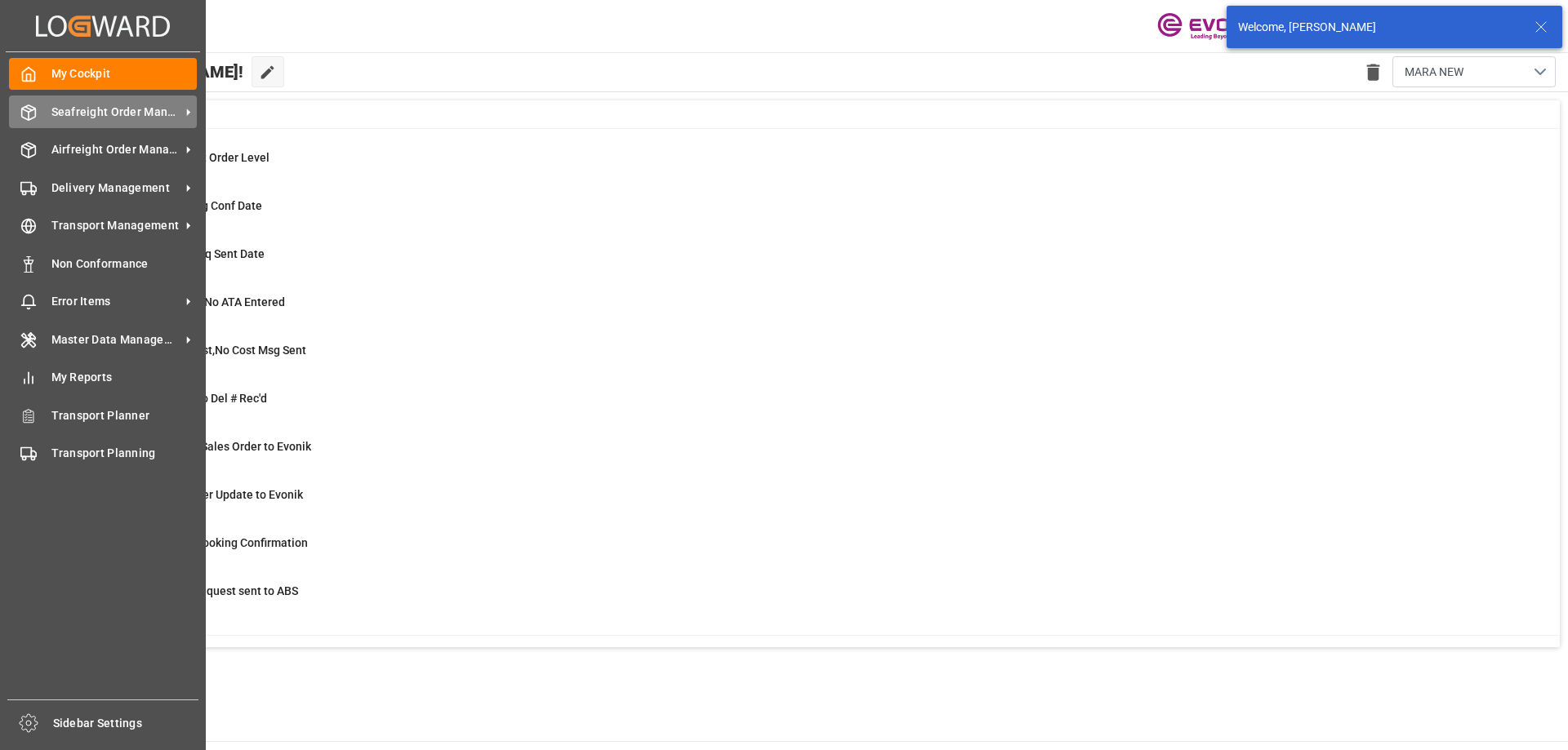
click at [99, 121] on div "Seafreight Order Management Seafreight Order Management" at bounding box center [103, 111] width 188 height 32
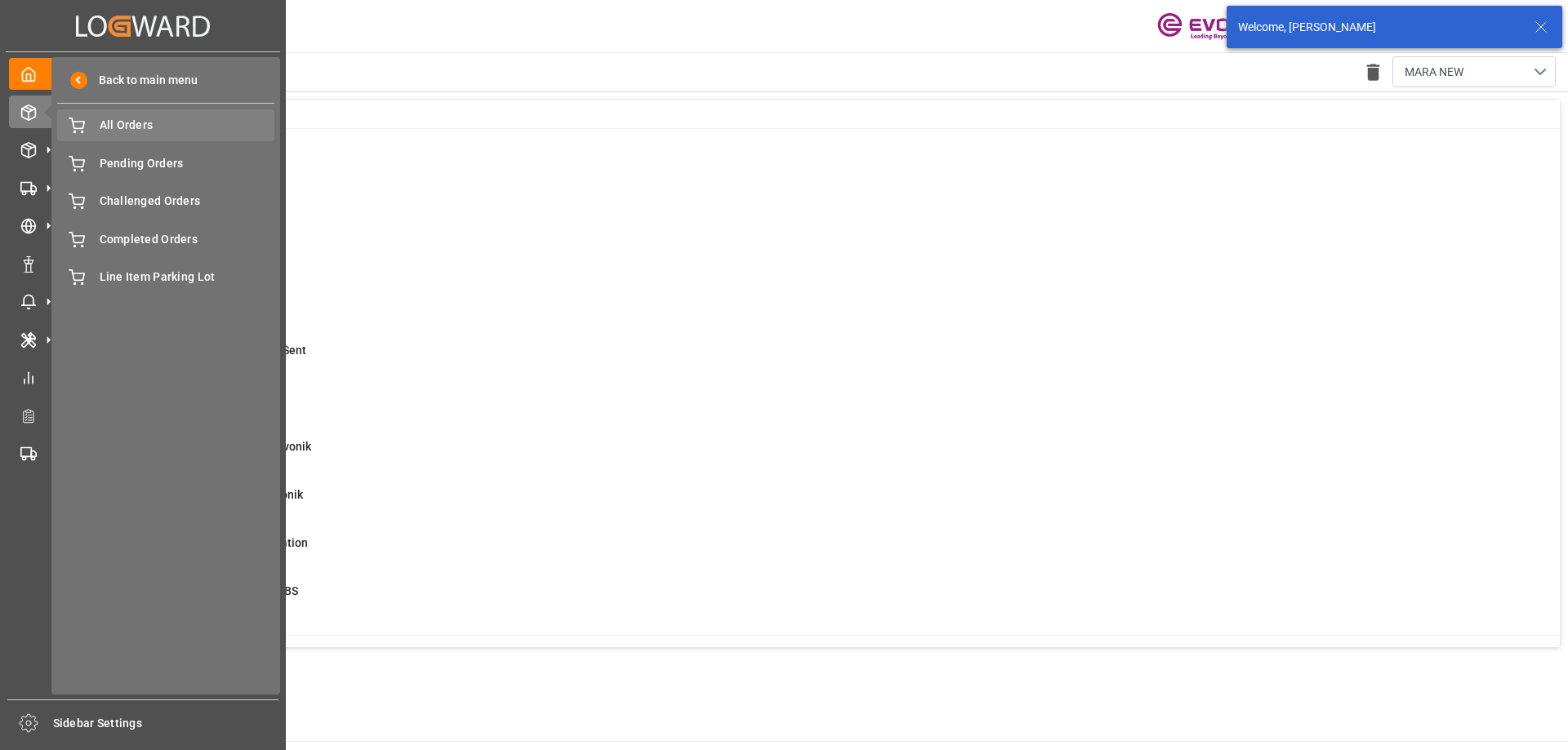
click at [139, 134] on span "All Orders" at bounding box center [187, 125] width 176 height 17
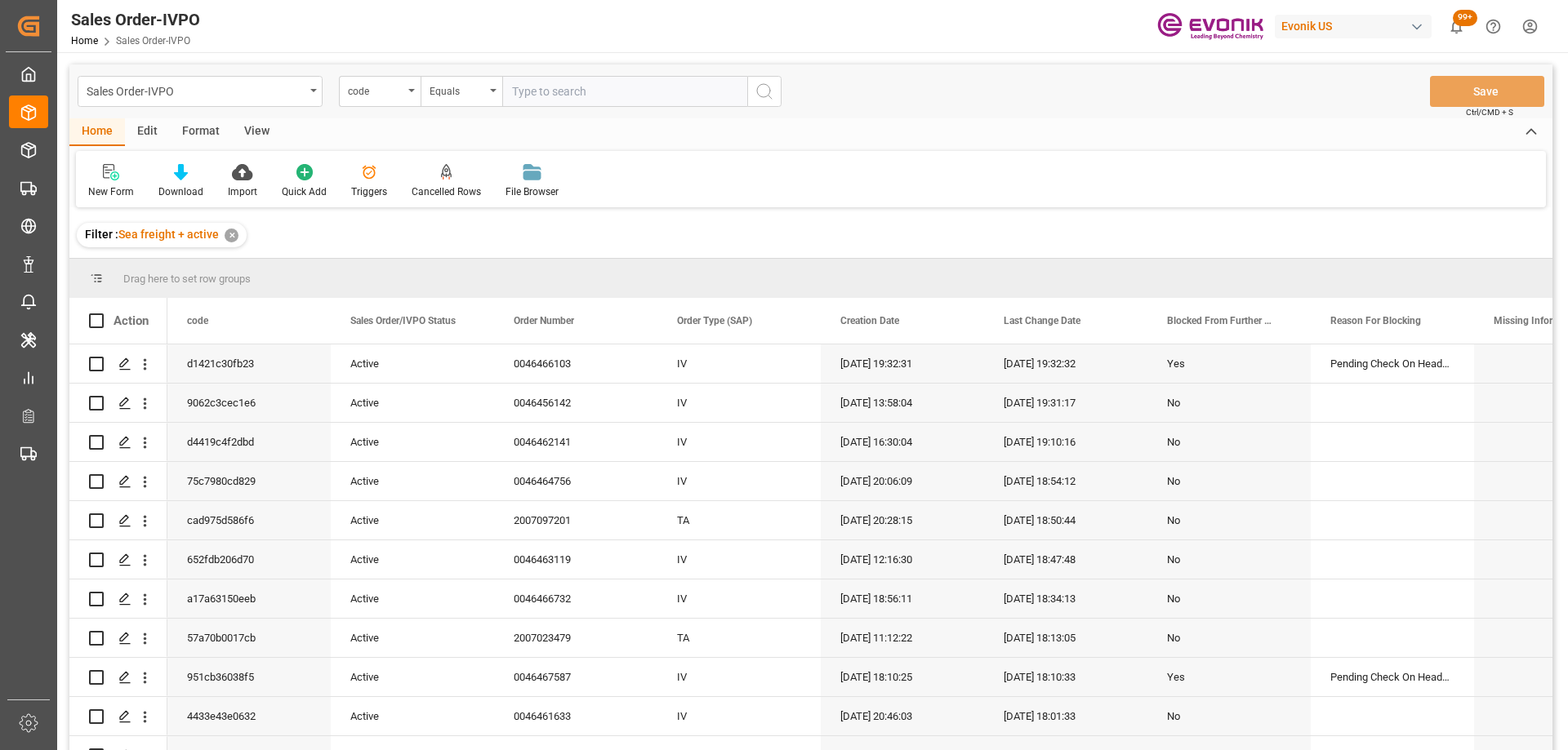
click at [394, 97] on div "code" at bounding box center [375, 90] width 55 height 19
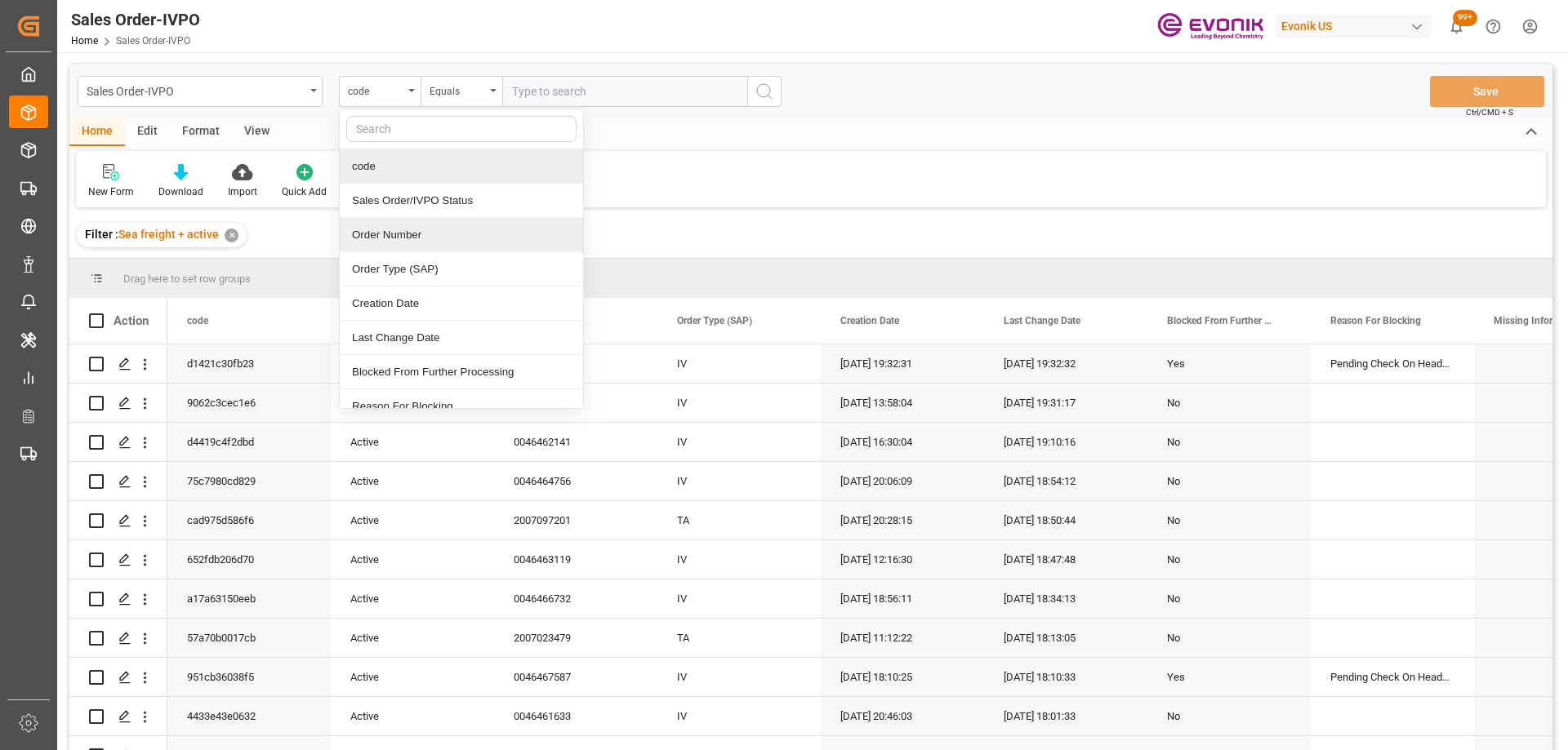
click at [406, 240] on div "Order Number" at bounding box center [461, 235] width 243 height 35
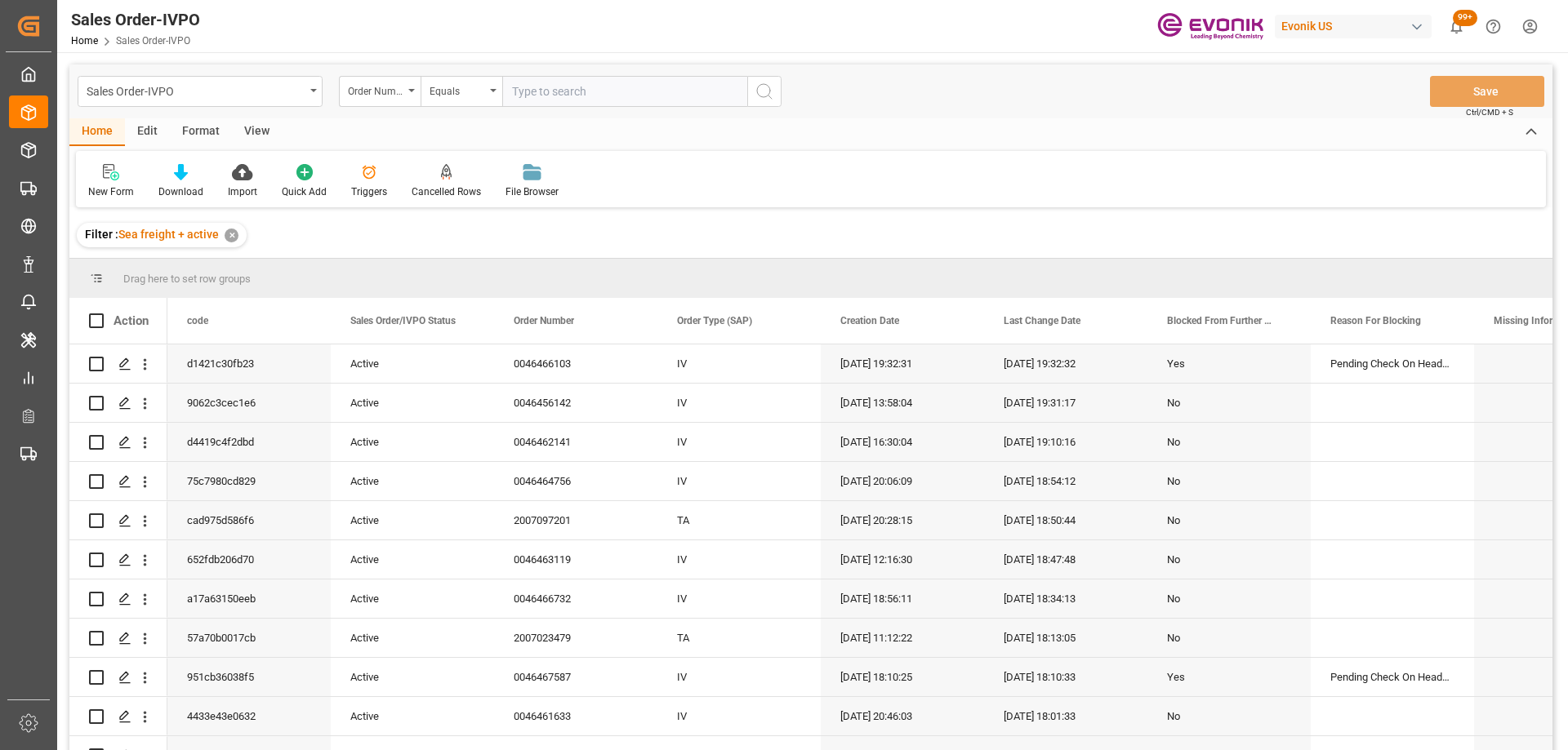
click at [534, 98] on input "text" at bounding box center [625, 91] width 245 height 31
paste input "0046465058"
type input "0046465058"
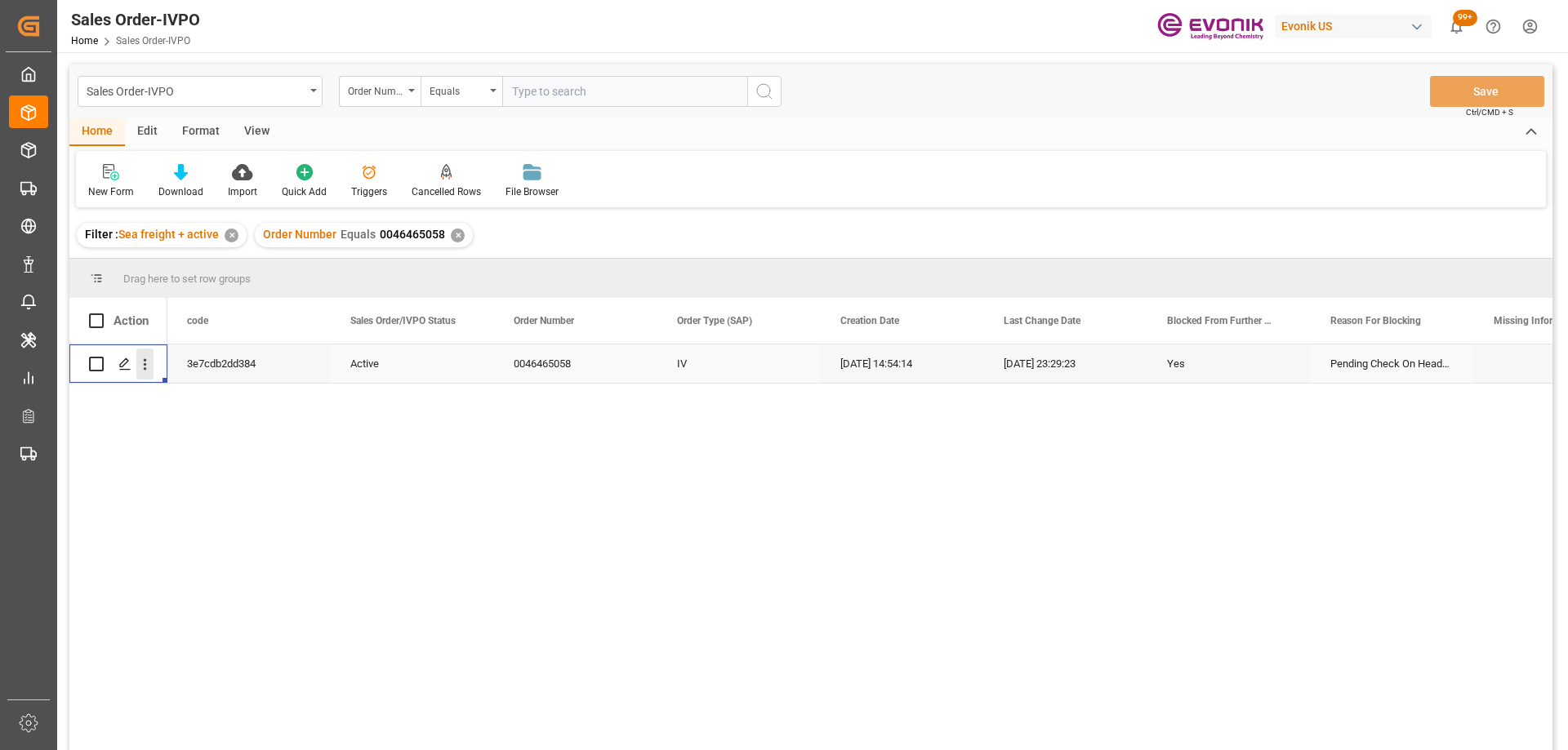
click at [150, 365] on icon "open menu" at bounding box center [145, 364] width 17 height 17
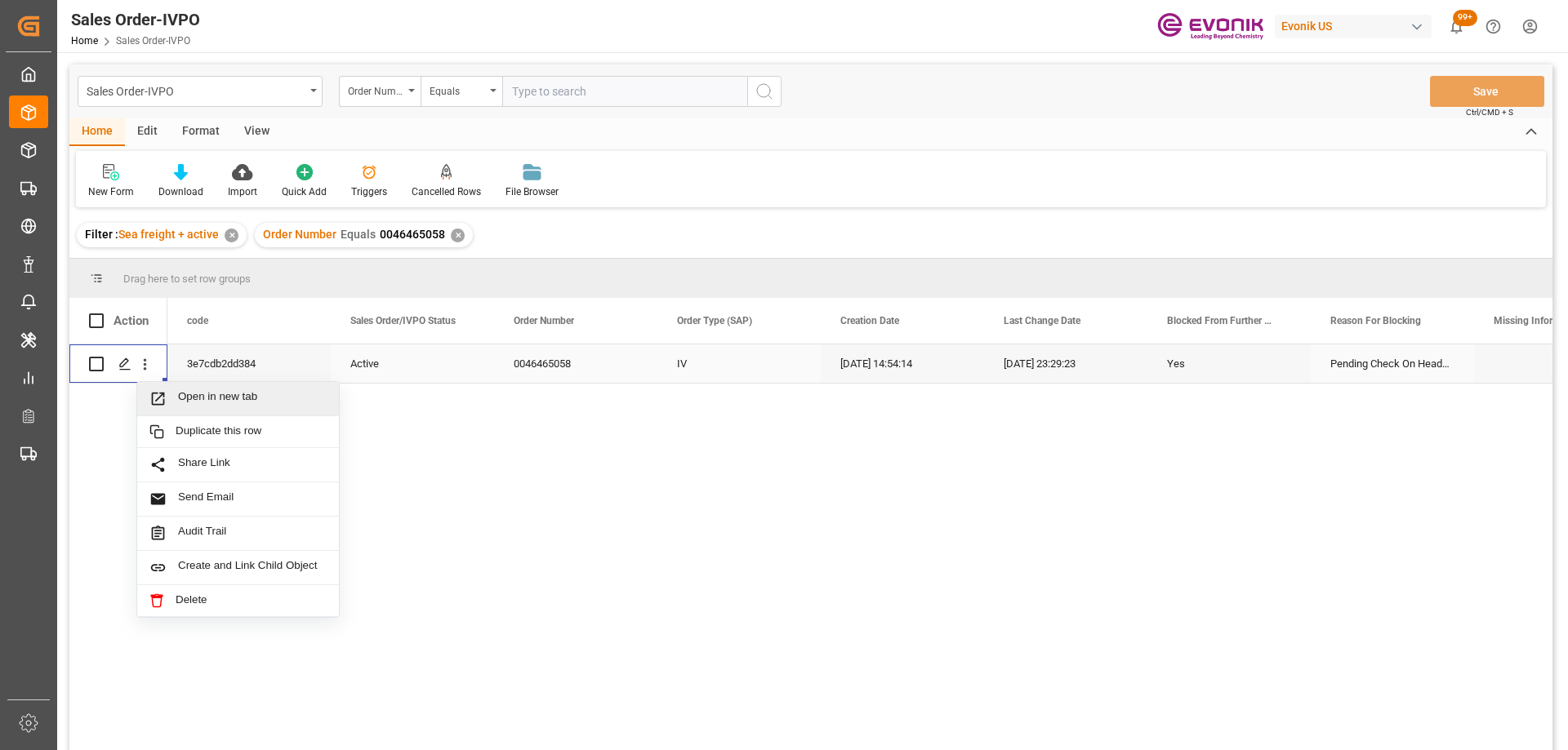
click at [193, 407] on span "Open in new tab" at bounding box center [252, 398] width 149 height 17
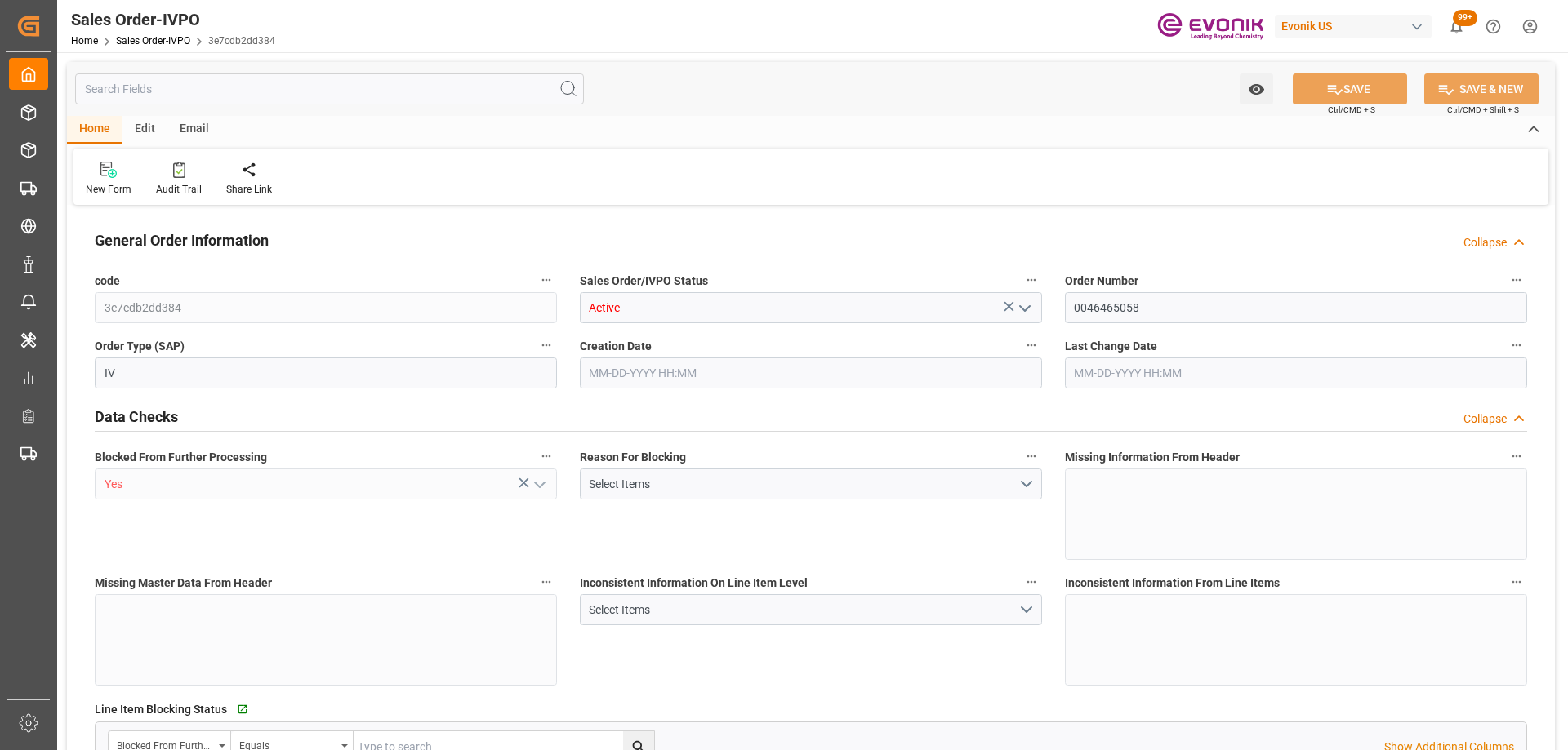
type input "COCTG"
type input "0"
type input "1"
type input "2137.86"
type input "[DATE] 14:54"
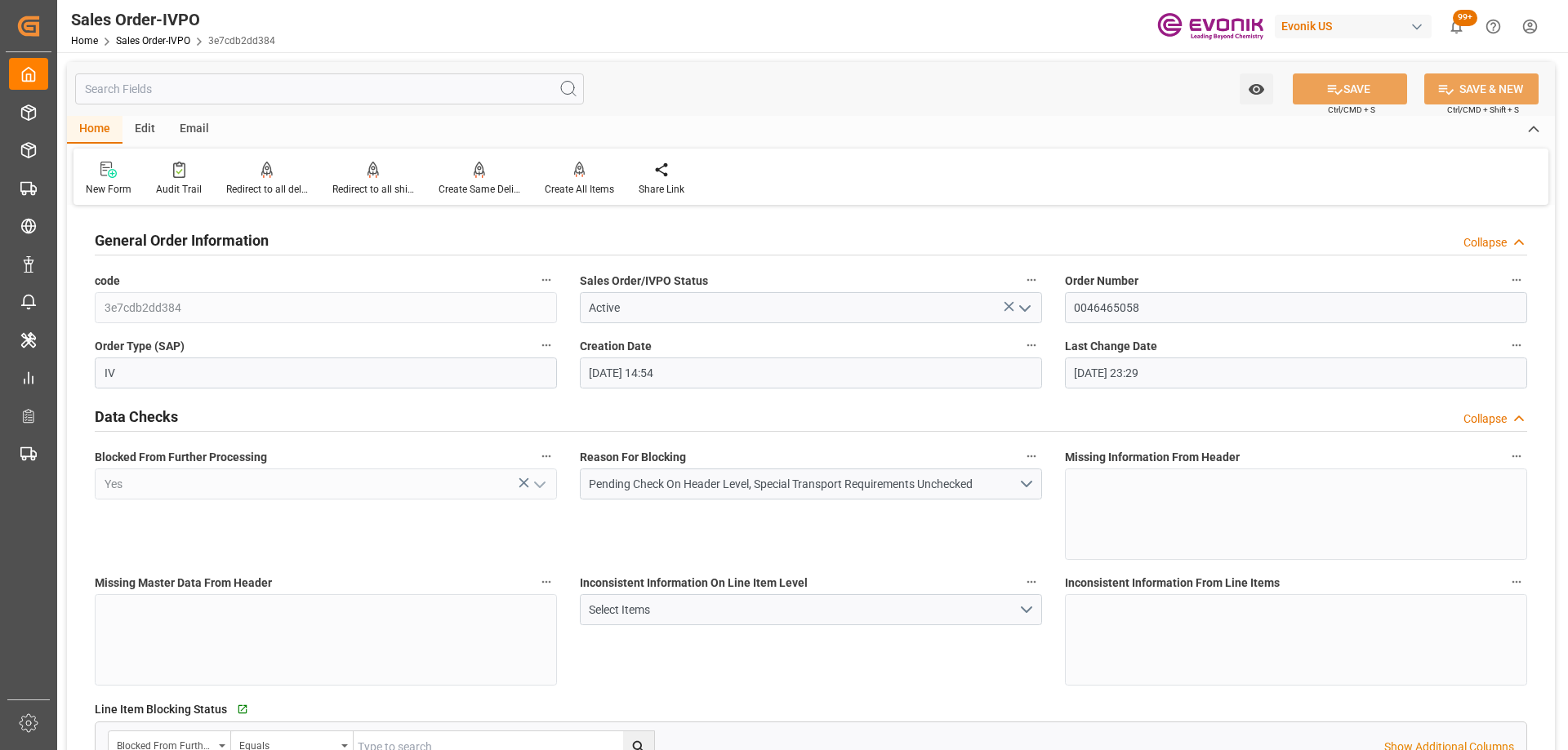
type input "[DATE] 23:29"
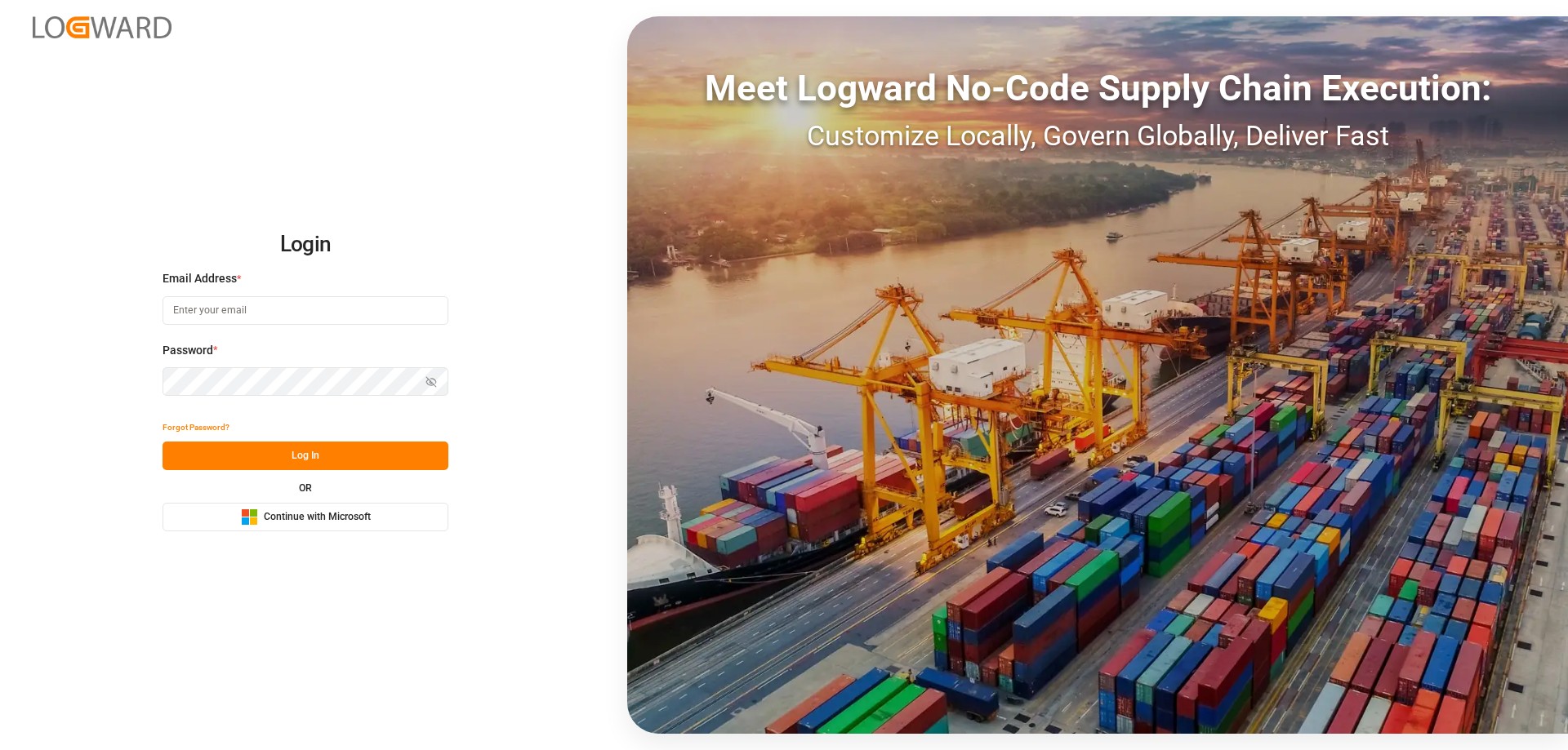
type input "mara-lynn.tan@leschaco.com"
click at [368, 451] on button "Log In" at bounding box center [305, 455] width 285 height 29
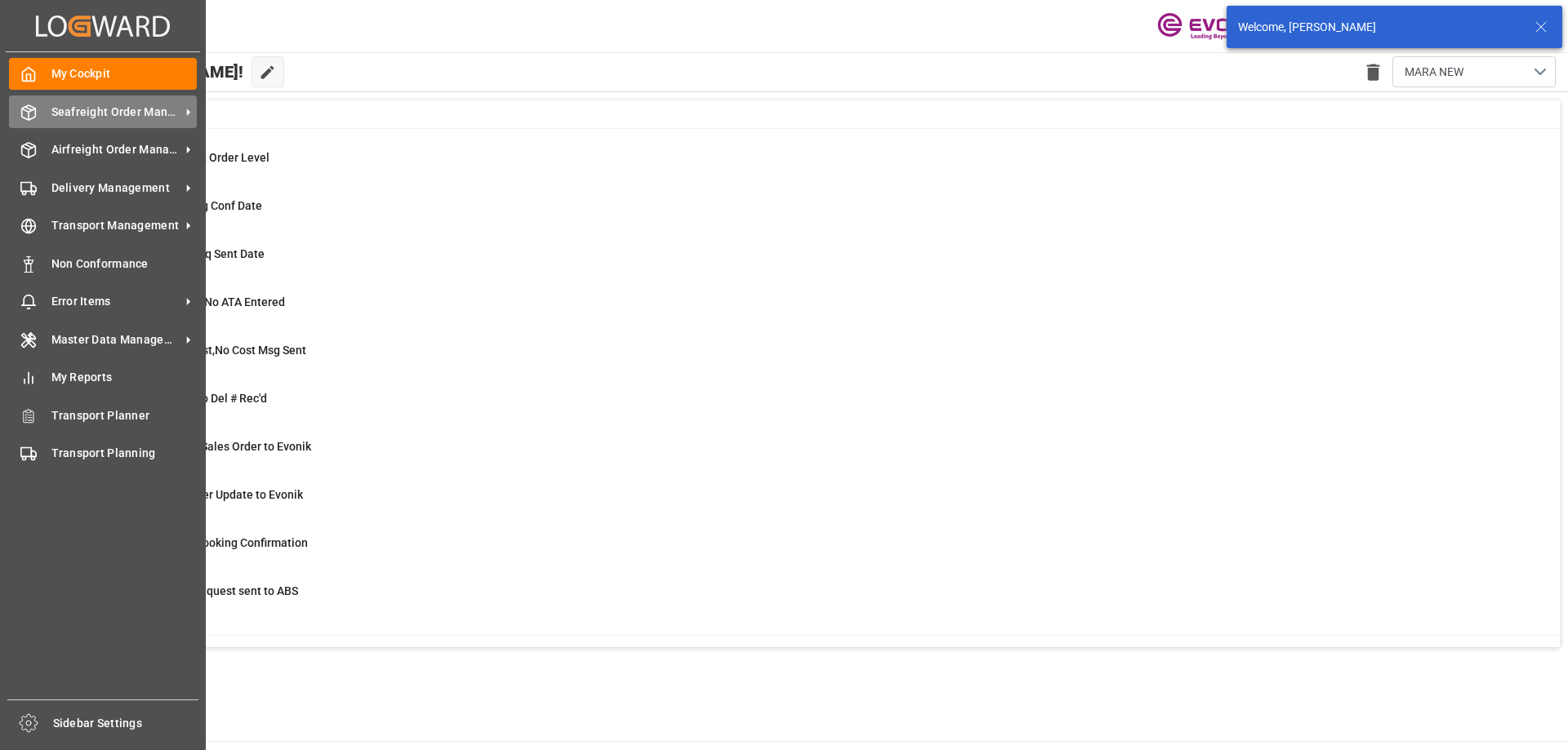
click at [67, 118] on span "Seafreight Order Management" at bounding box center [116, 112] width 129 height 17
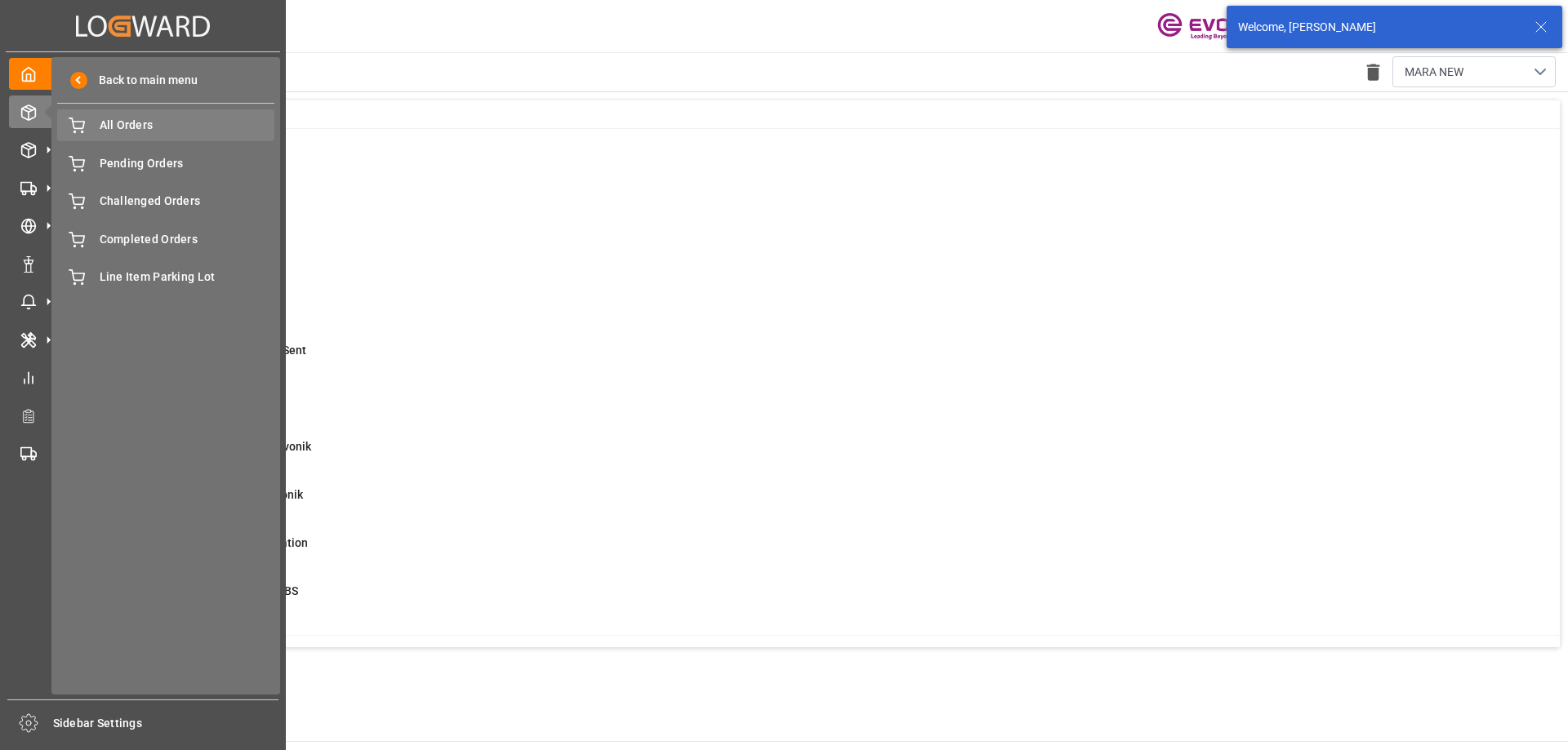
click at [167, 126] on span "All Orders" at bounding box center [187, 125] width 176 height 17
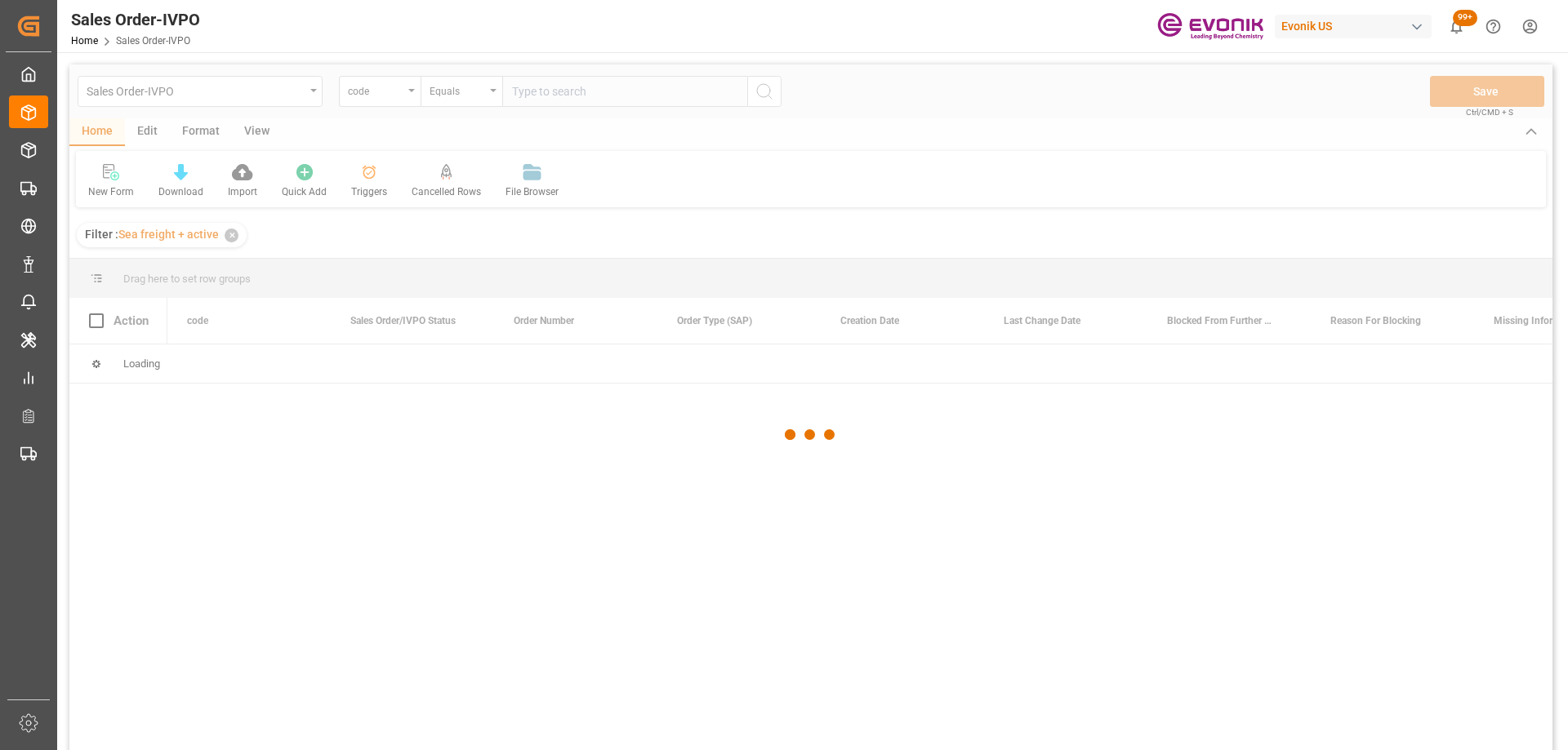
click at [394, 91] on div at bounding box center [810, 435] width 1483 height 741
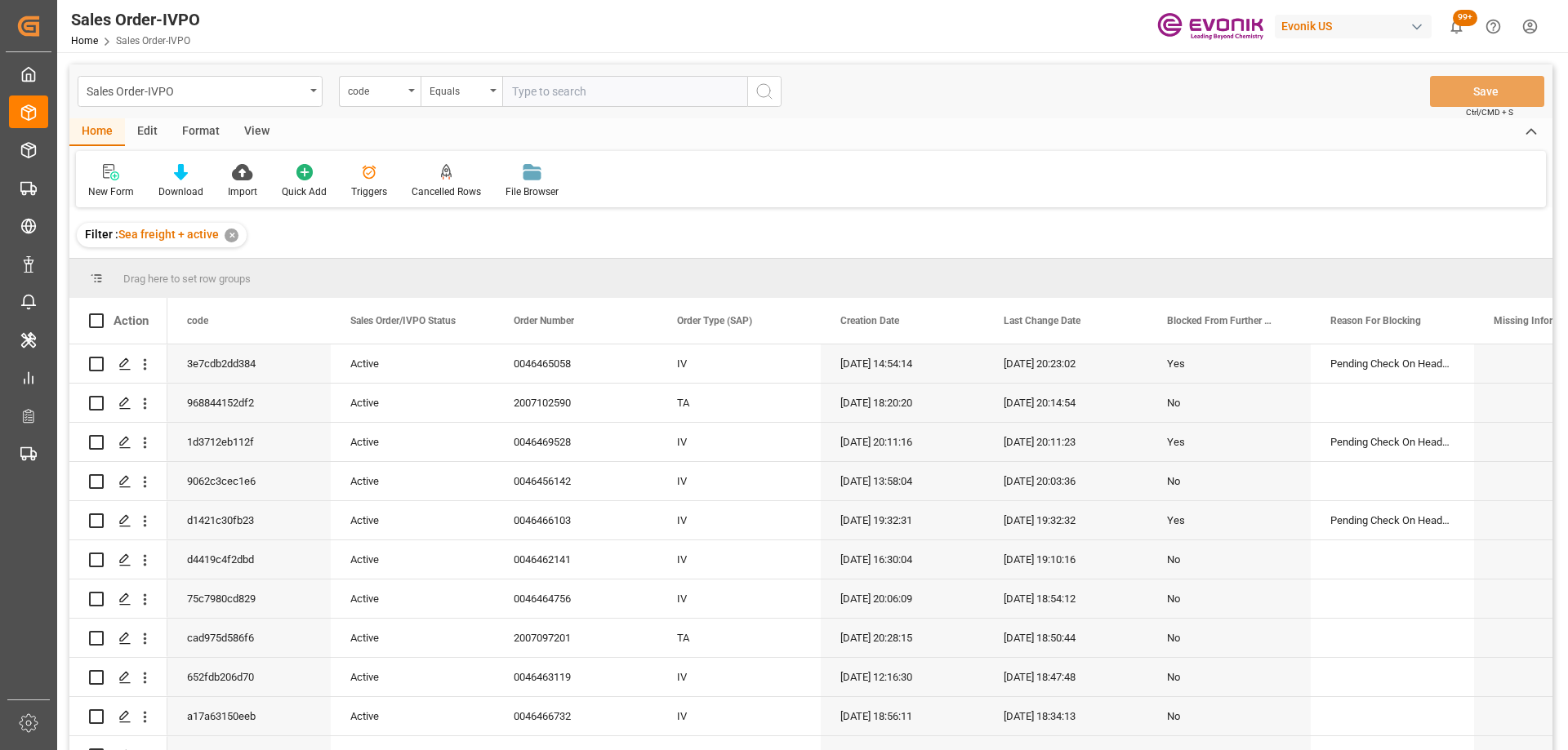
click at [394, 91] on div "code" at bounding box center [375, 90] width 55 height 19
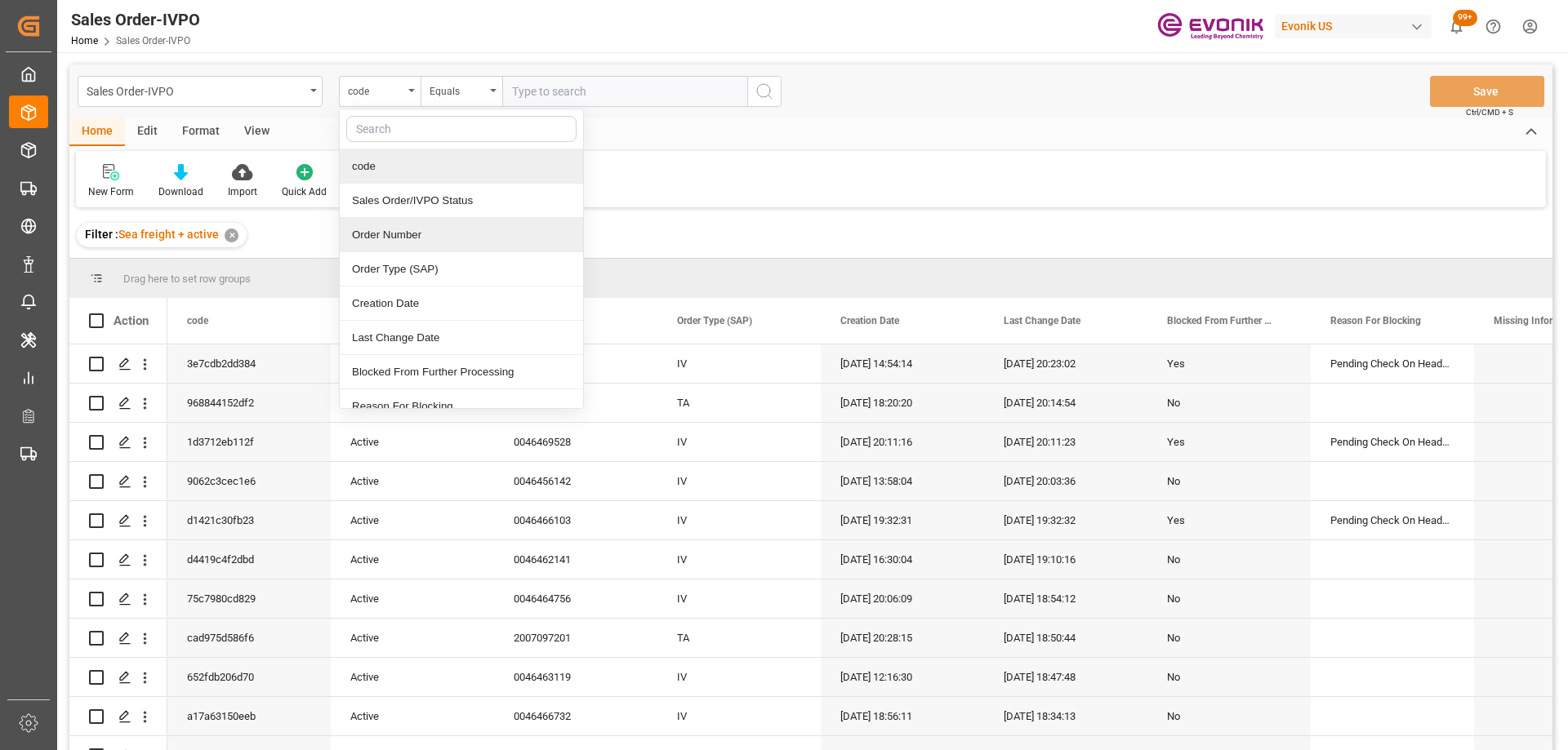
click at [402, 223] on div "Order Number" at bounding box center [461, 235] width 243 height 35
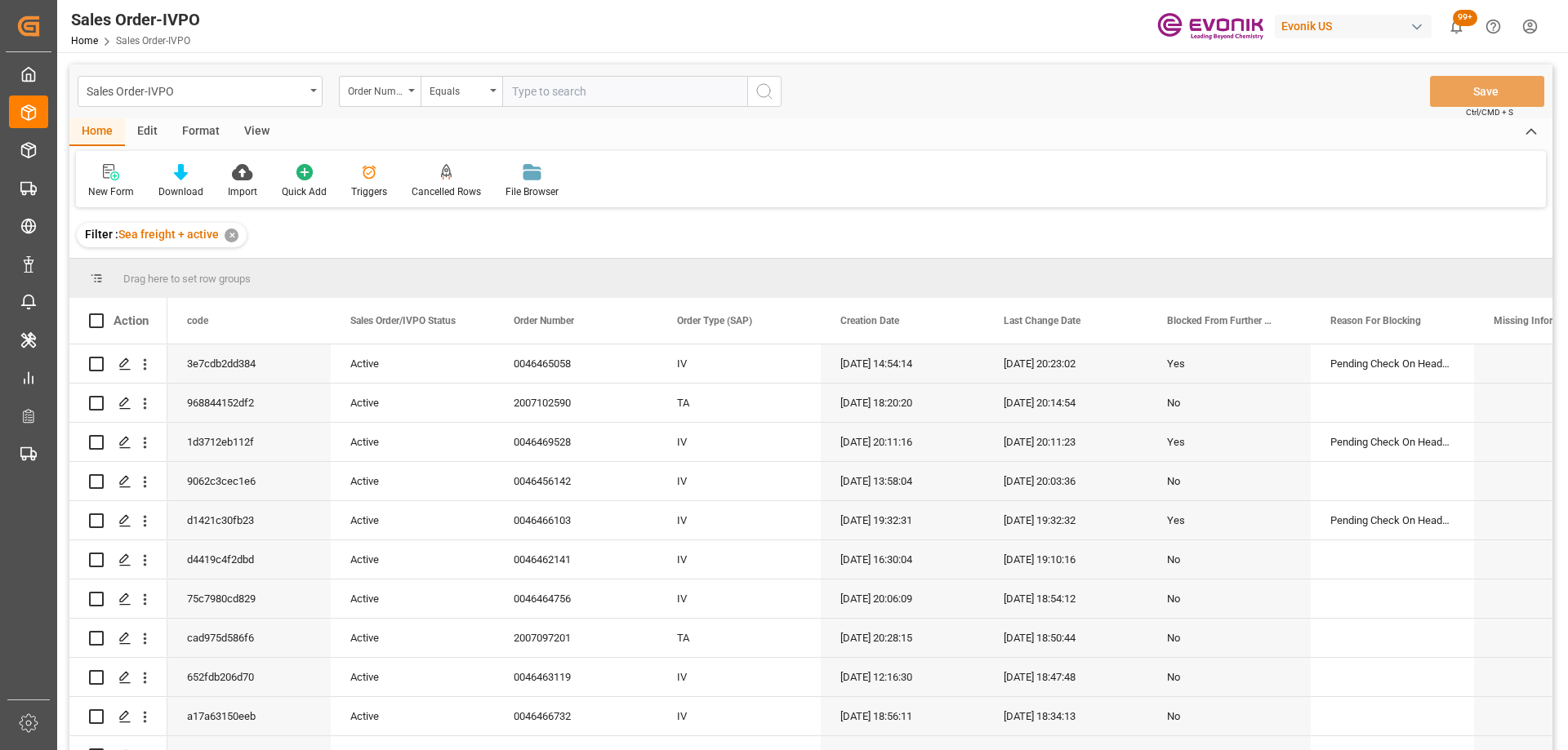
click at [516, 82] on input "text" at bounding box center [625, 91] width 245 height 31
paste input "0046461950"
type input "0046461950"
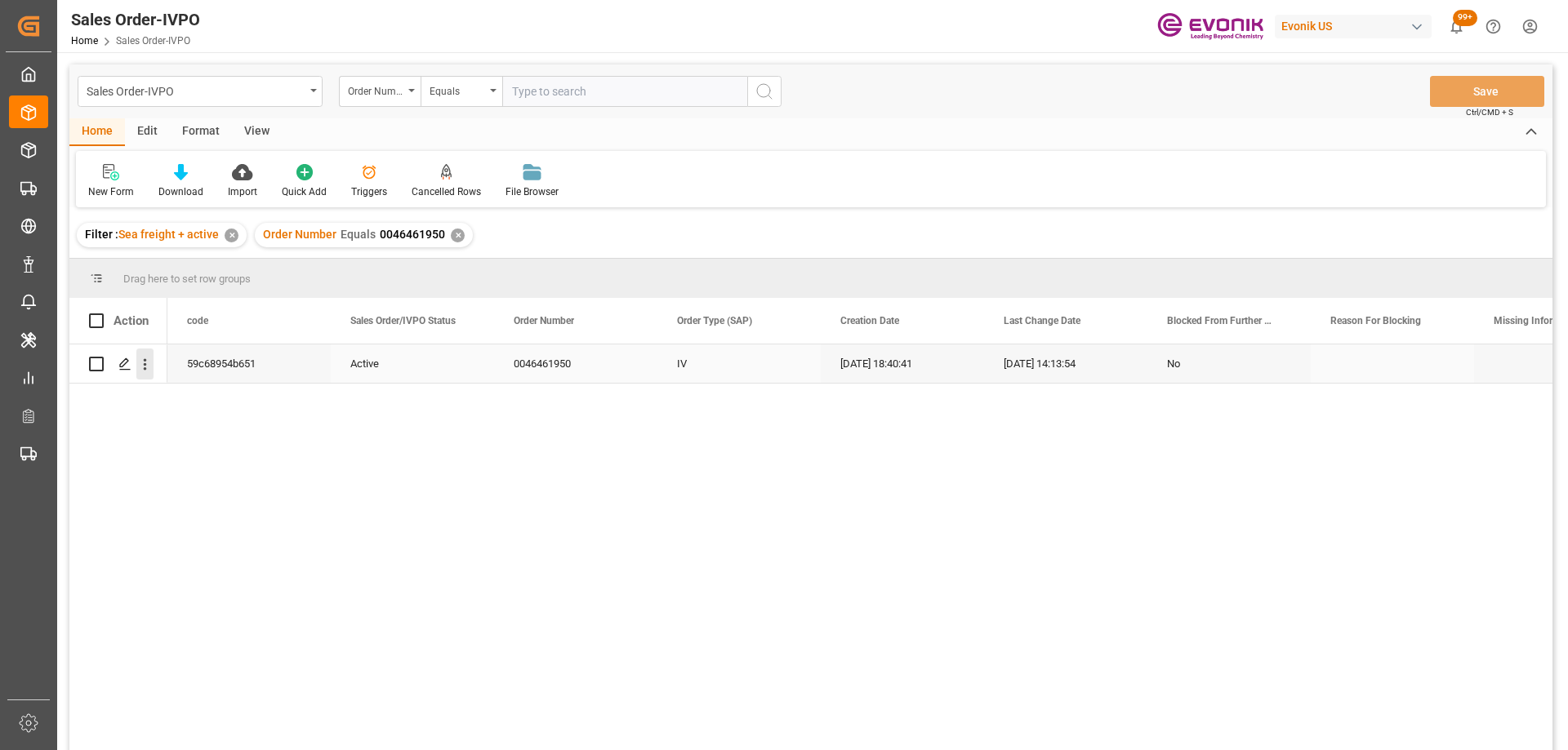
click at [145, 361] on icon "open menu" at bounding box center [145, 365] width 3 height 11
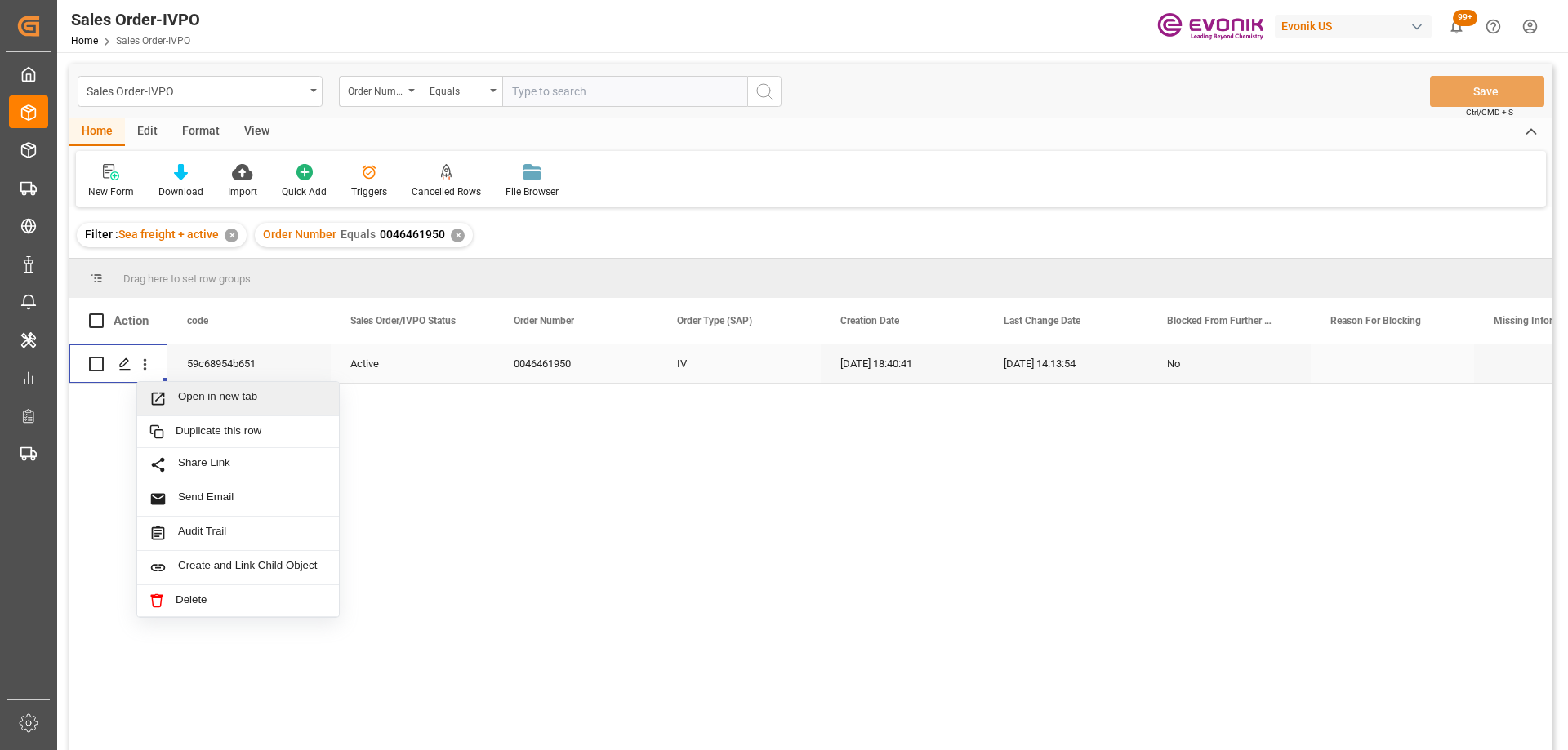
click at [176, 388] on div "Open in new tab" at bounding box center [239, 398] width 202 height 35
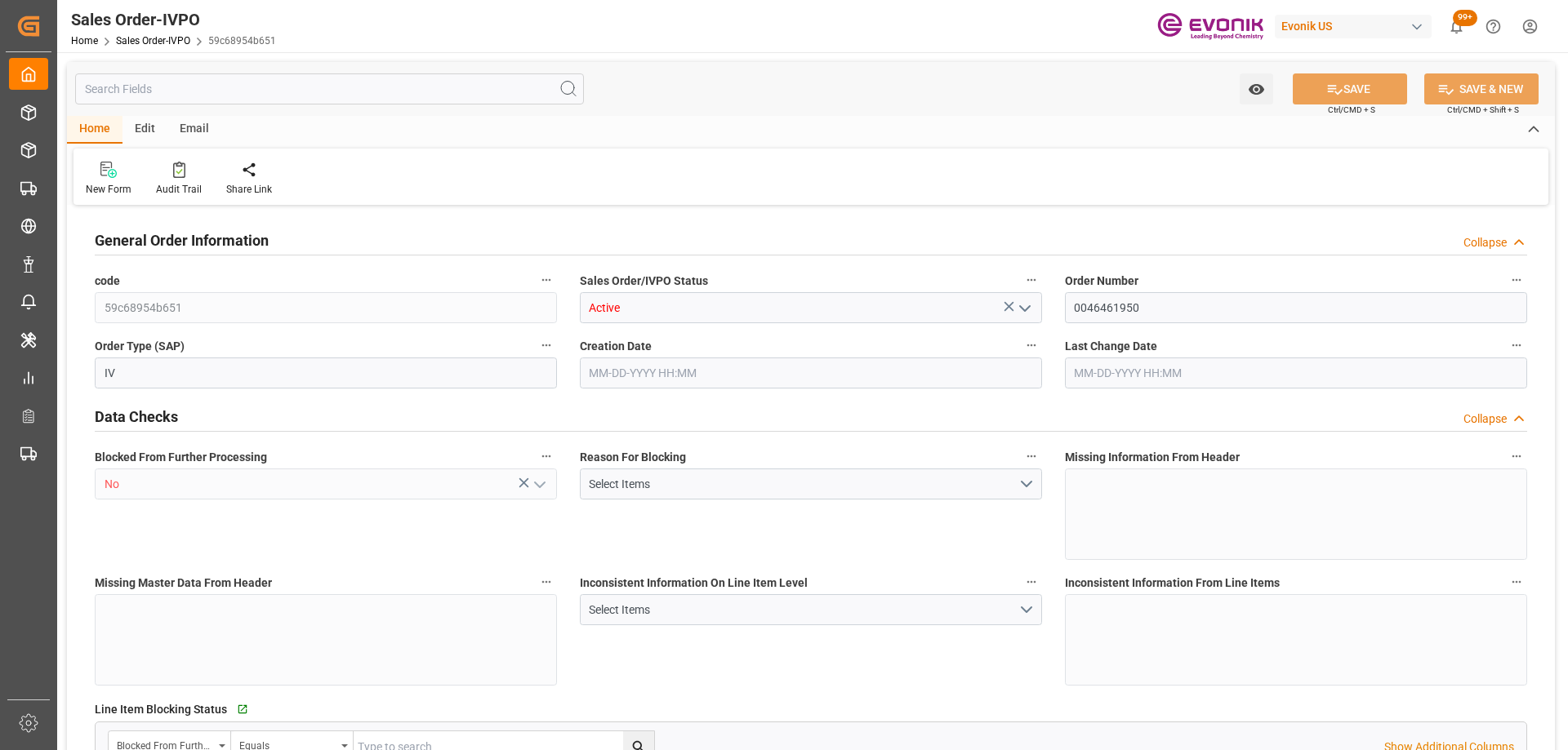
type input "CNHUA"
type input "86-20-38183071USCI No : 91440106671836466A"
type input "0"
type input "1"
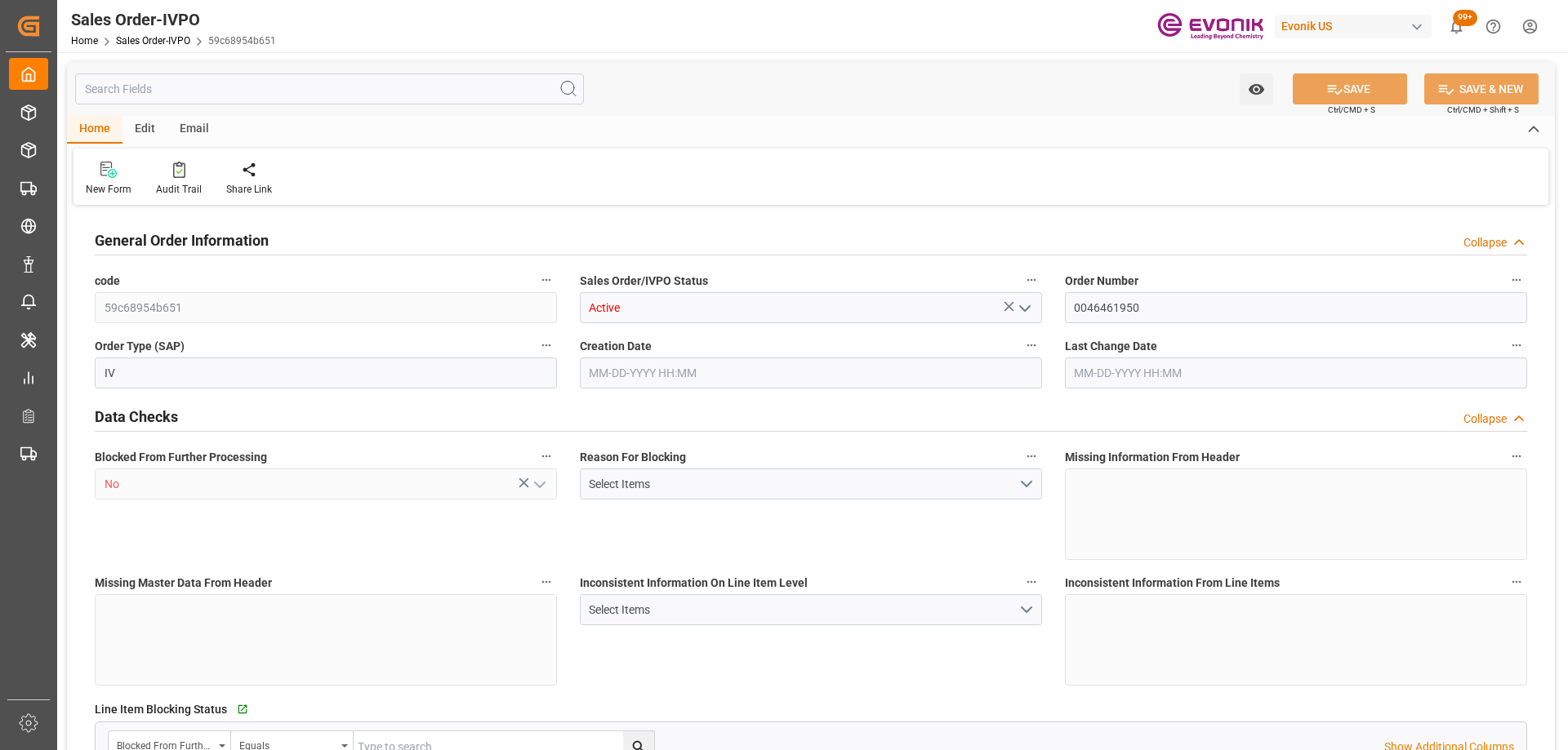
type input "1"
type input "7021.44"
type input "48.8764"
type input "19000"
type input "60"
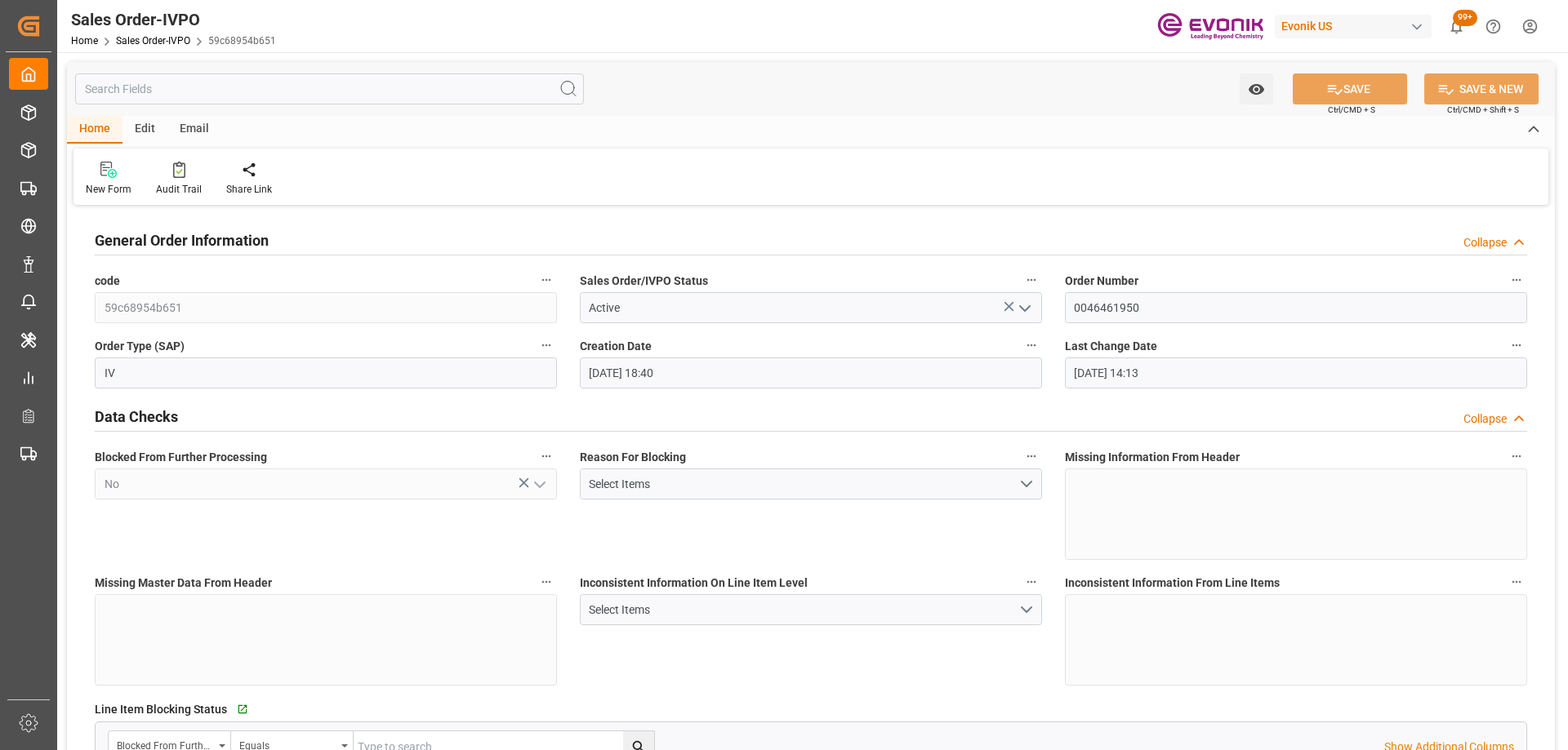
type input "[DATE] 18:40"
type input "[DATE] 14:13"
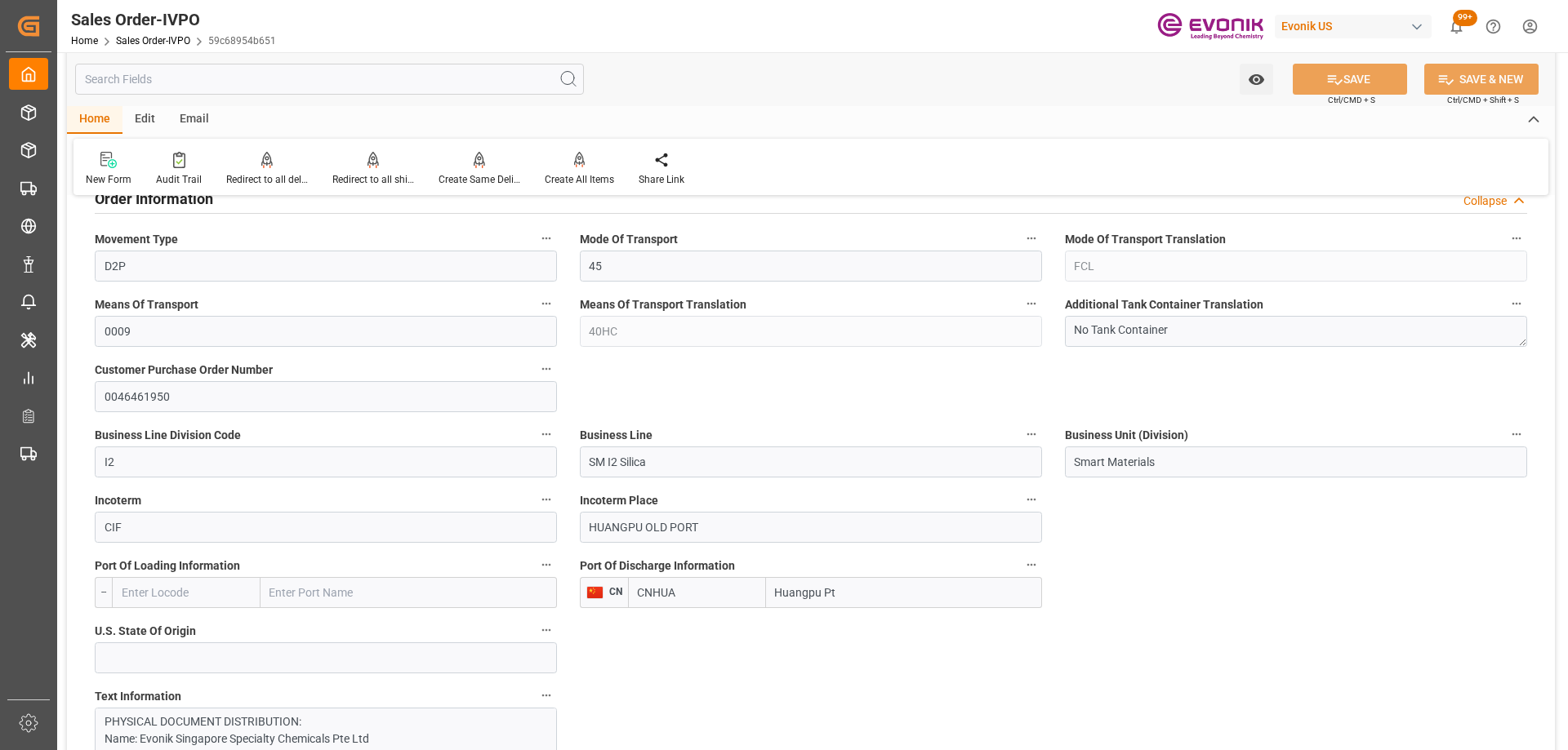
scroll to position [816, 0]
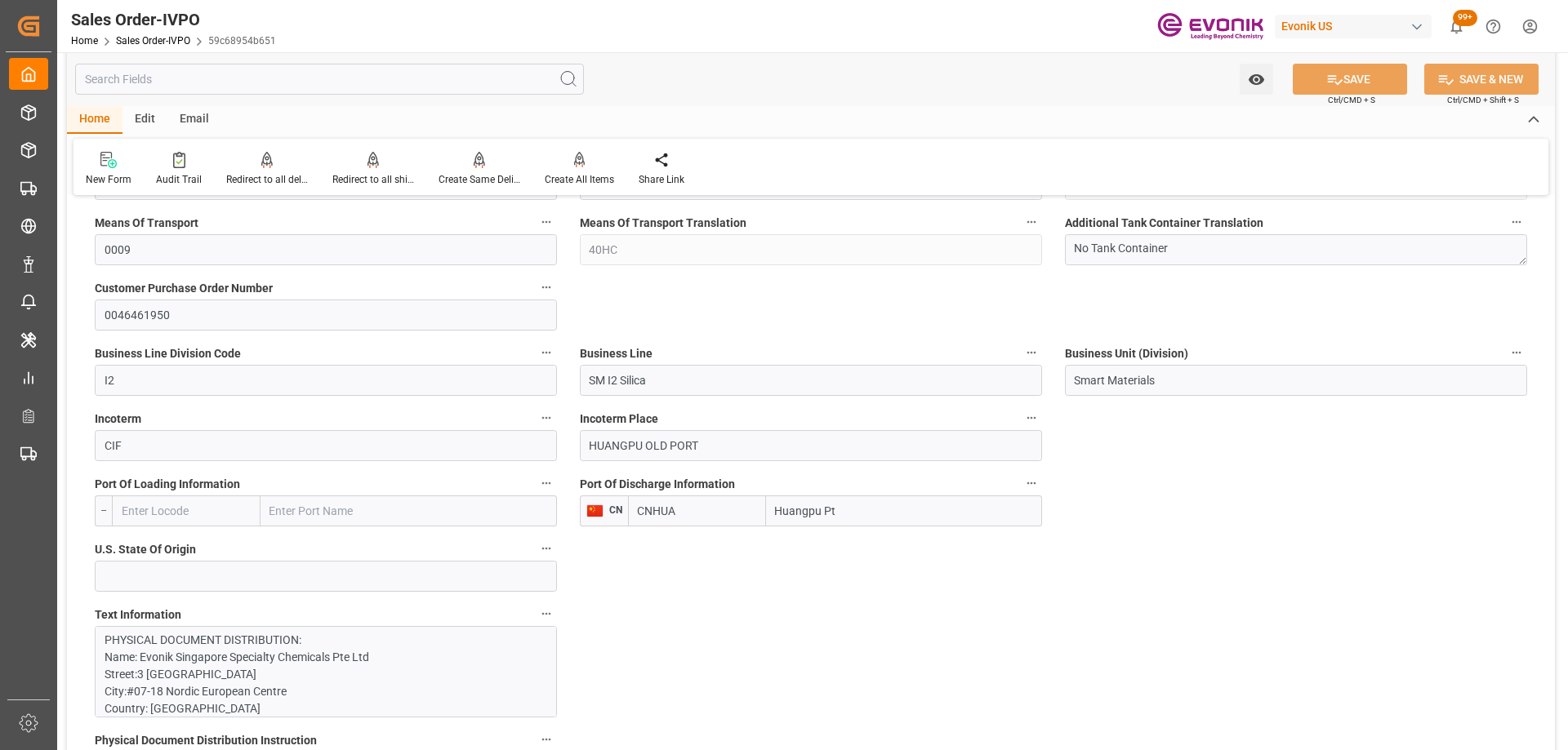
type input "86-20-38183071USCI No : 91440106671836466A"
